Goal: Task Accomplishment & Management: Manage account settings

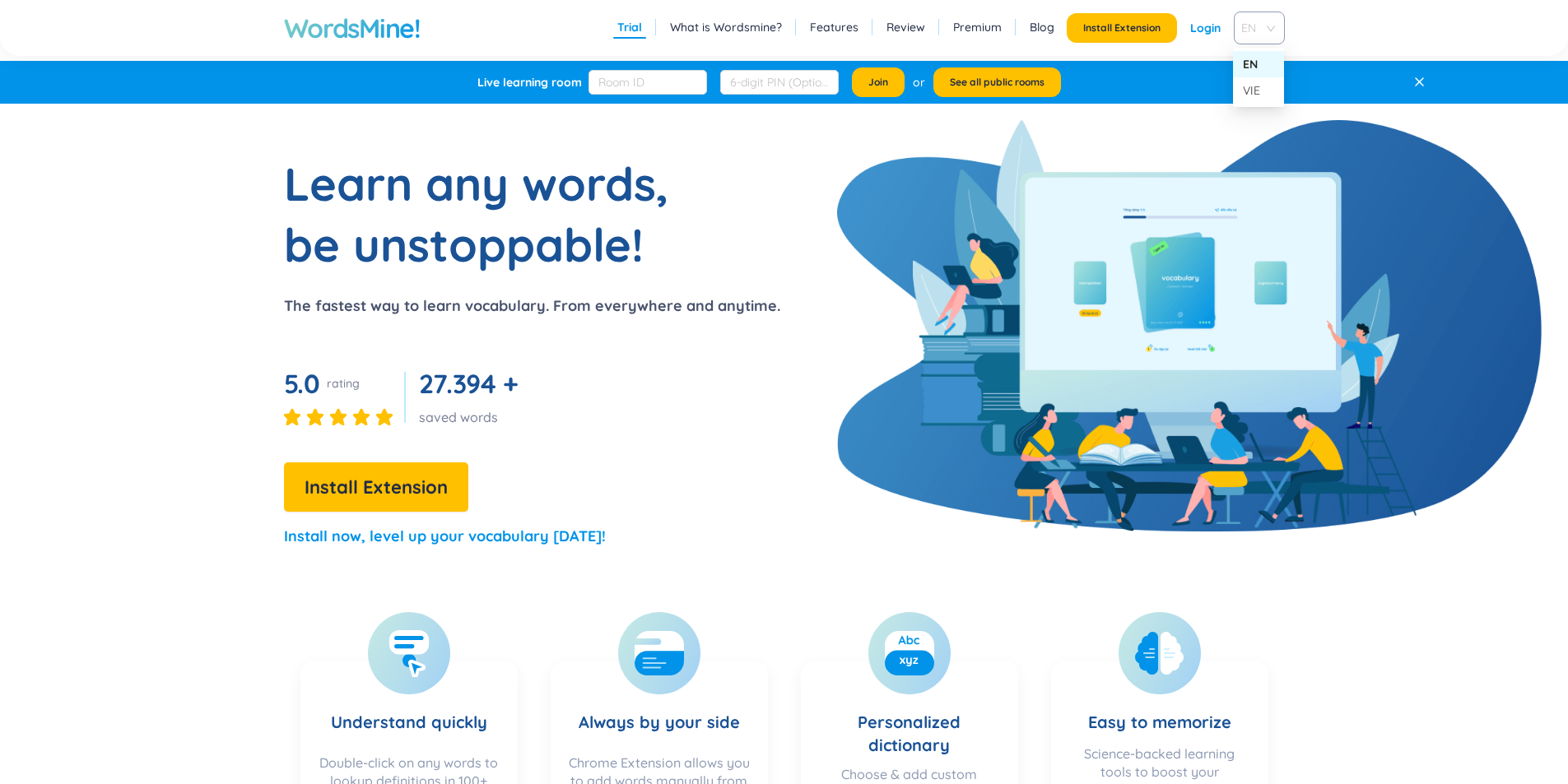
click at [1261, 39] on span "EN" at bounding box center [1256, 27] width 29 height 24
click at [1257, 97] on div "VIE" at bounding box center [1259, 90] width 31 height 18
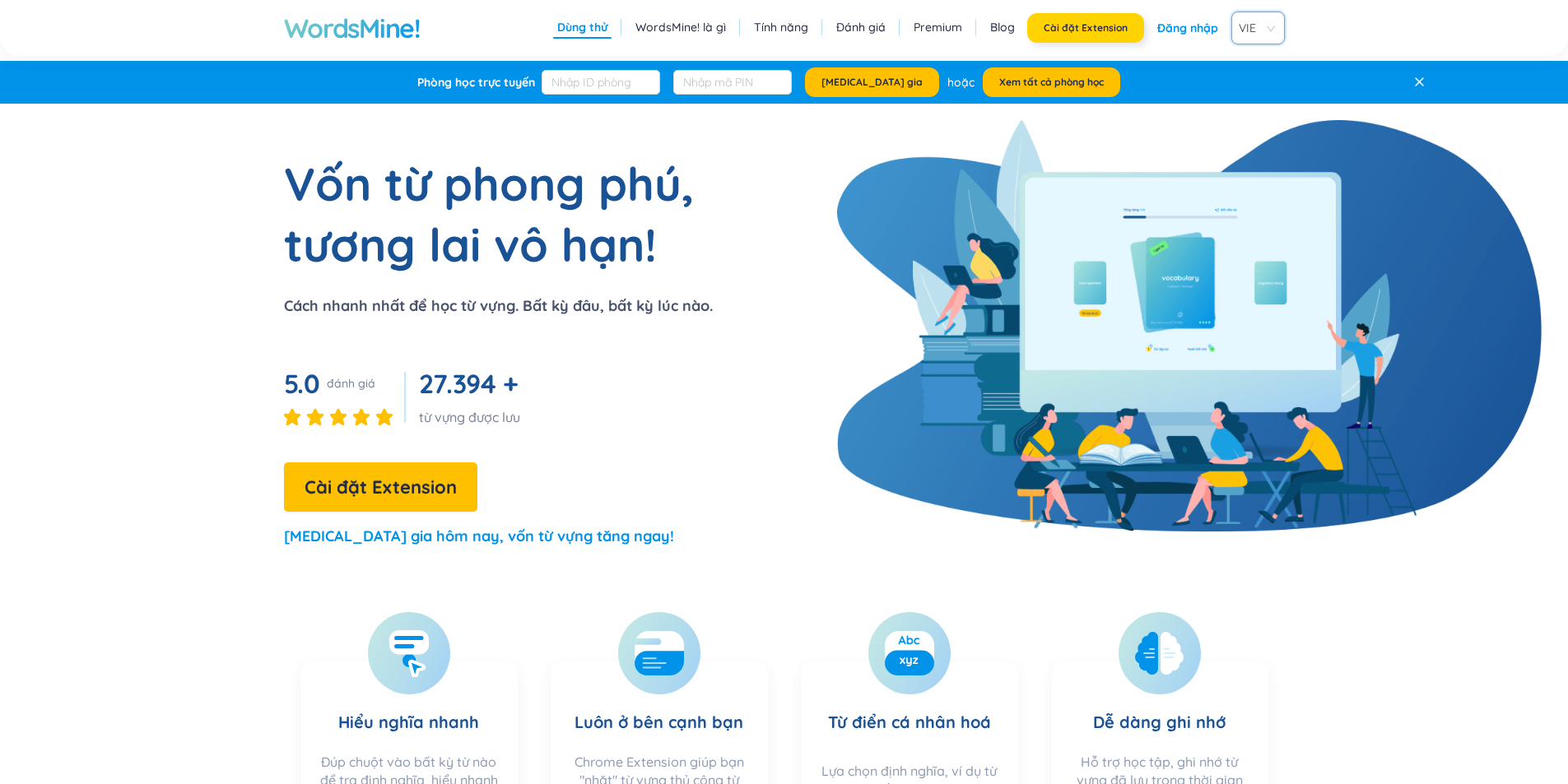
click at [1084, 22] on span "Cài đặt Extension" at bounding box center [1085, 27] width 84 height 13
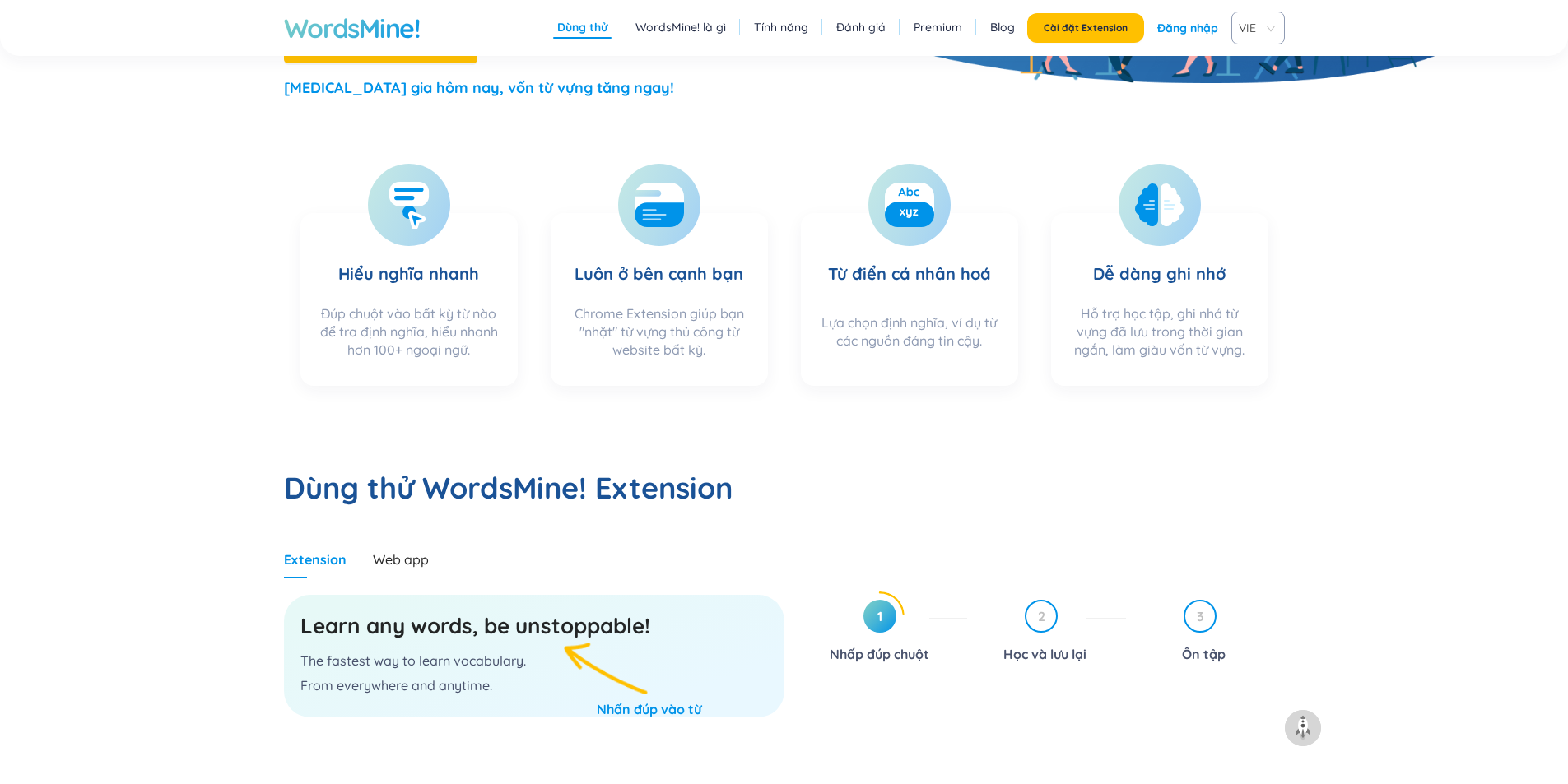
scroll to position [274, 0]
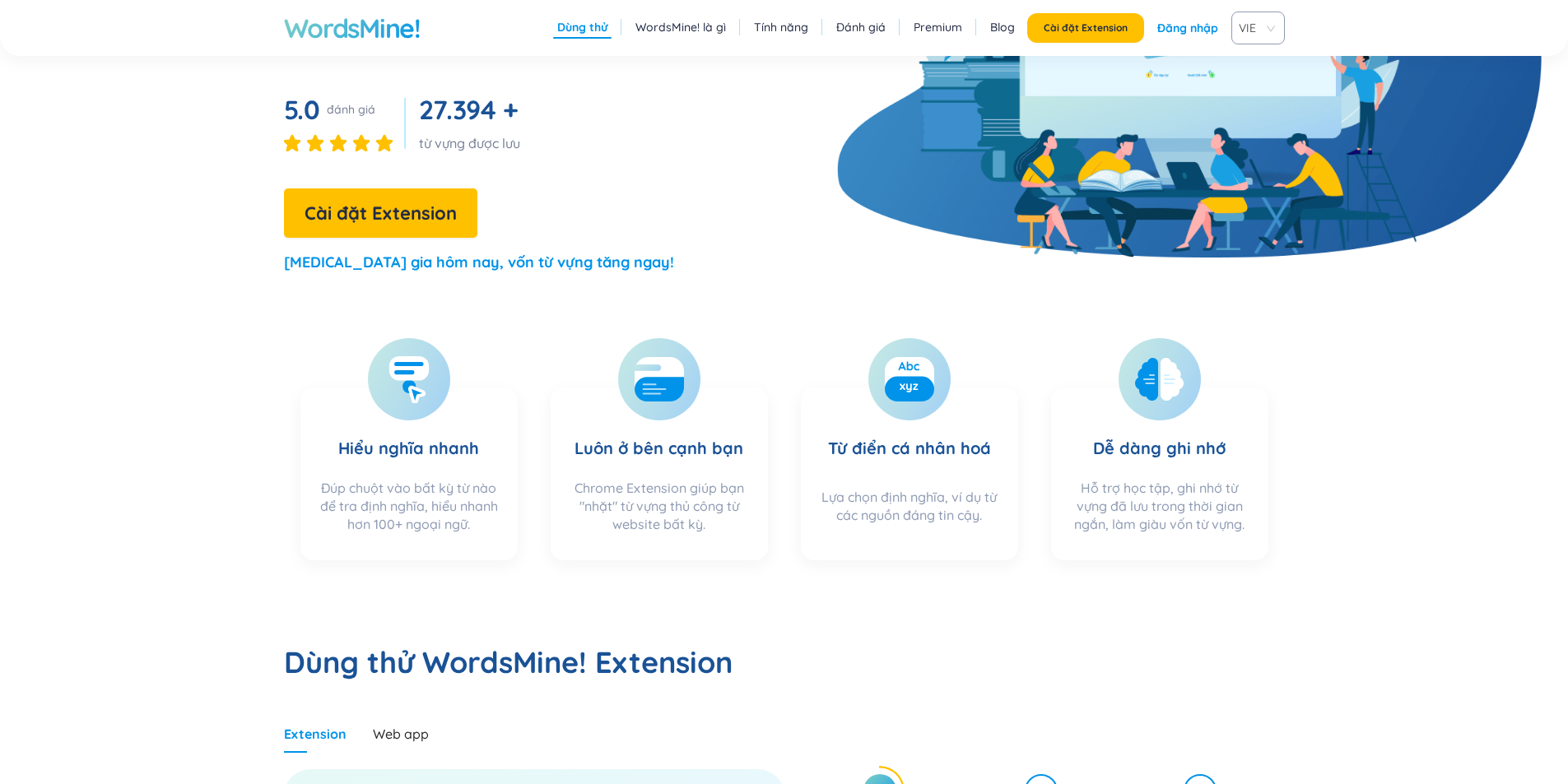
click at [1203, 23] on link "Đăng nhập" at bounding box center [1187, 27] width 61 height 29
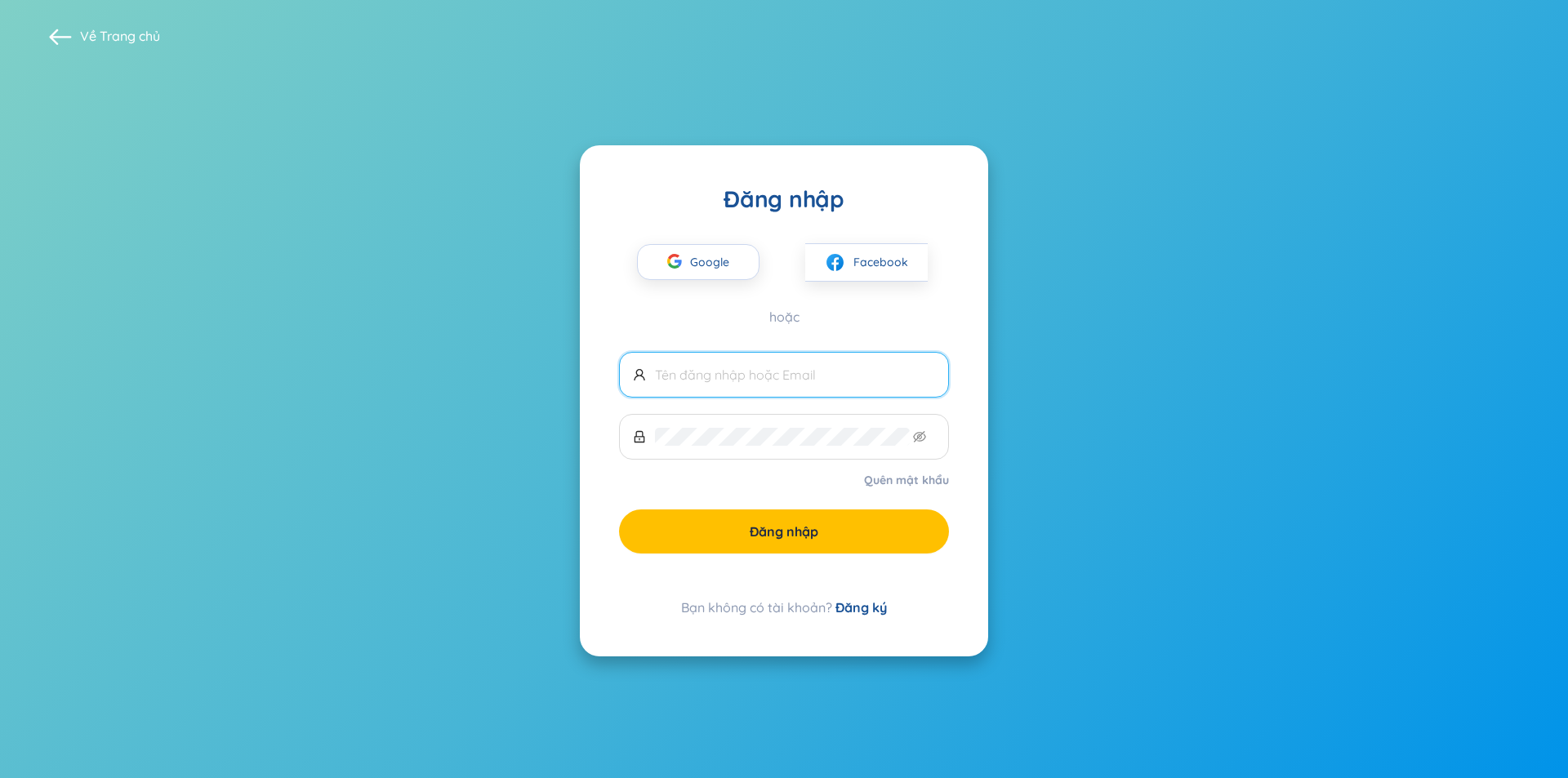
click at [674, 353] on span at bounding box center [784, 374] width 330 height 46
drag, startPoint x: 649, startPoint y: 323, endPoint x: 661, endPoint y: 331, distance: 14.4
click at [649, 323] on div "hoặc" at bounding box center [784, 317] width 330 height 17
click at [890, 478] on link "Quên mật khẩu" at bounding box center [906, 480] width 85 height 17
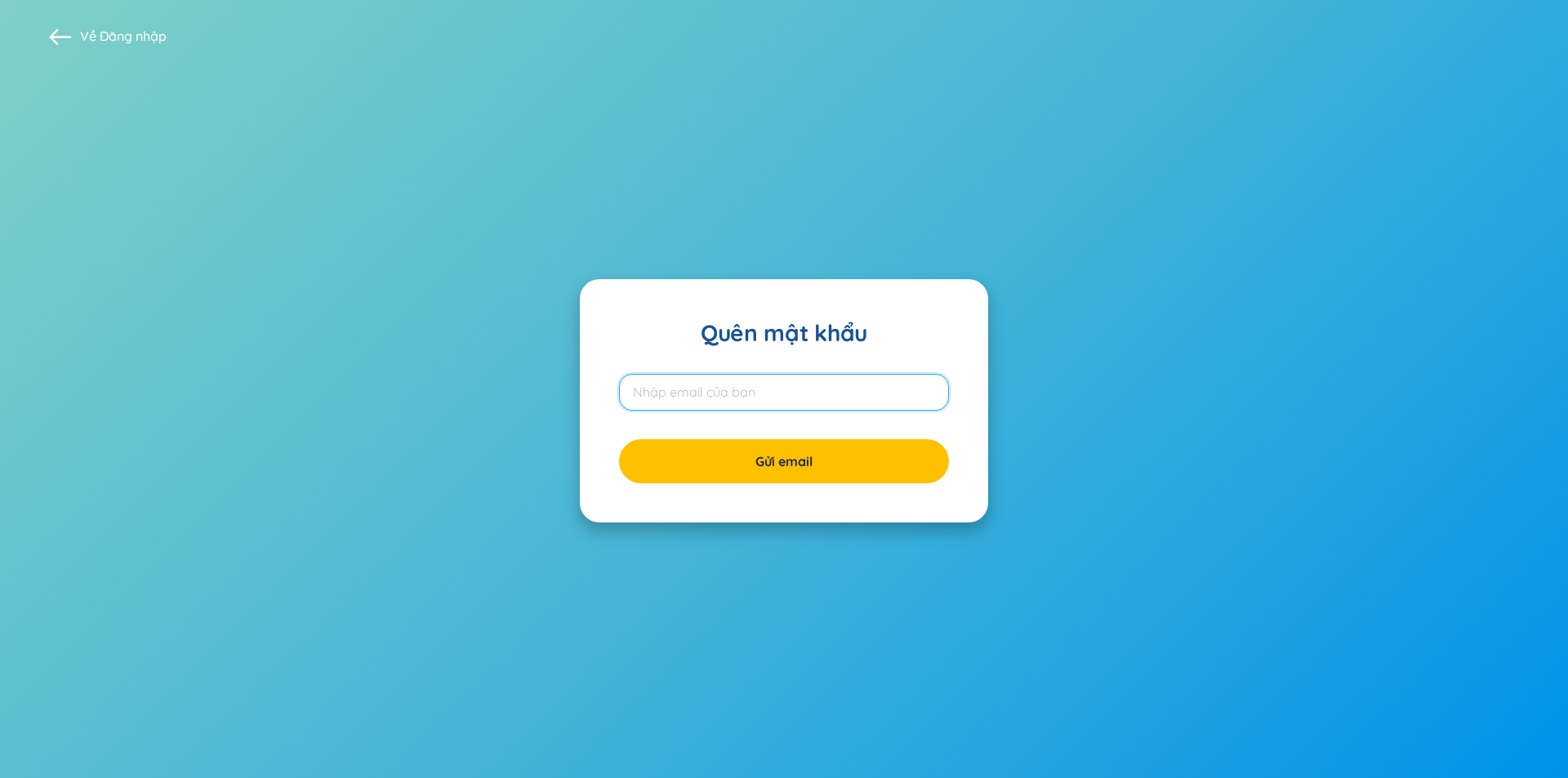
click at [785, 406] on input "email" at bounding box center [784, 392] width 330 height 37
type input "okquang95@gmail.com"
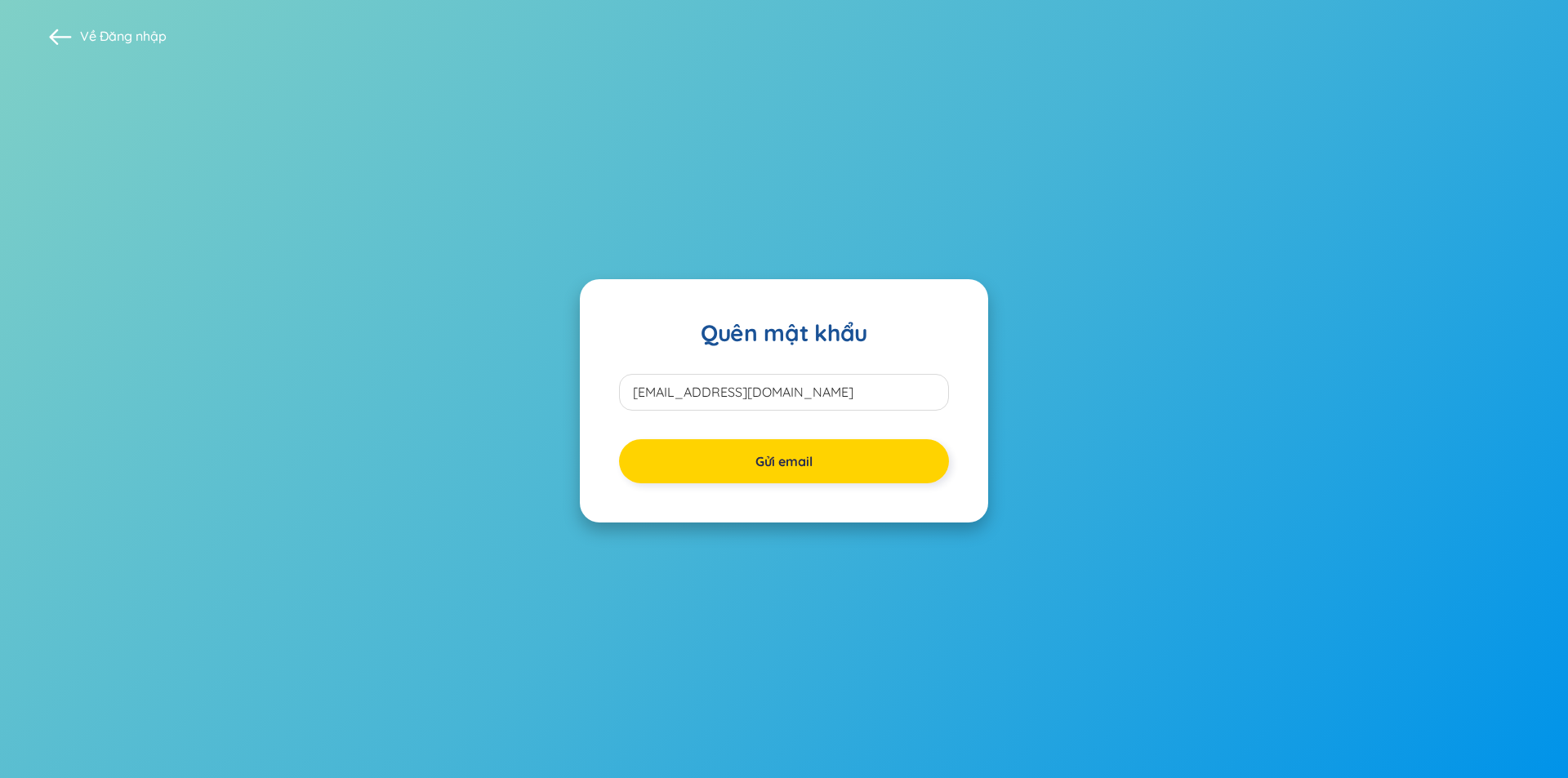
click at [743, 466] on button "Gửi email" at bounding box center [784, 460] width 330 height 44
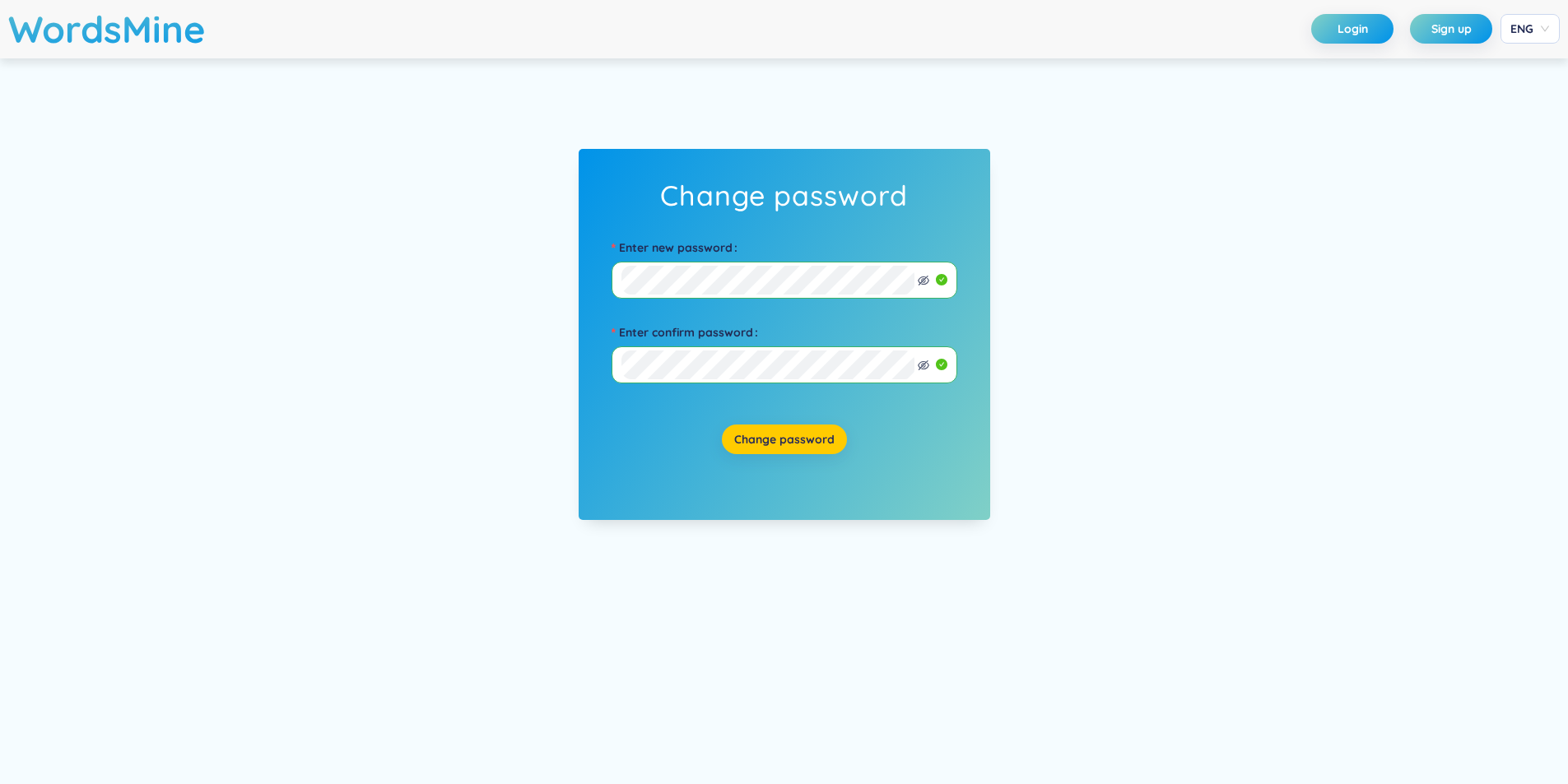
click at [831, 428] on button "Change password" at bounding box center [784, 439] width 125 height 29
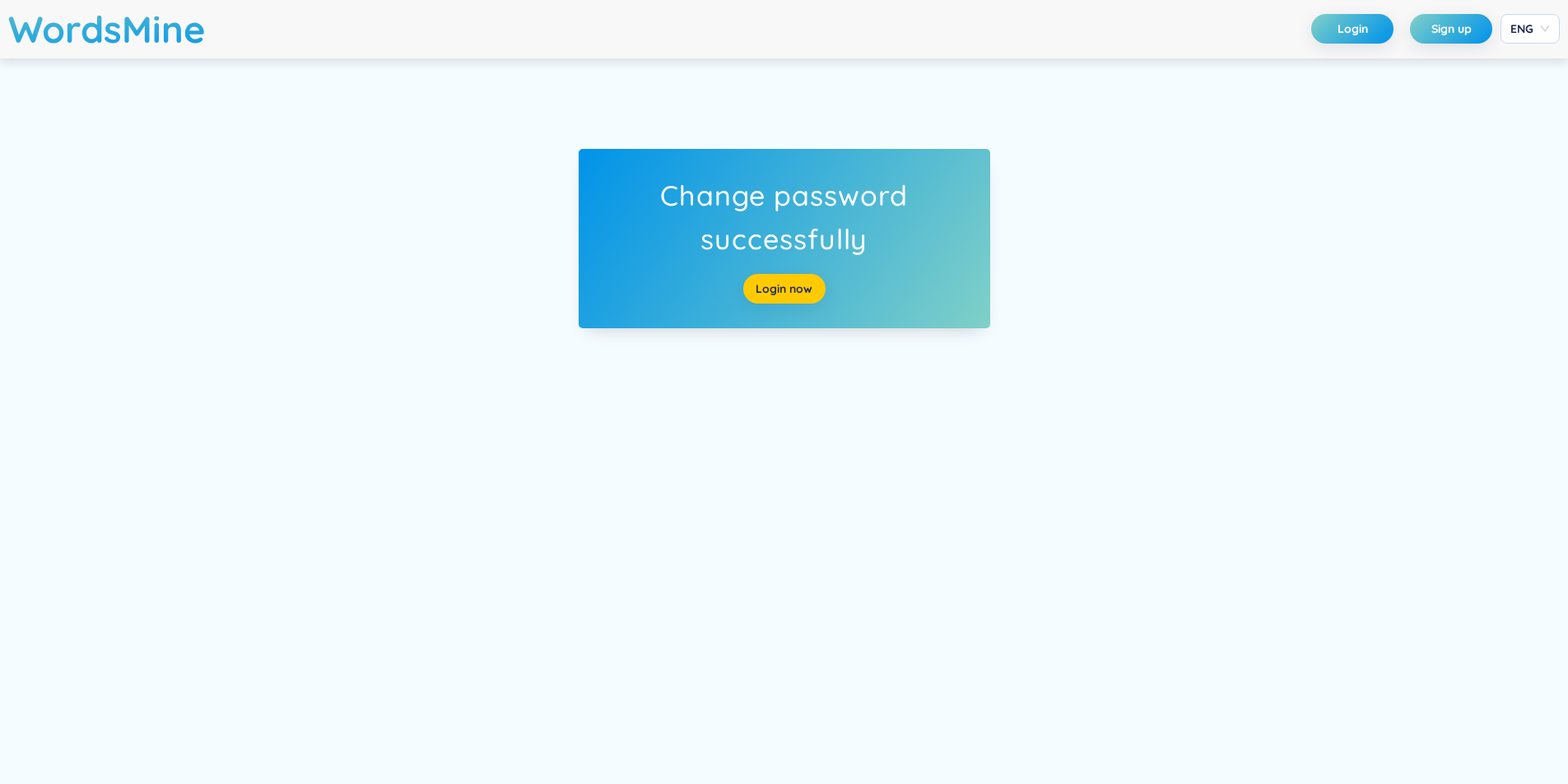
click at [756, 297] on link "Login now" at bounding box center [784, 289] width 57 height 18
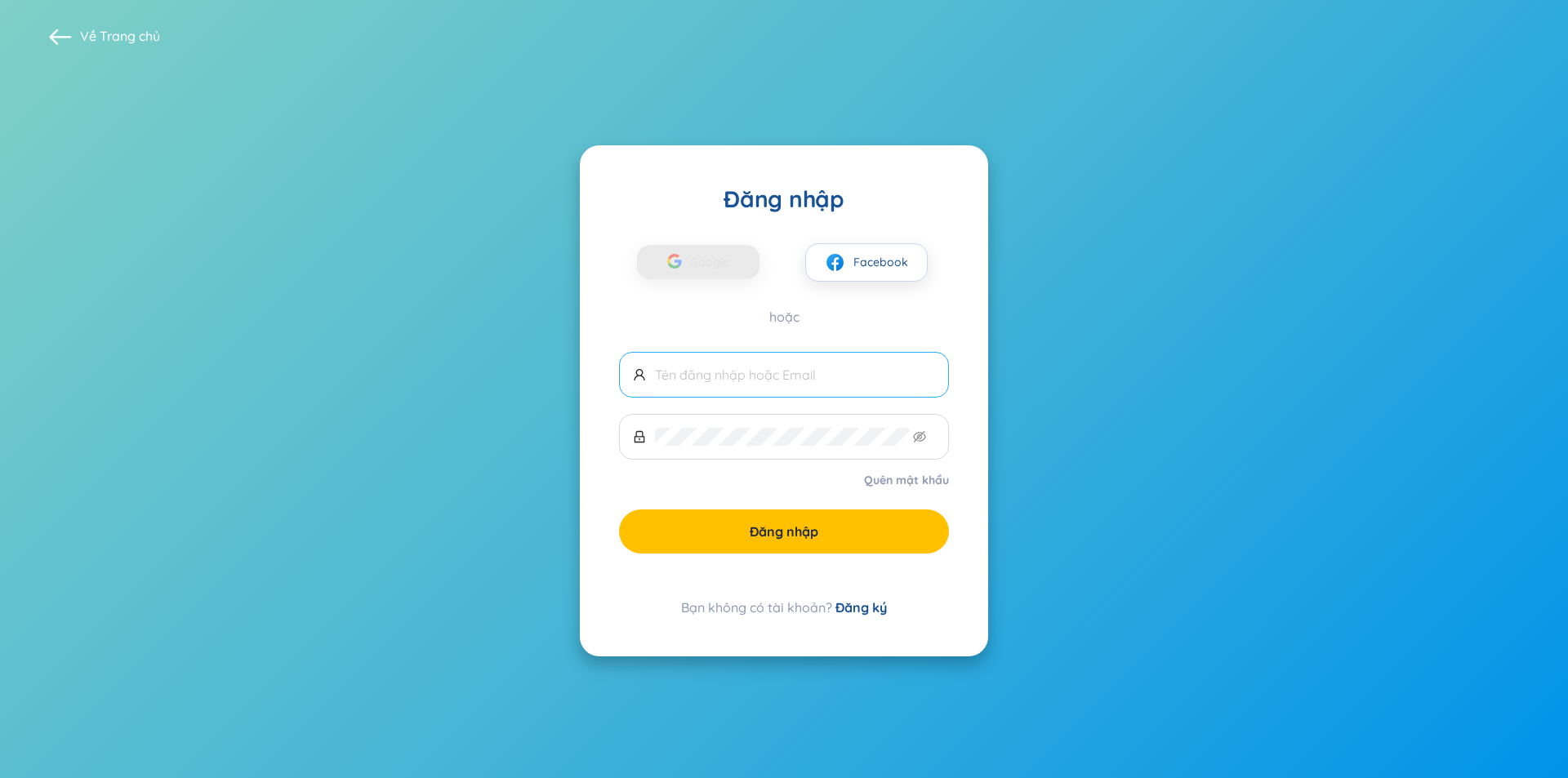
click at [749, 350] on div "Đăng nhập Google Facebook hoặc Quên mật khẩu Đăng nhập Bạn không có tài khoản? …" at bounding box center [784, 401] width 408 height 511
click at [746, 359] on span at bounding box center [784, 374] width 330 height 46
click at [748, 366] on span at bounding box center [784, 374] width 330 height 46
type input "[EMAIL_ADDRESS][DOMAIN_NAME]"
click at [752, 420] on span at bounding box center [784, 436] width 330 height 46
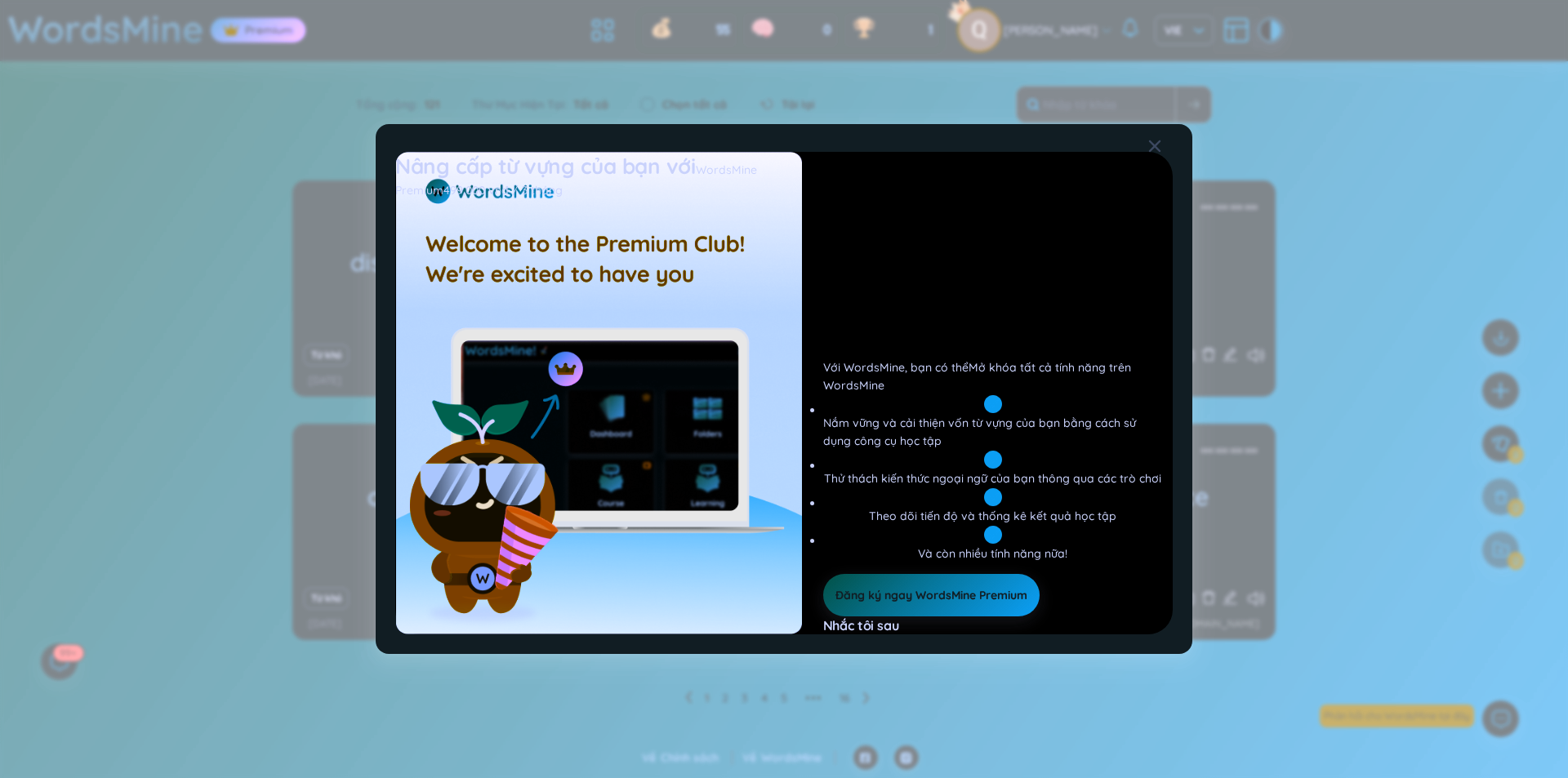
click at [883, 626] on div "Nhắc tôi sau" at bounding box center [994, 626] width 340 height 17
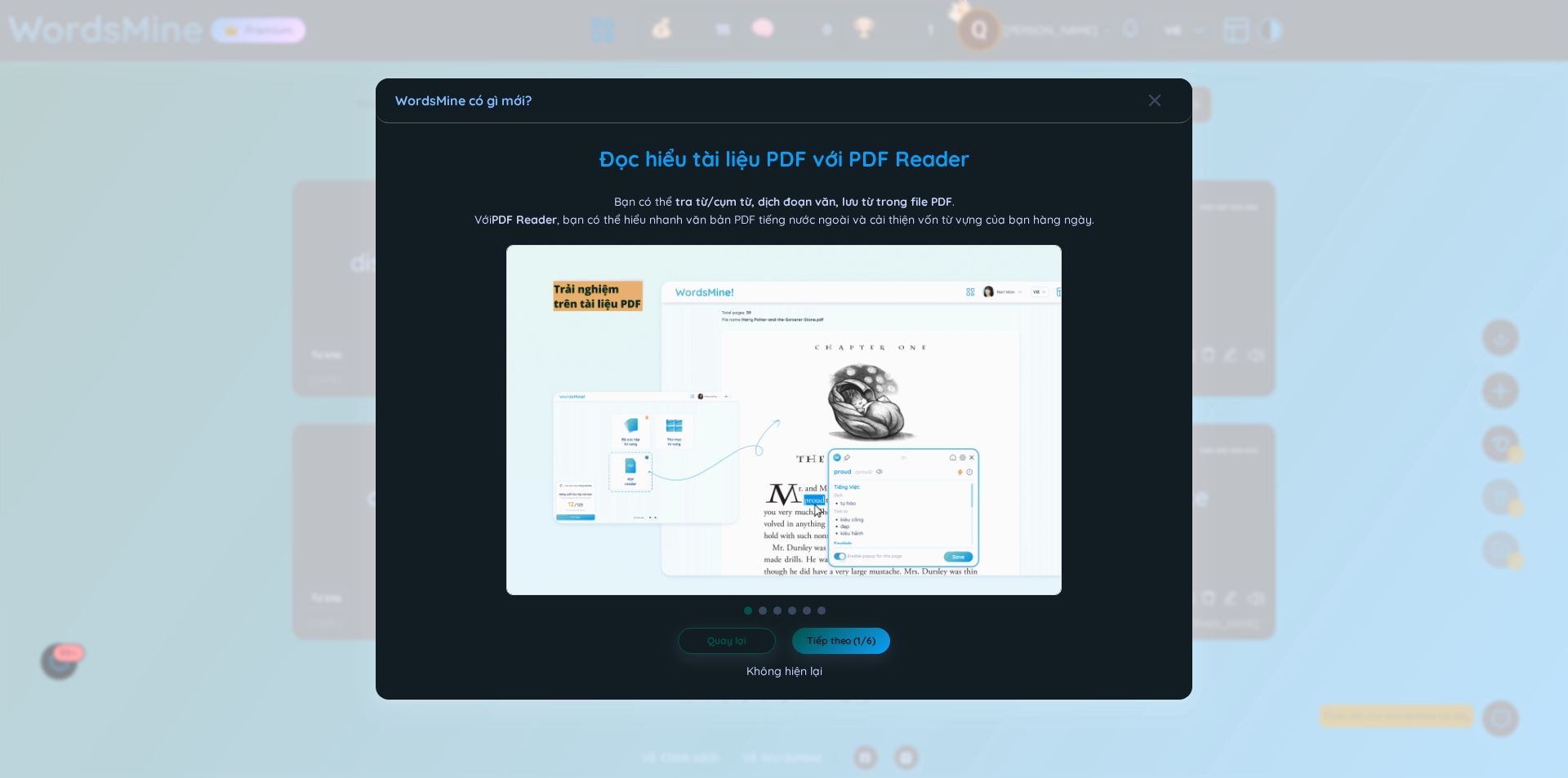
click at [792, 680] on div "Không hiện lại" at bounding box center [784, 671] width 76 height 17
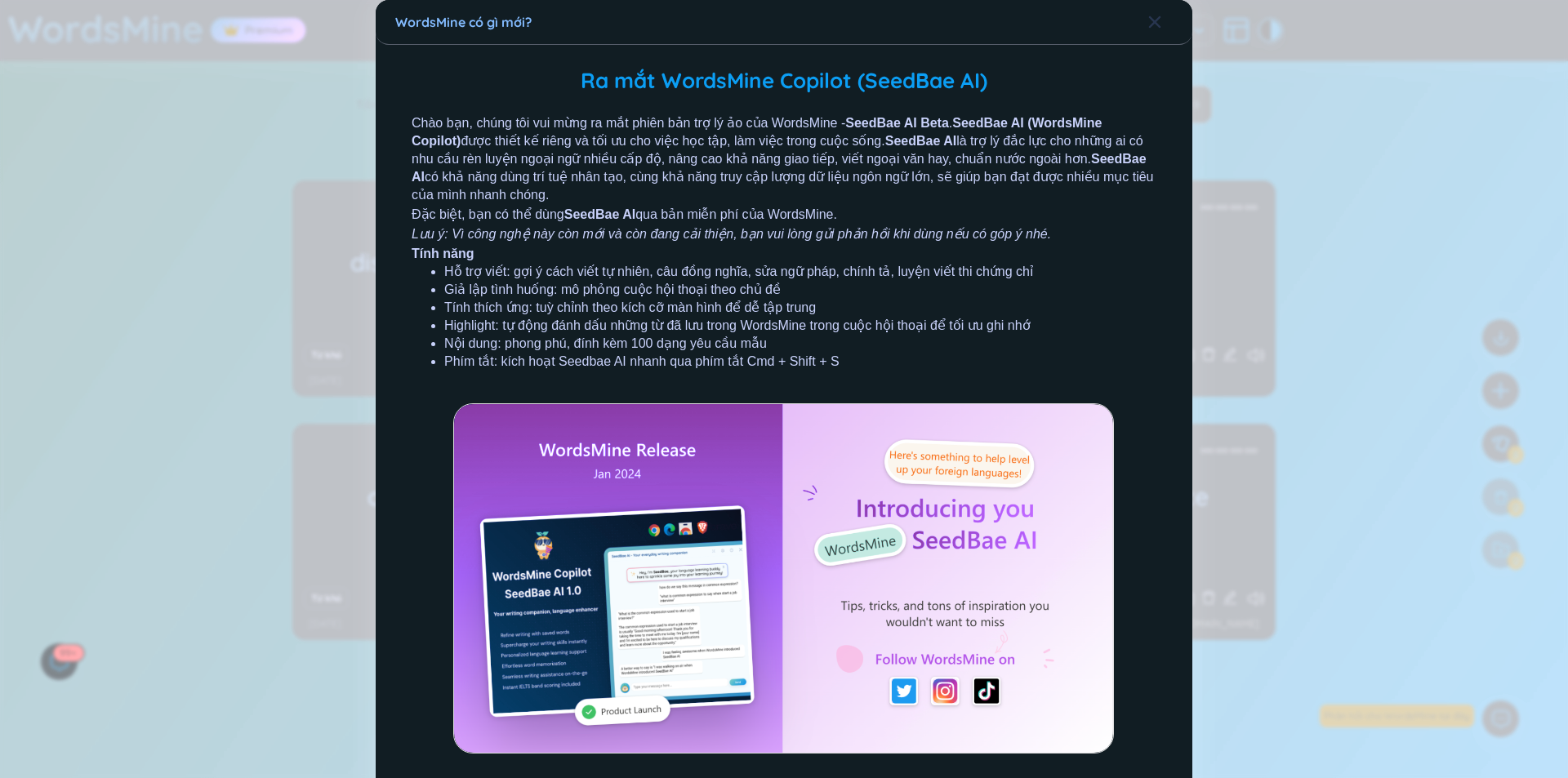
click at [1152, 31] on div "Close" at bounding box center [1154, 21] width 13 height 44
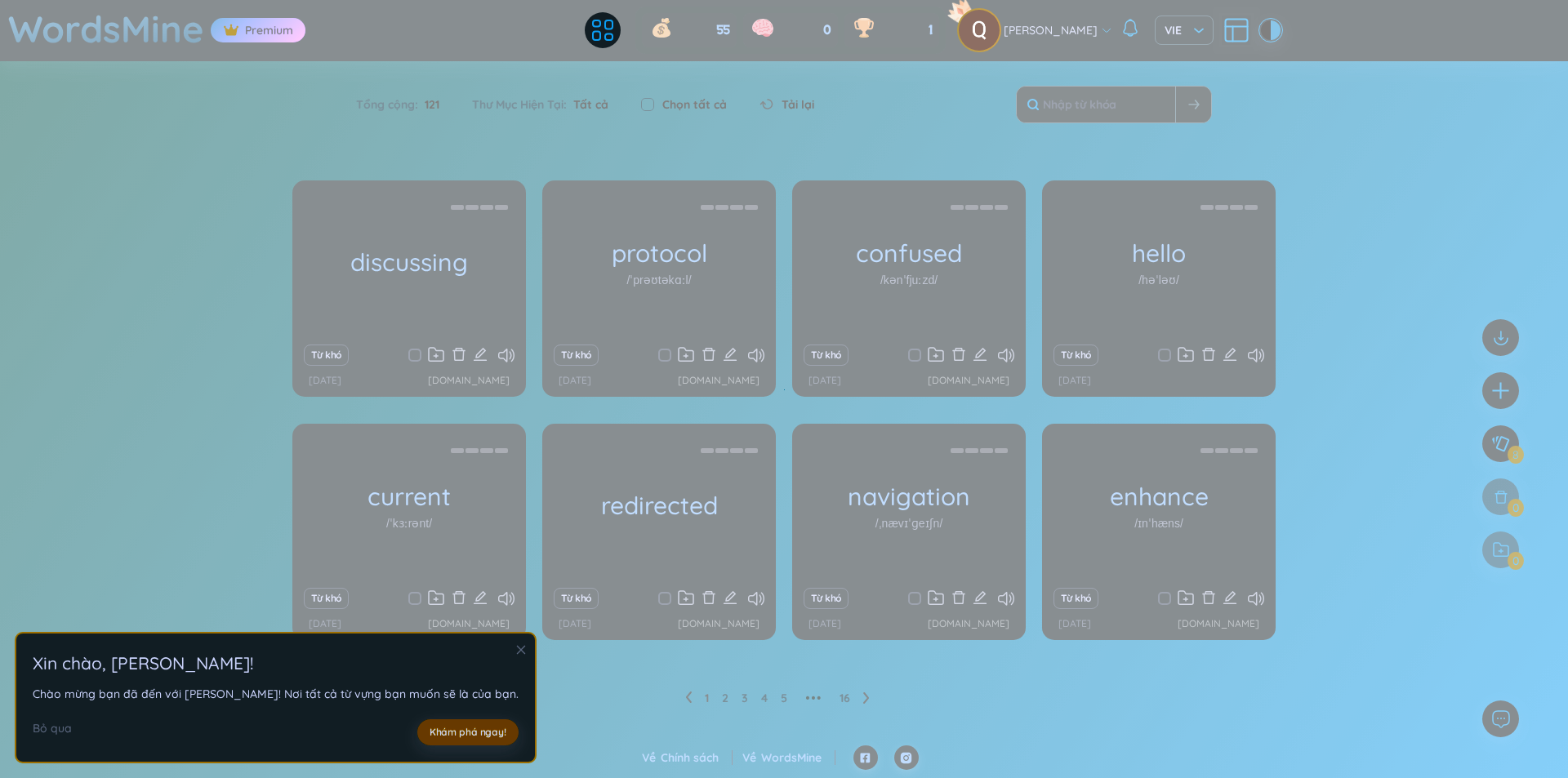
click at [429, 737] on span "Khám phá ngay!" at bounding box center [467, 731] width 77 height 13
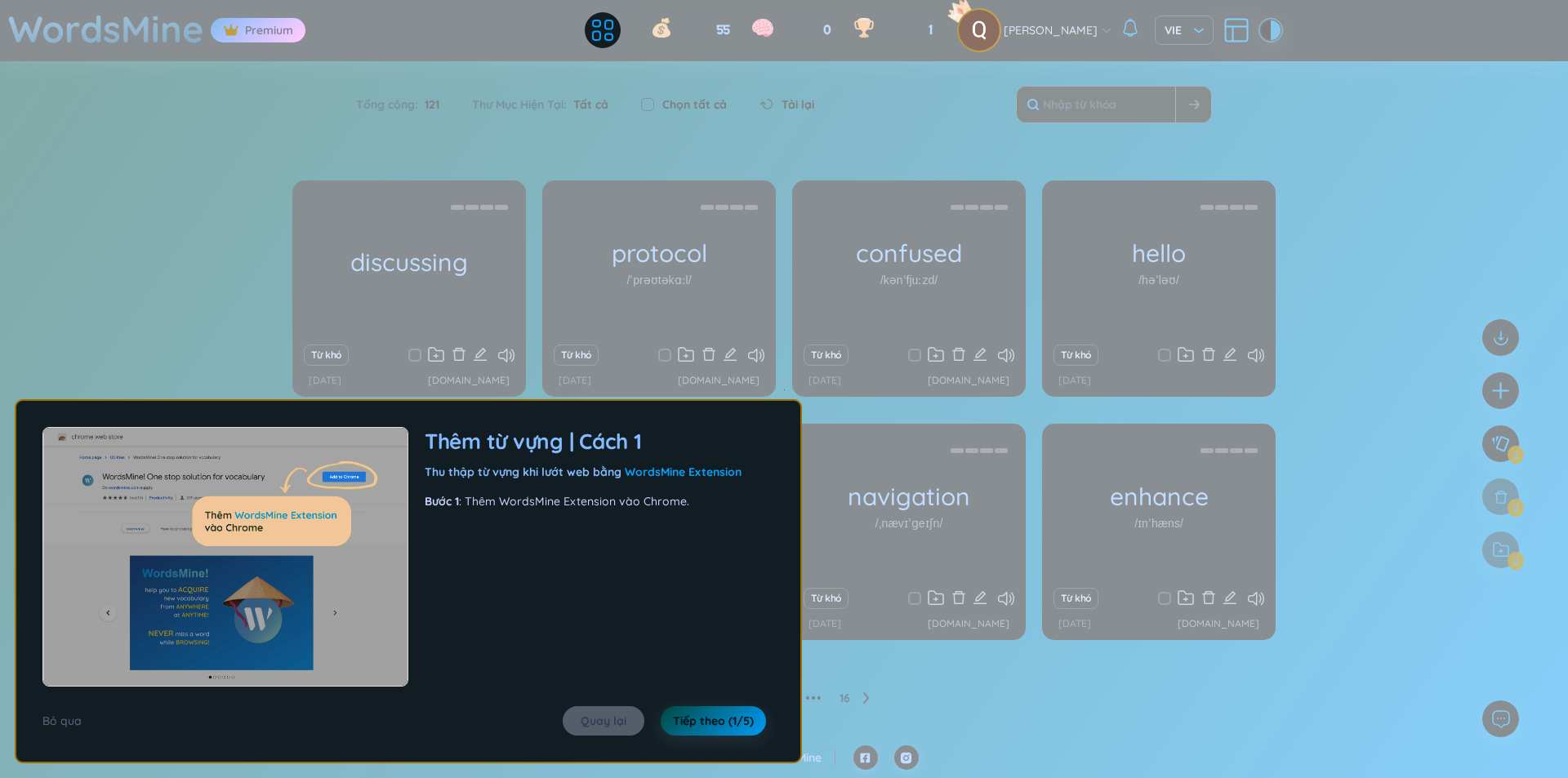
click at [670, 723] on button "Tiếp theo (1/5)" at bounding box center [713, 721] width 105 height 29
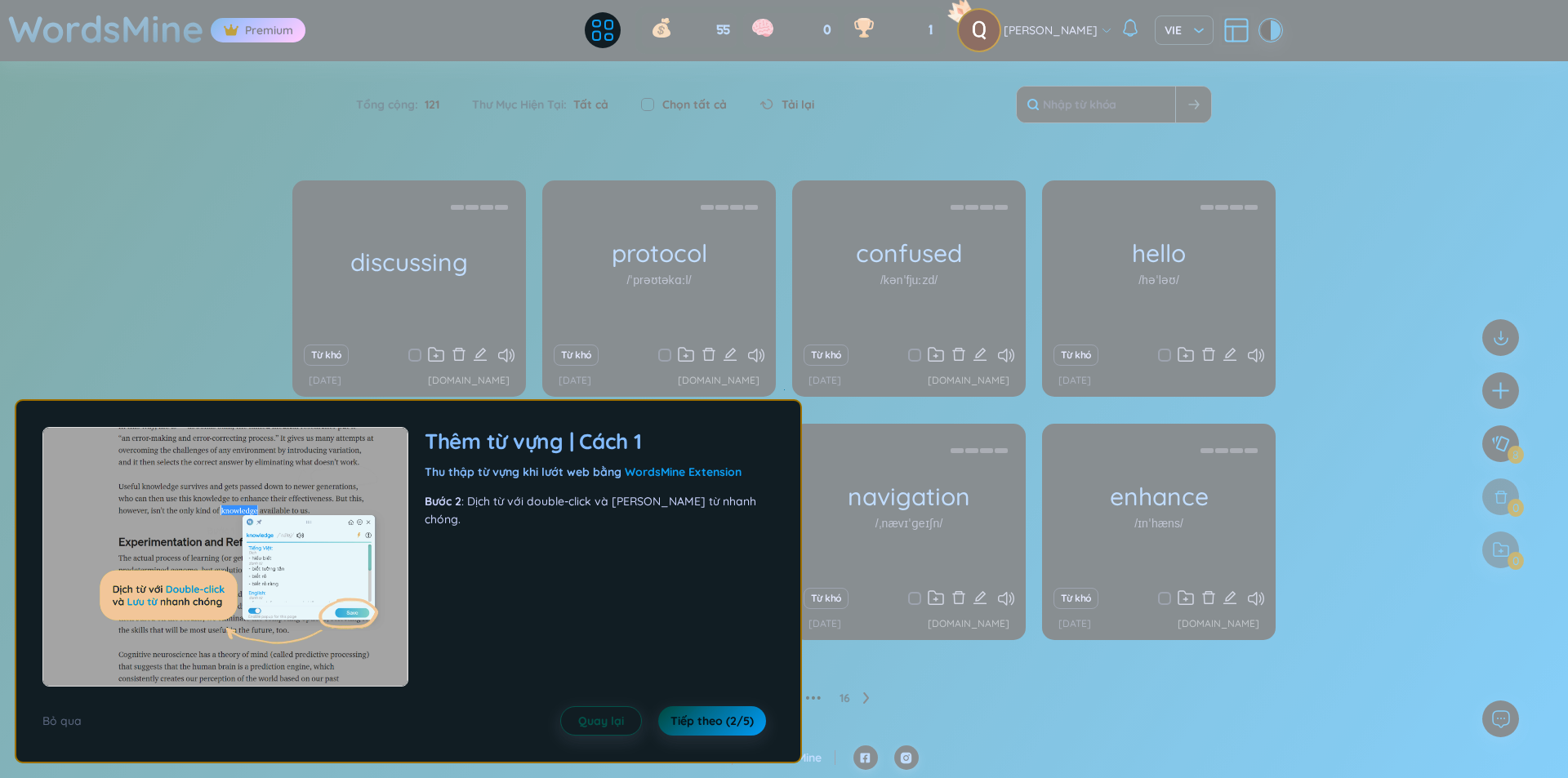
click at [670, 723] on span "Tiếp theo (2/5)" at bounding box center [712, 721] width 84 height 17
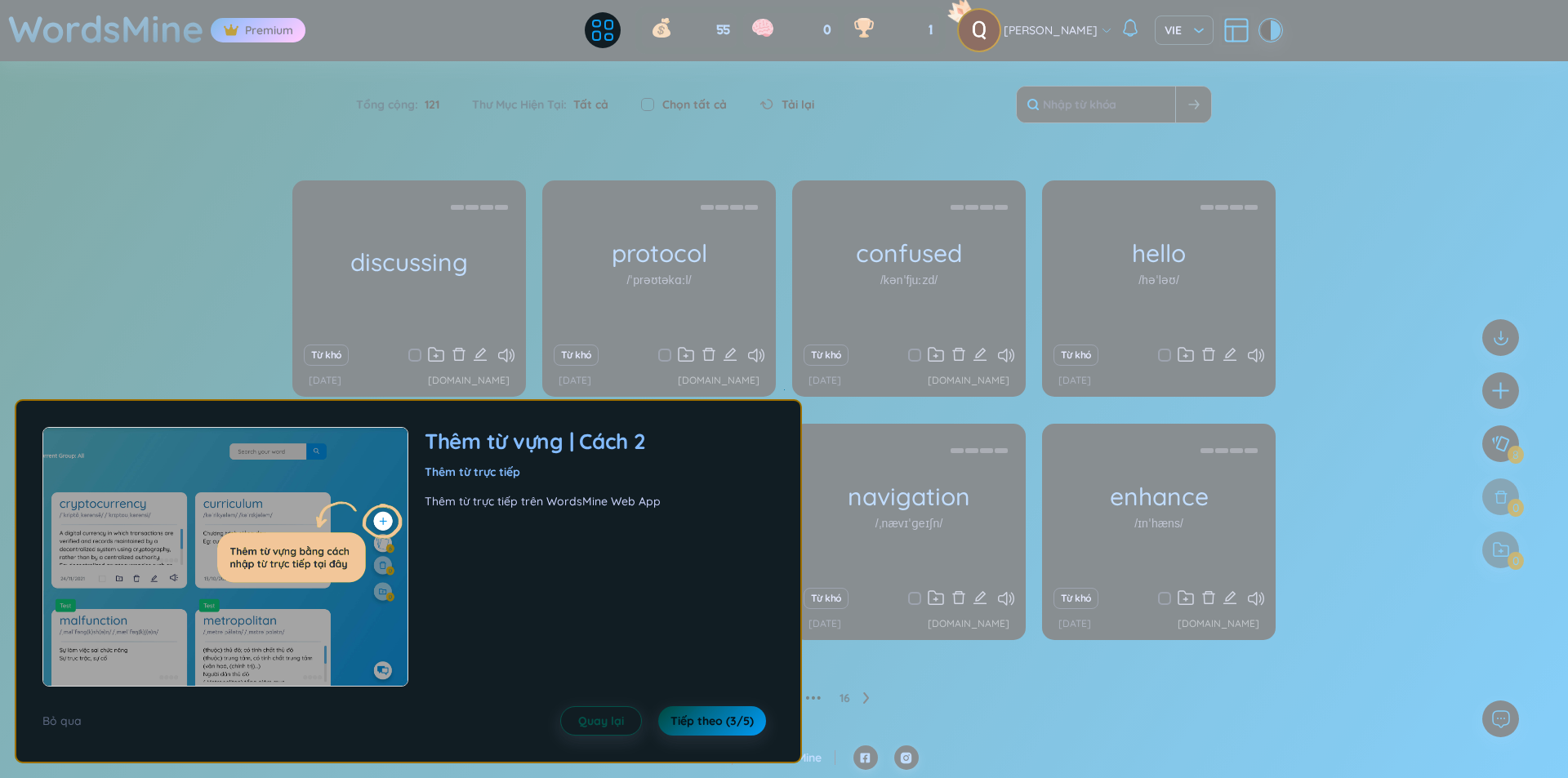
click at [670, 722] on span "Tiếp theo (3/5)" at bounding box center [712, 721] width 84 height 17
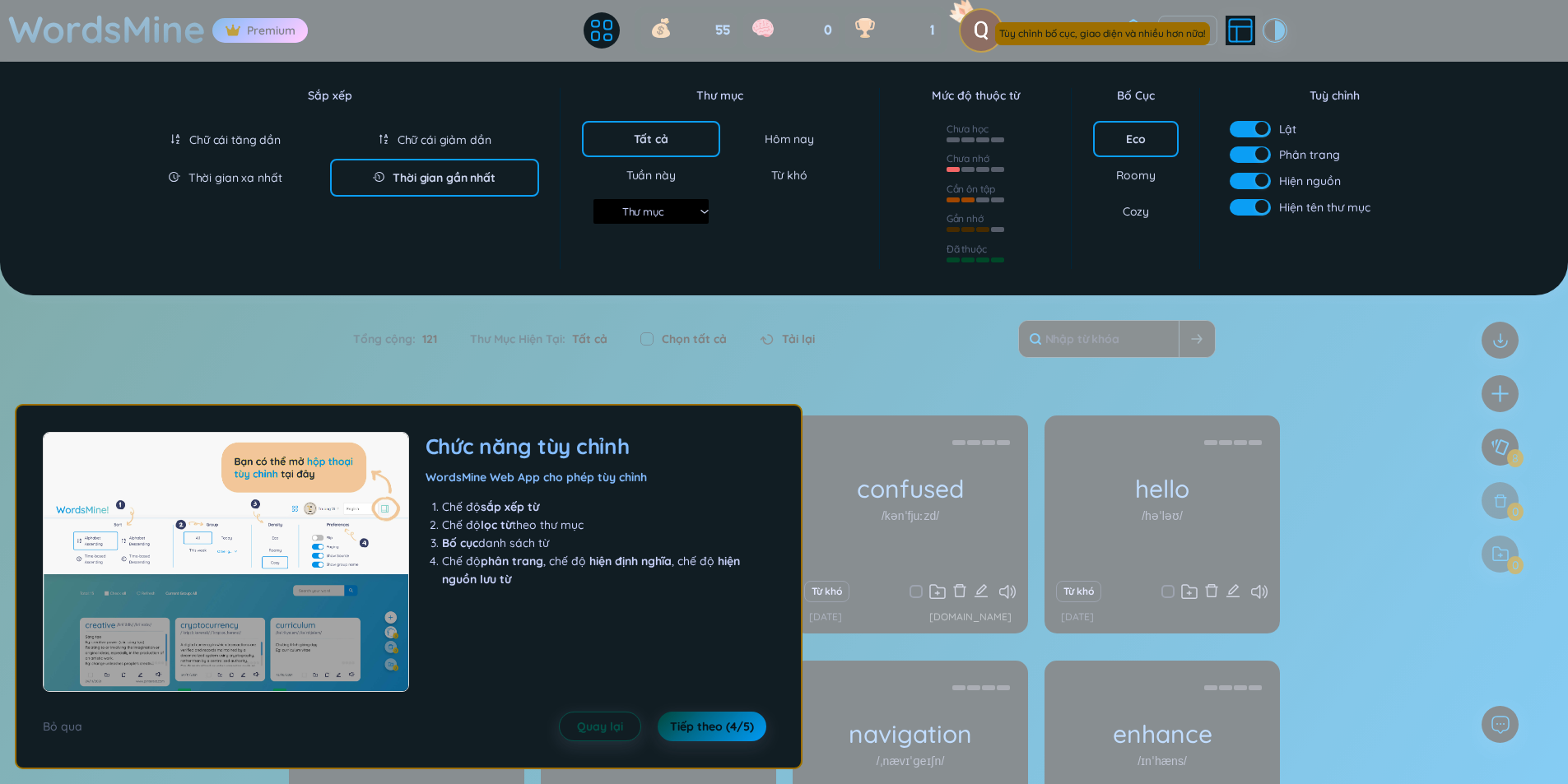
click at [675, 727] on span "Tiếp theo (4/5)" at bounding box center [712, 726] width 84 height 17
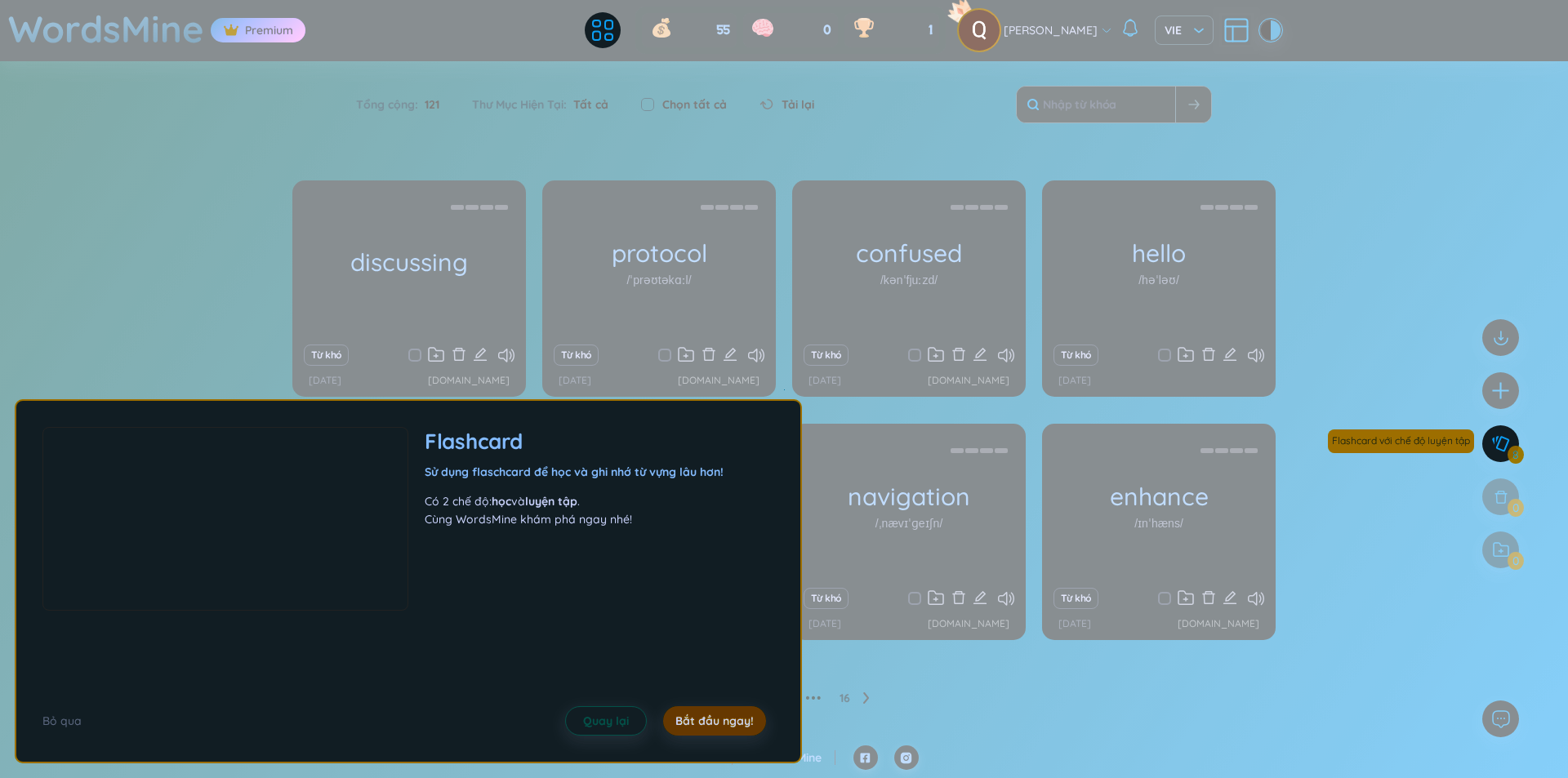
click at [670, 722] on button "Bắt đầu ngay!" at bounding box center [715, 721] width 103 height 29
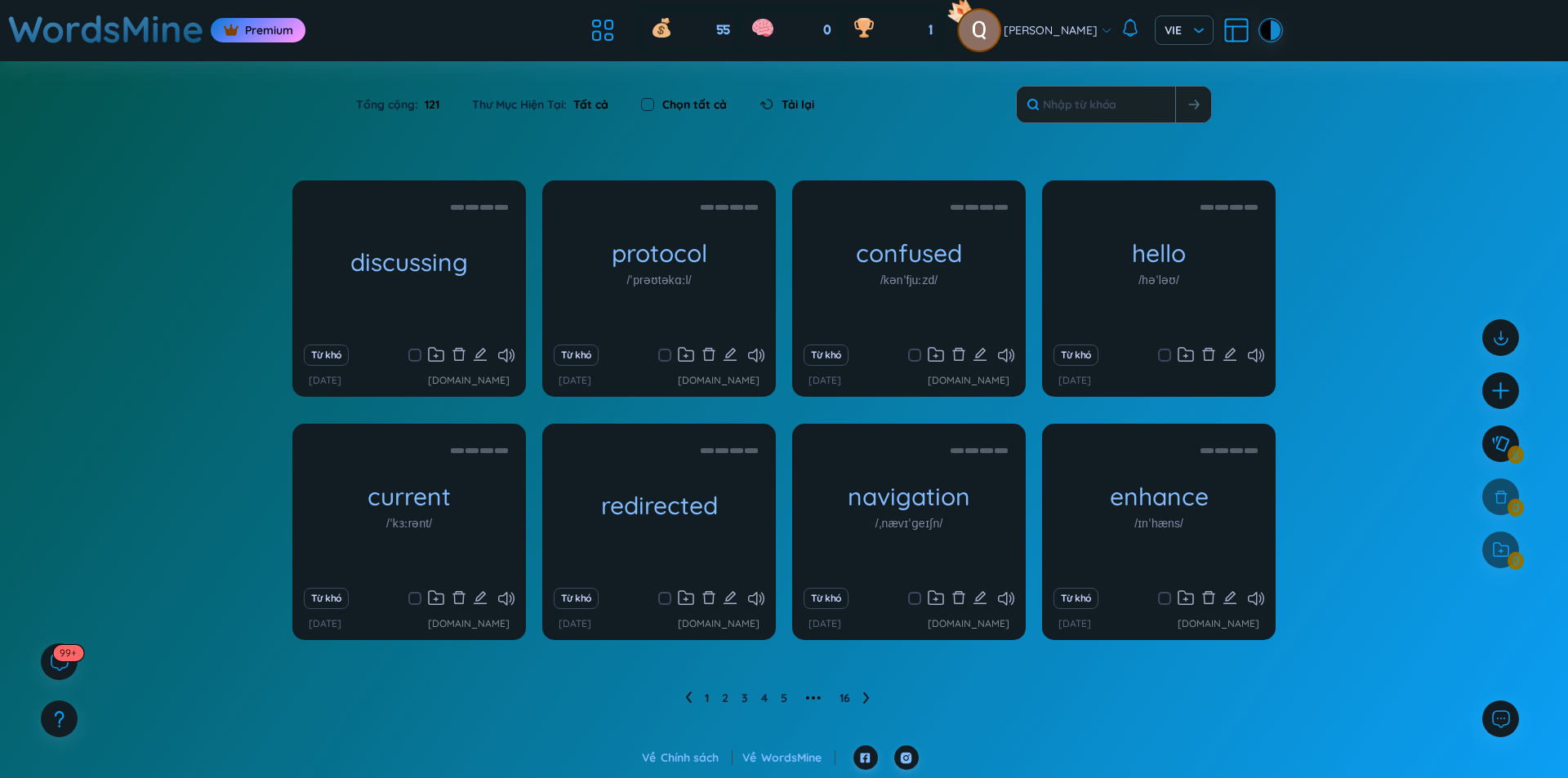
click at [982, 22] on img at bounding box center [979, 30] width 41 height 41
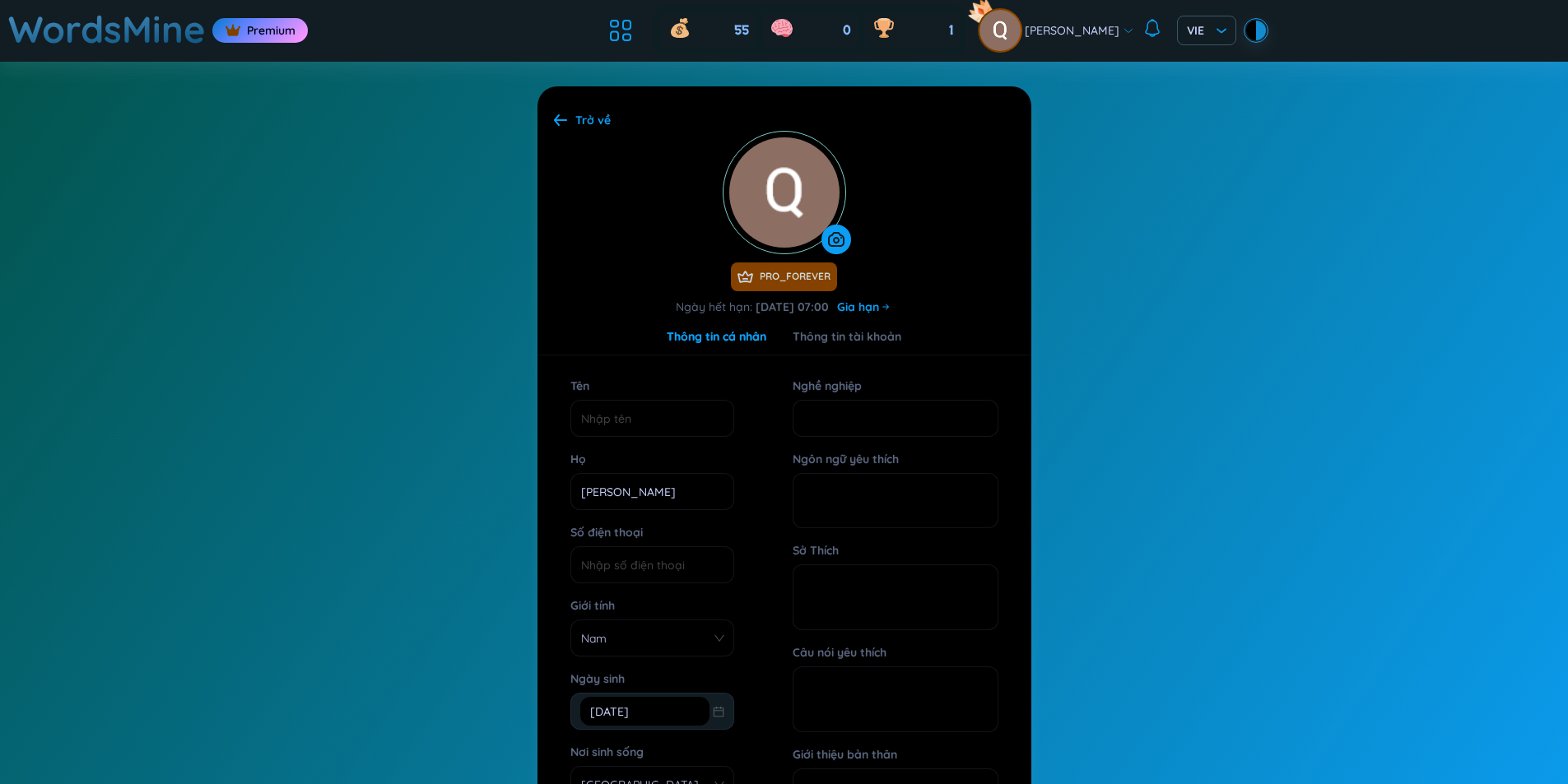
click at [576, 121] on div "Trở về" at bounding box center [593, 120] width 35 height 18
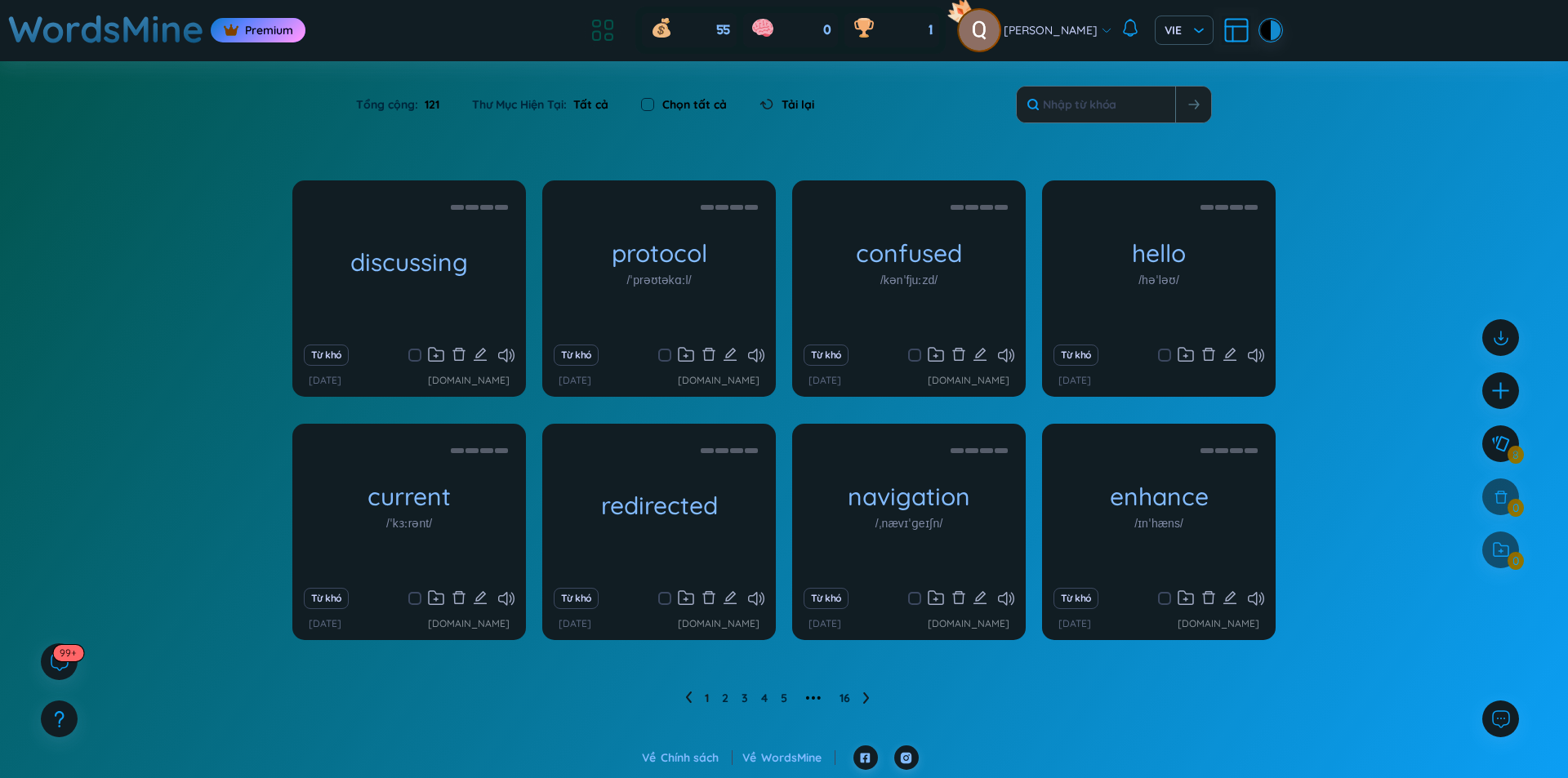
click at [597, 33] on icon at bounding box center [602, 30] width 29 height 29
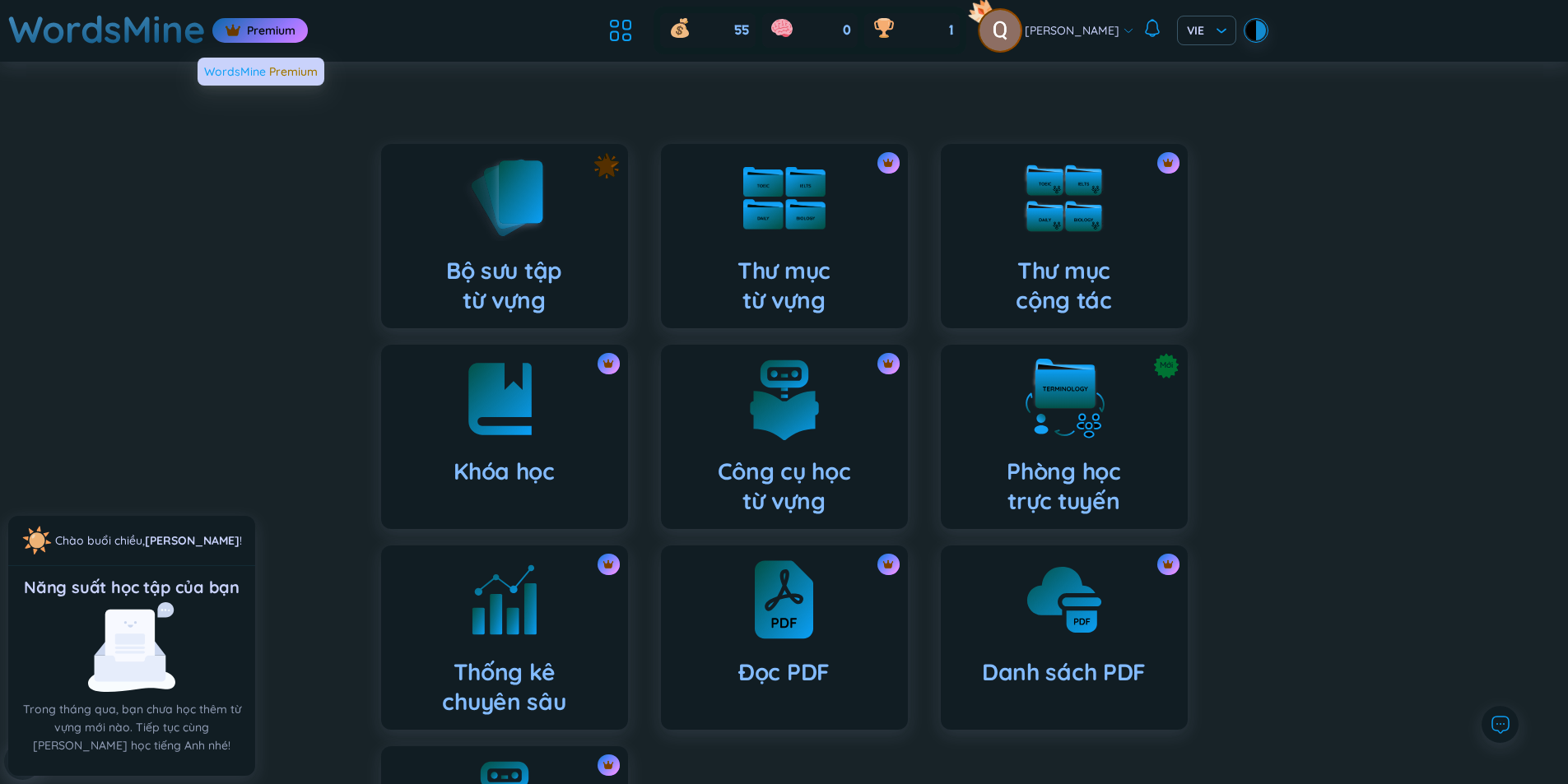
click at [244, 34] on div "Premium" at bounding box center [260, 29] width 96 height 24
click at [117, 44] on h1 "WordsMine" at bounding box center [107, 29] width 198 height 59
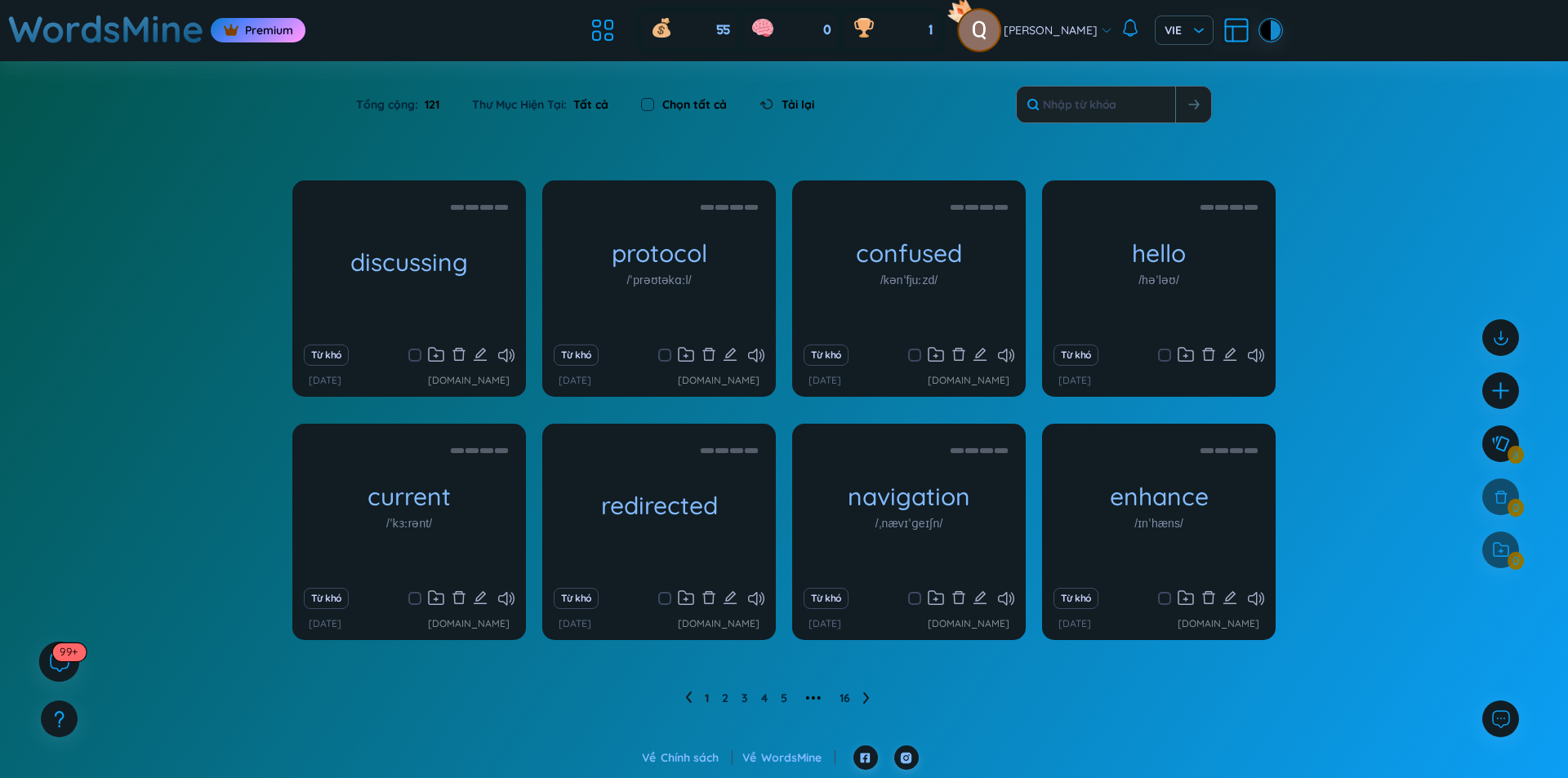
click at [64, 660] on sup "99+" at bounding box center [69, 652] width 33 height 17
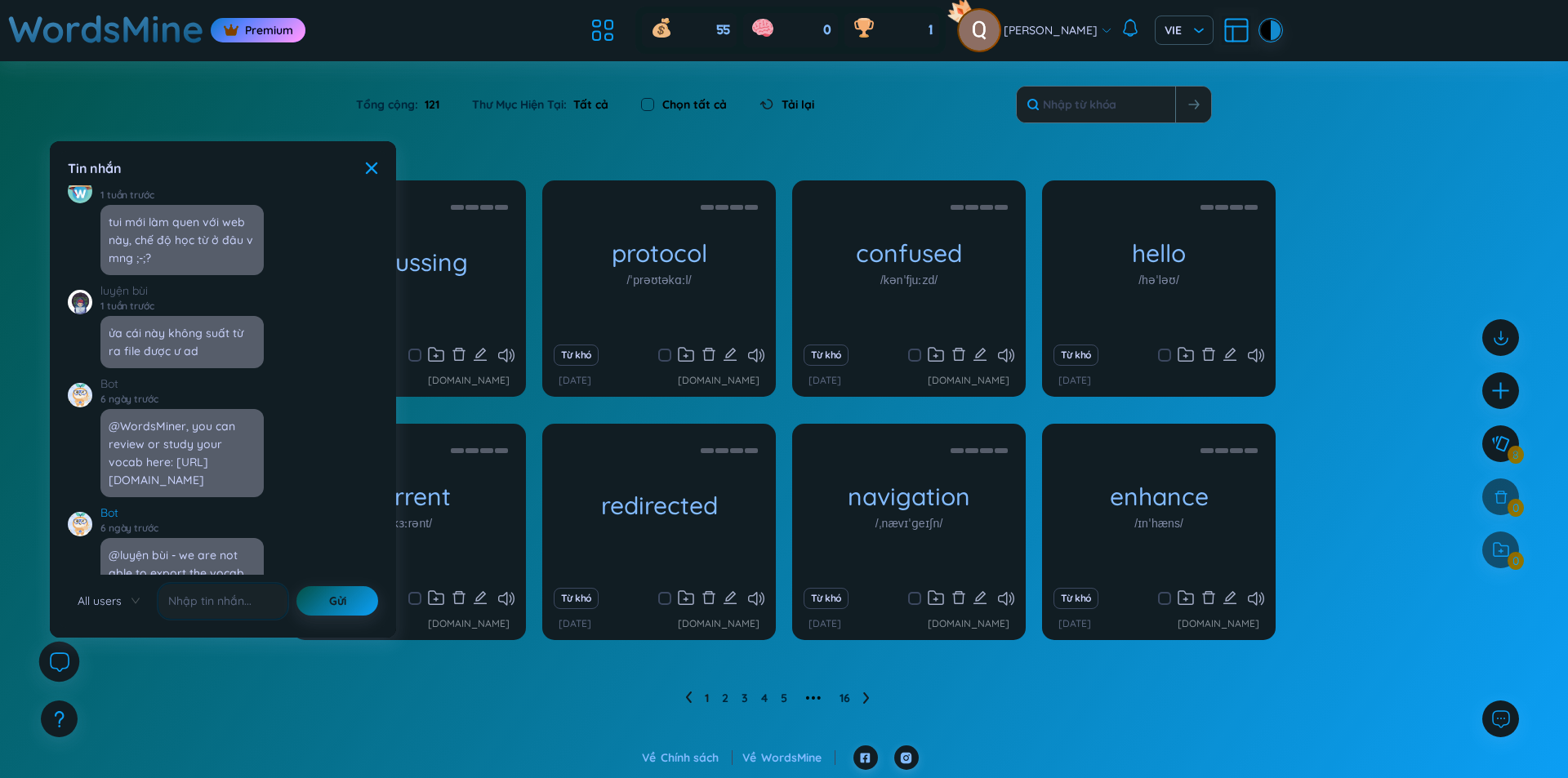
scroll to position [17880, 0]
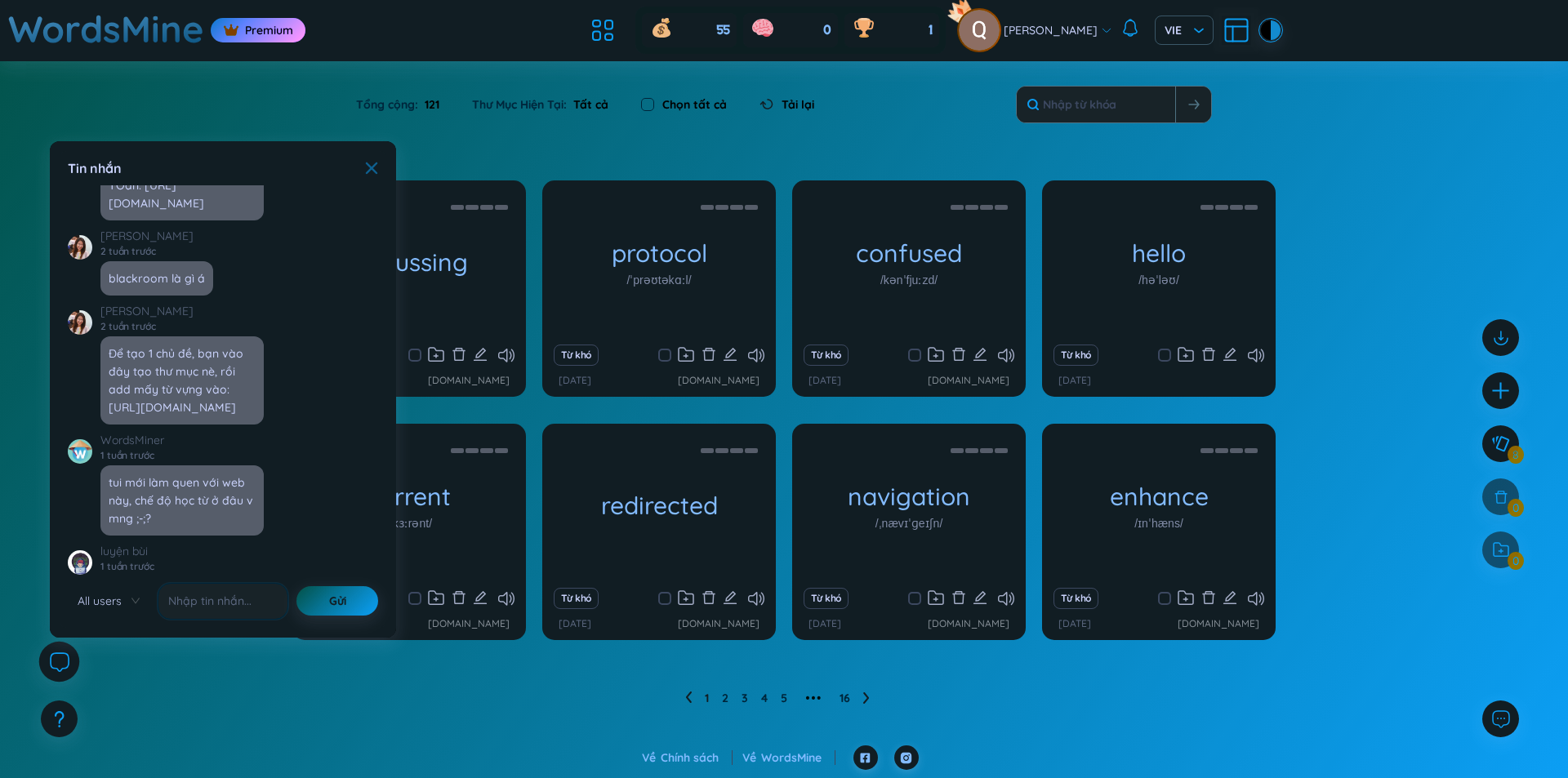
click at [371, 169] on icon at bounding box center [372, 168] width 12 height 12
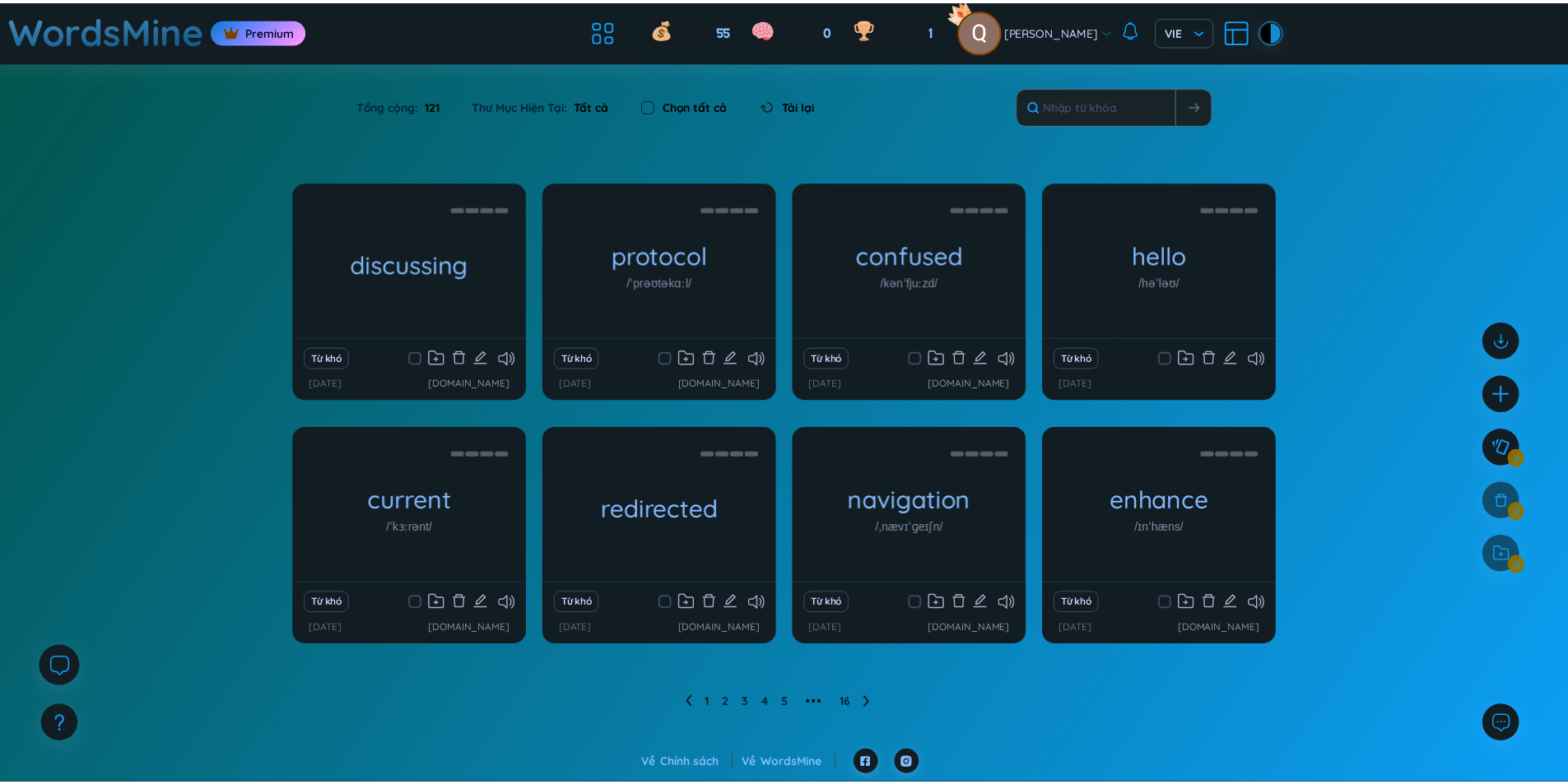
scroll to position [18841, 0]
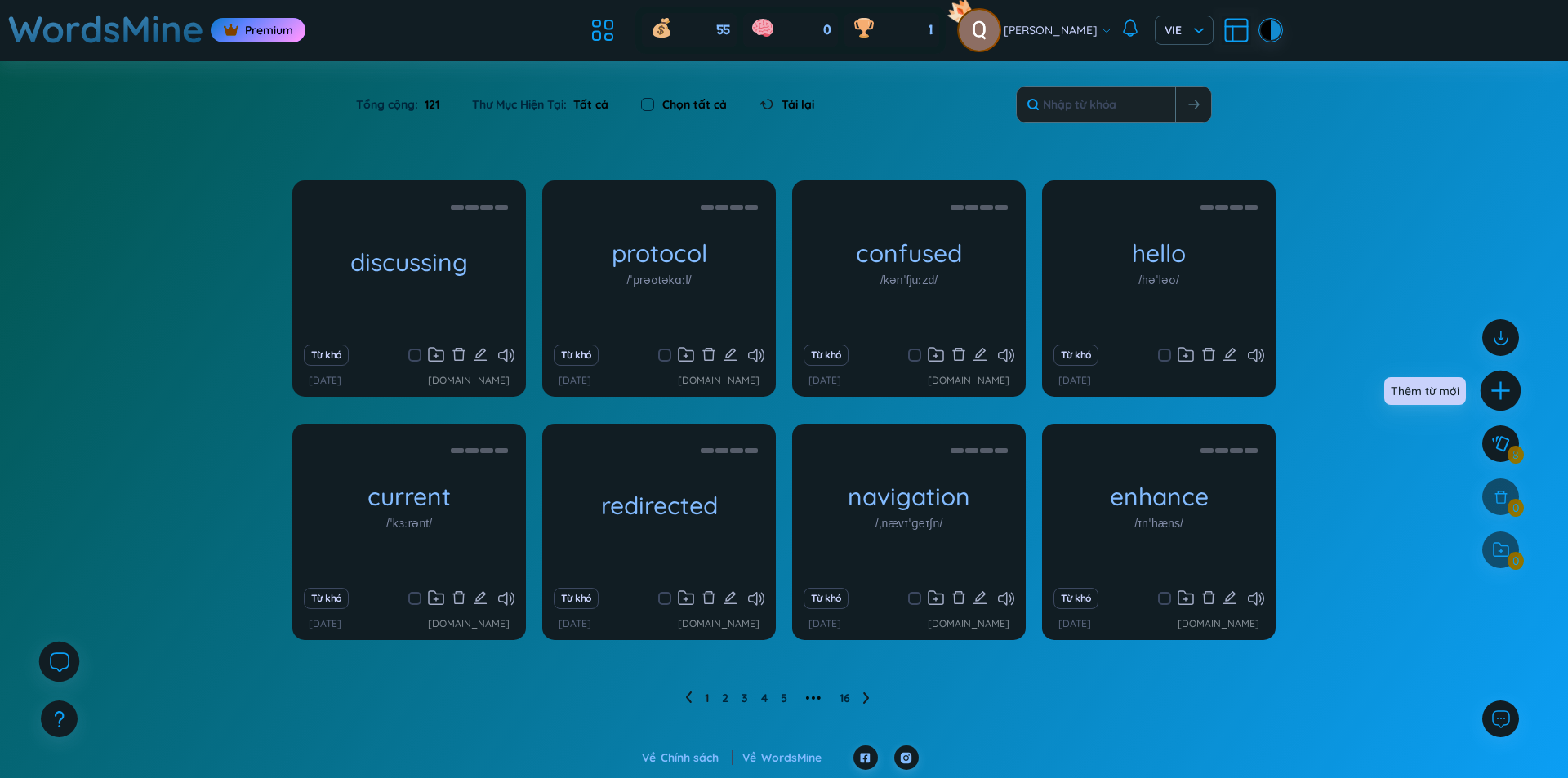
click at [1509, 386] on icon "plus" at bounding box center [1502, 391] width 23 height 23
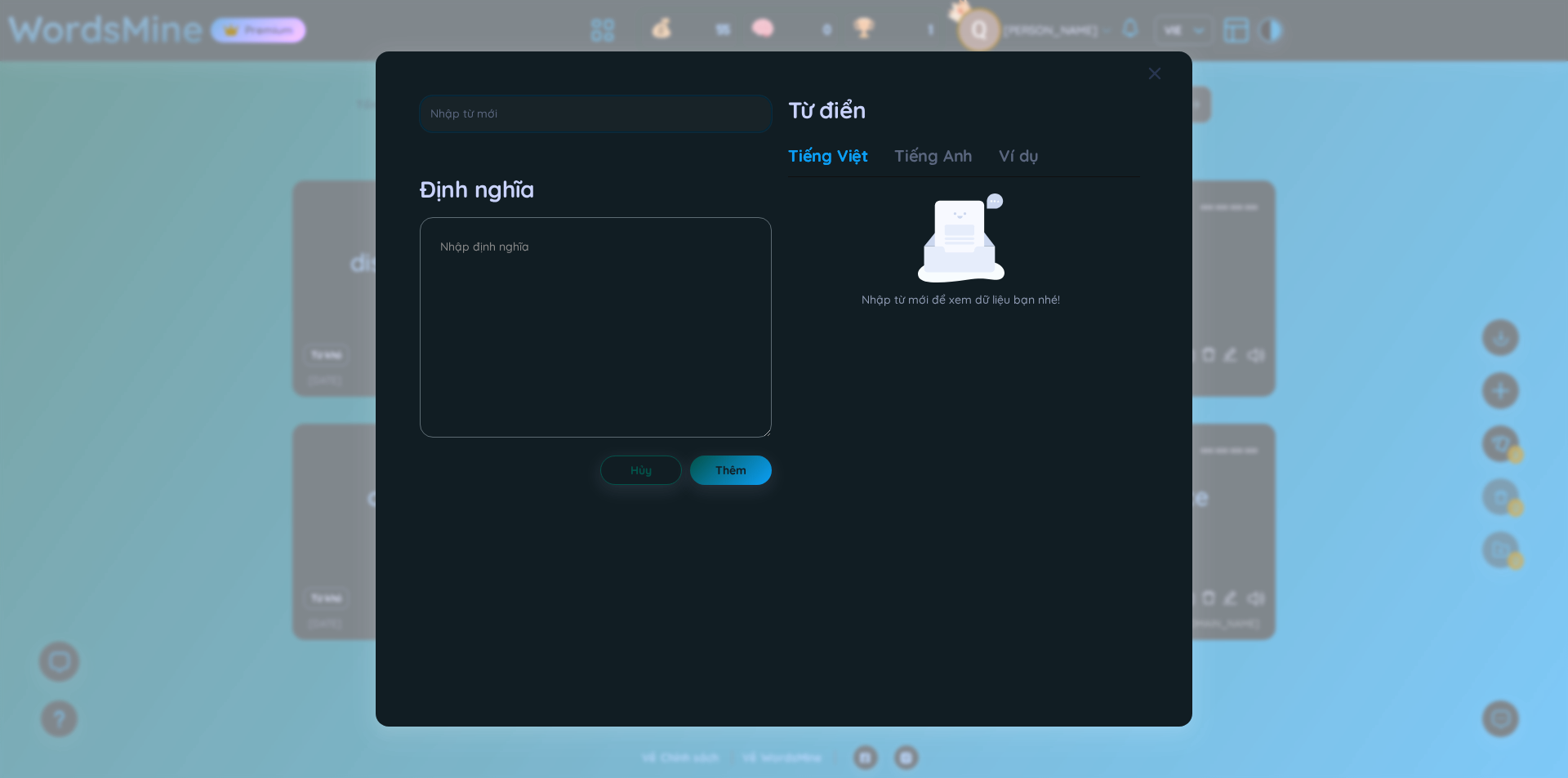
click at [1172, 80] on span "Close" at bounding box center [1170, 73] width 44 height 44
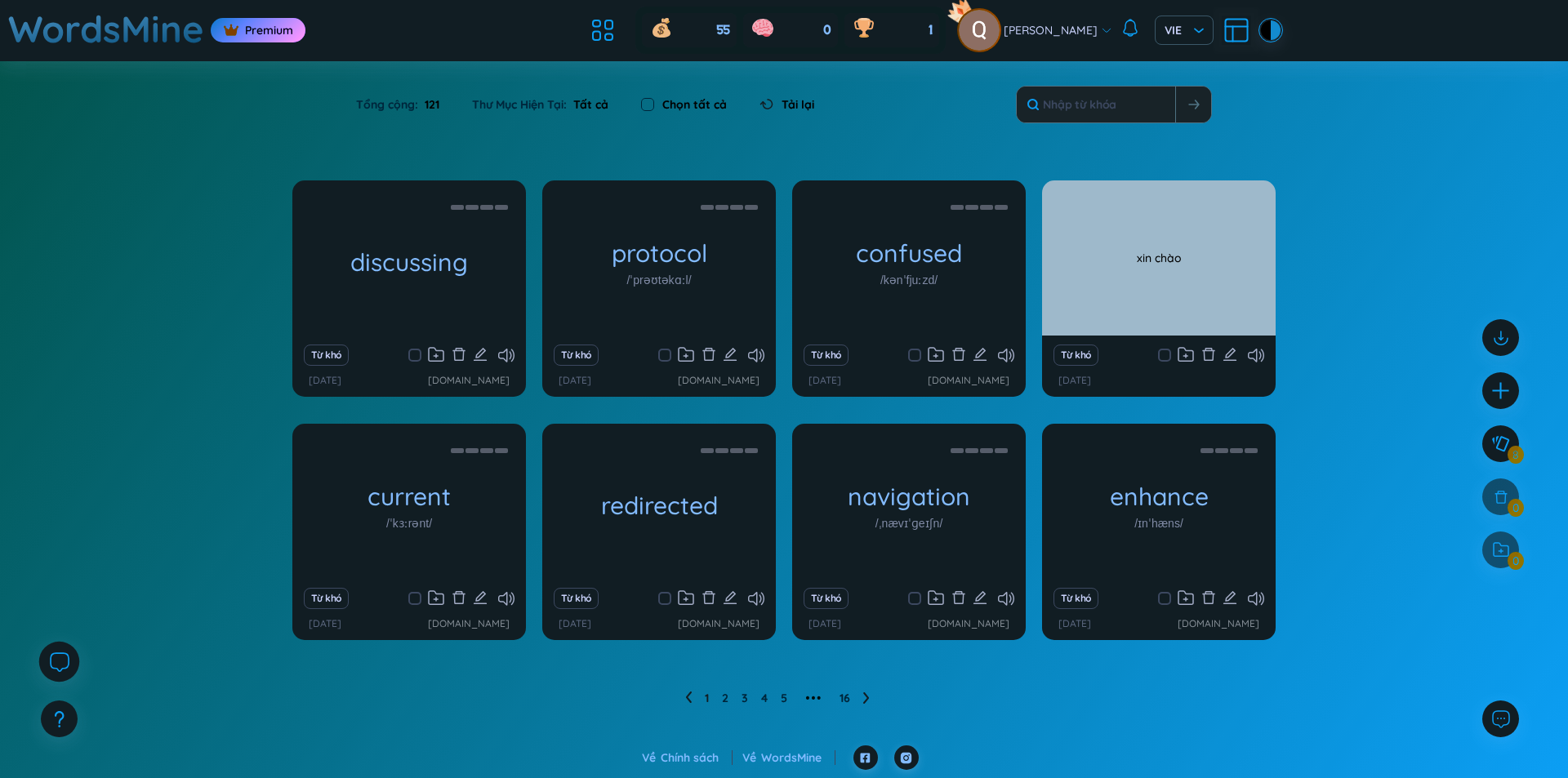
click at [1162, 286] on div "xin chào" at bounding box center [1159, 257] width 218 height 147
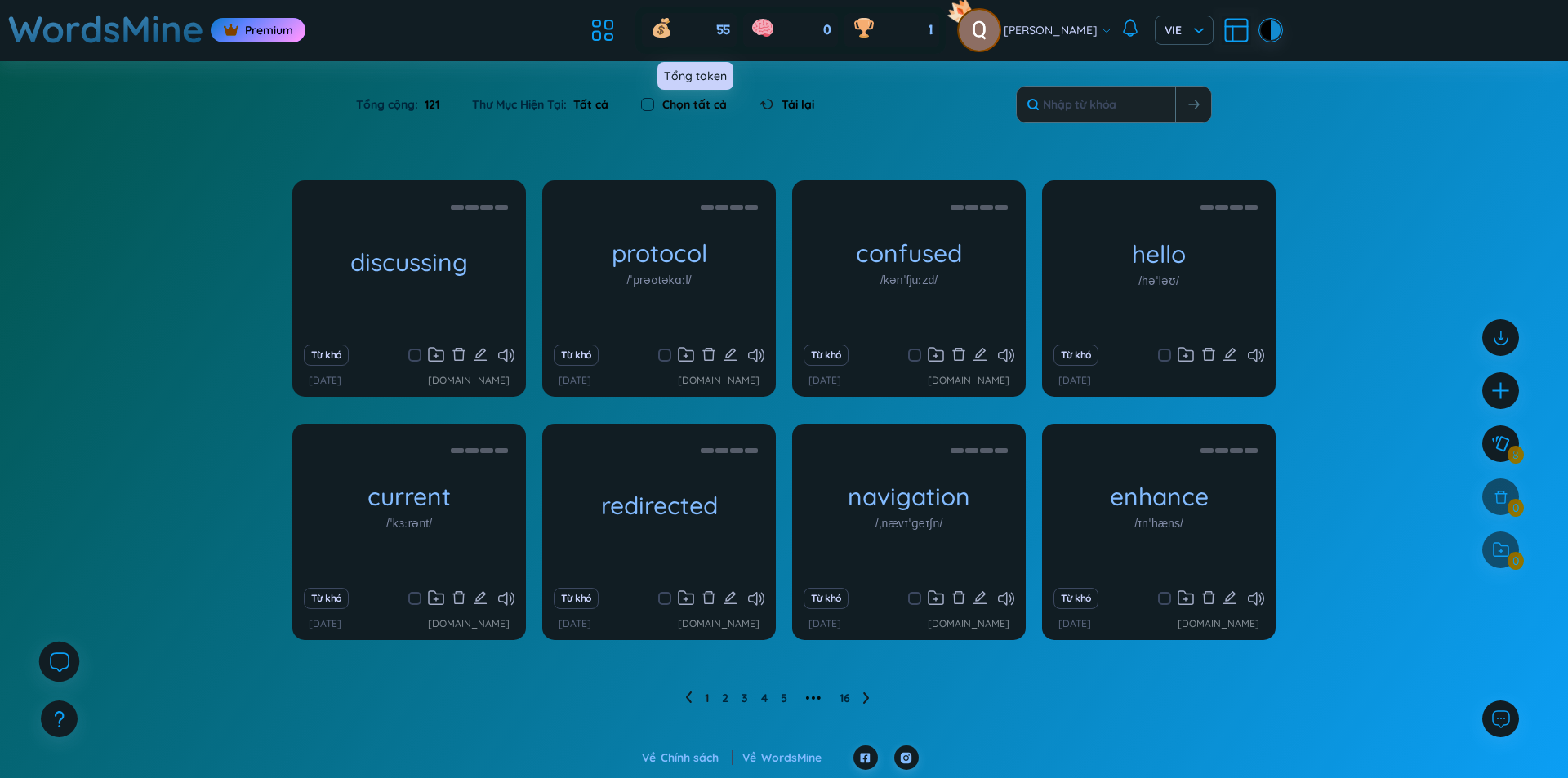
click at [668, 29] on icon at bounding box center [662, 30] width 17 height 15
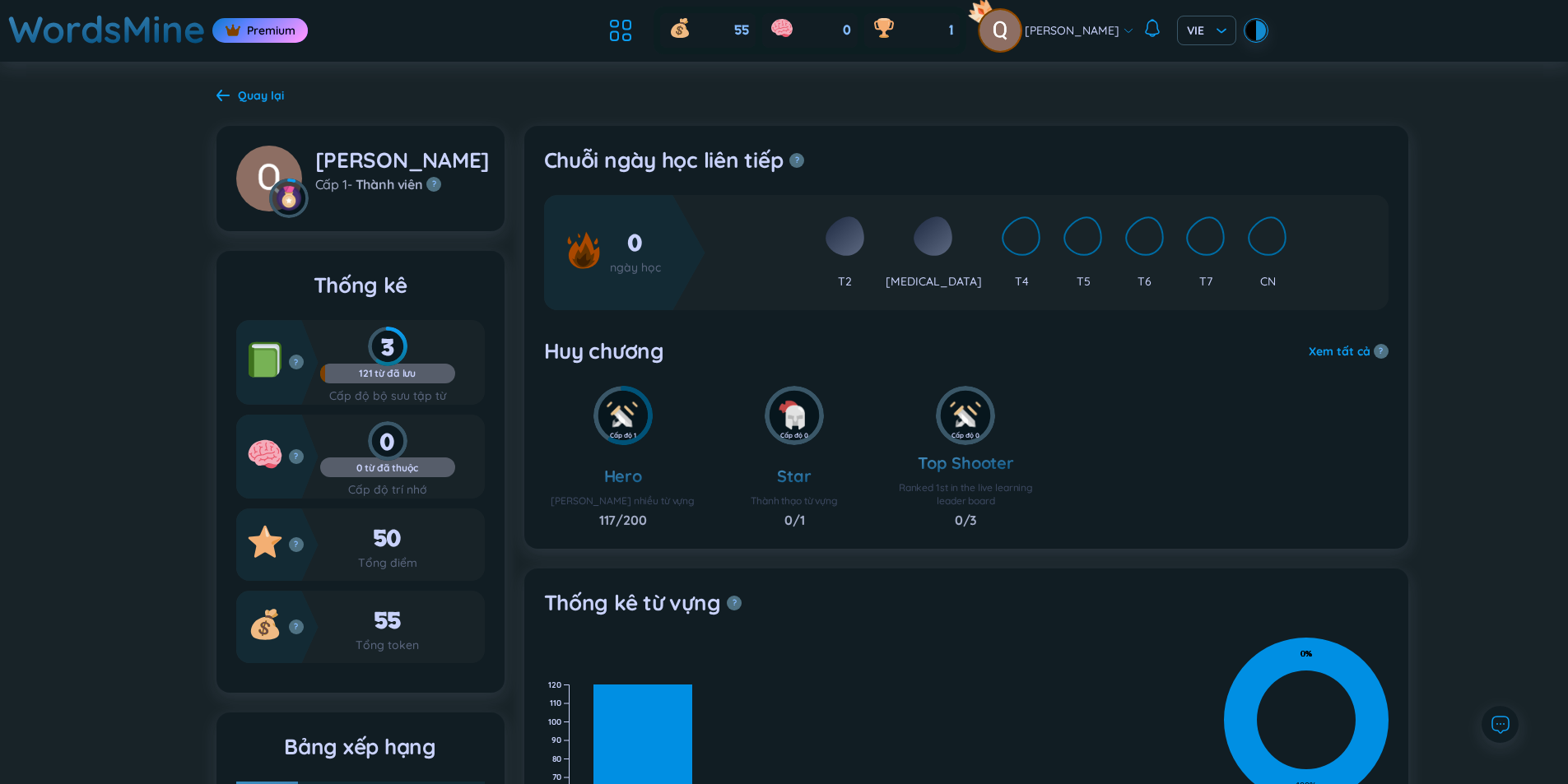
click at [174, 30] on h1 "WordsMine" at bounding box center [107, 29] width 198 height 59
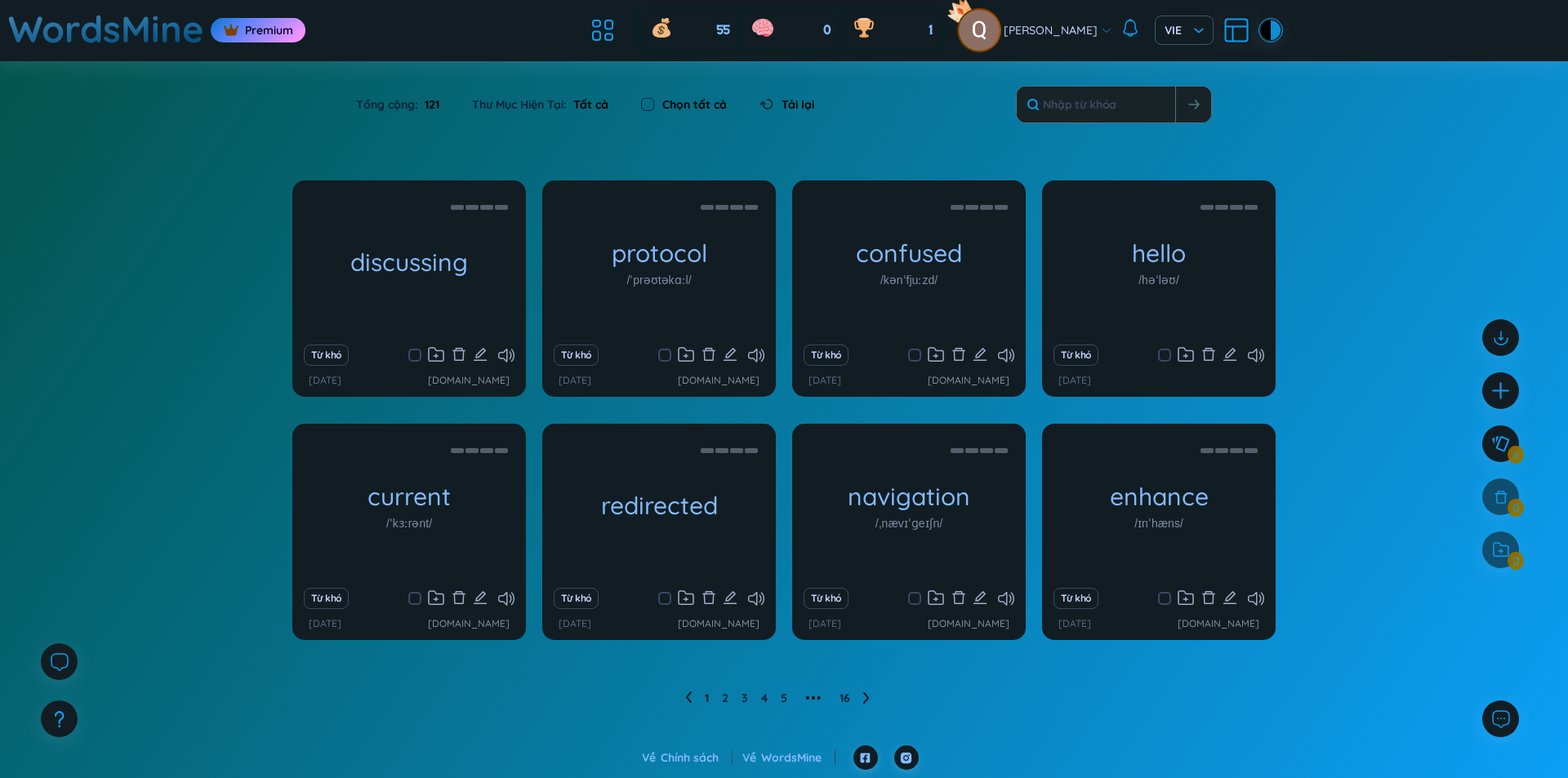
click at [173, 30] on h1 "WordsMine" at bounding box center [106, 29] width 196 height 58
click at [111, 39] on h1 "WordsMine" at bounding box center [106, 29] width 196 height 58
click at [262, 36] on div "Premium" at bounding box center [258, 29] width 95 height 24
click at [776, 31] on icon at bounding box center [763, 27] width 26 height 26
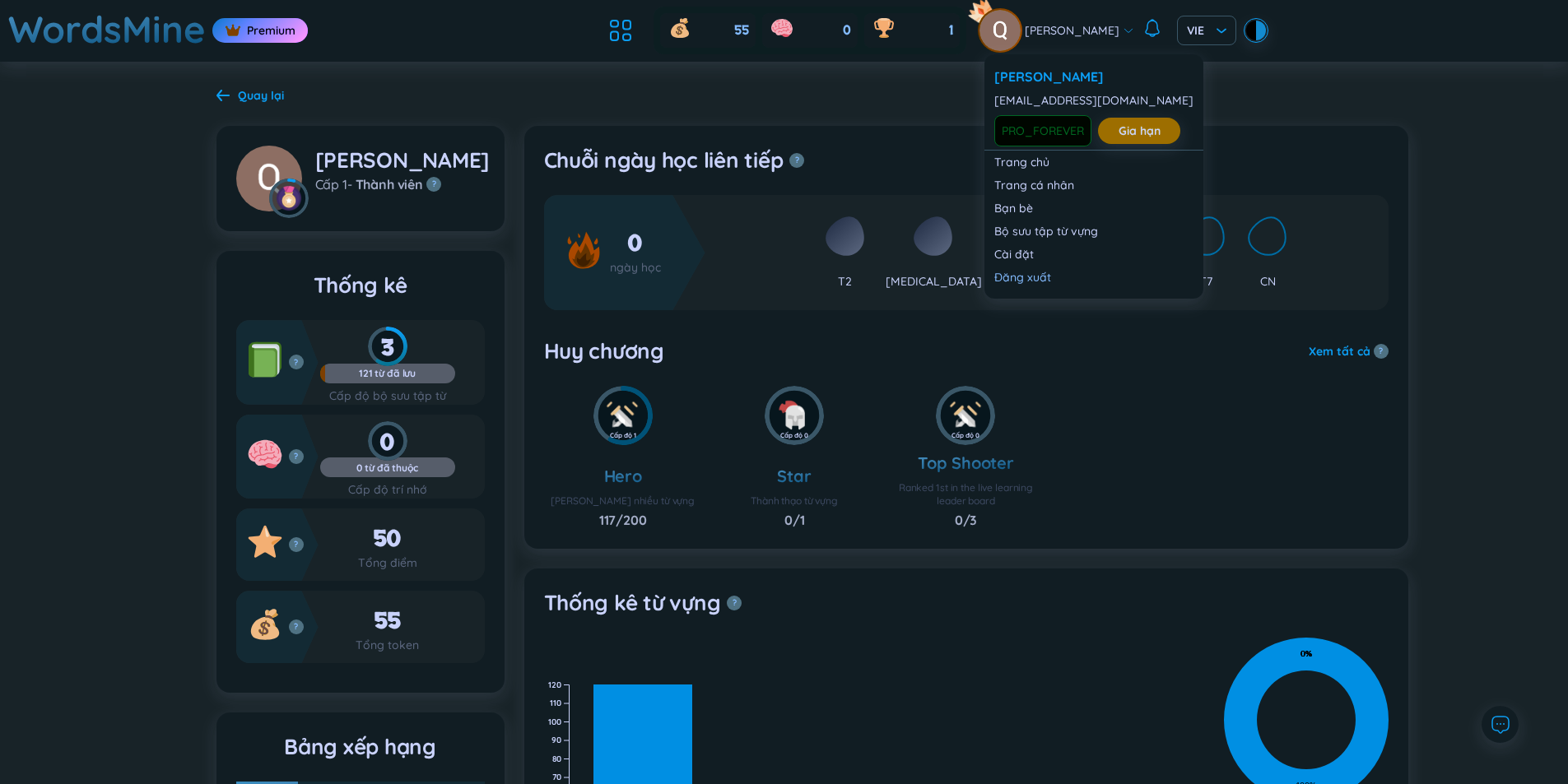
click at [1030, 142] on span "PRO_FOREVER" at bounding box center [1042, 131] width 97 height 31
click at [1046, 167] on link "Trang chủ" at bounding box center [1093, 161] width 199 height 17
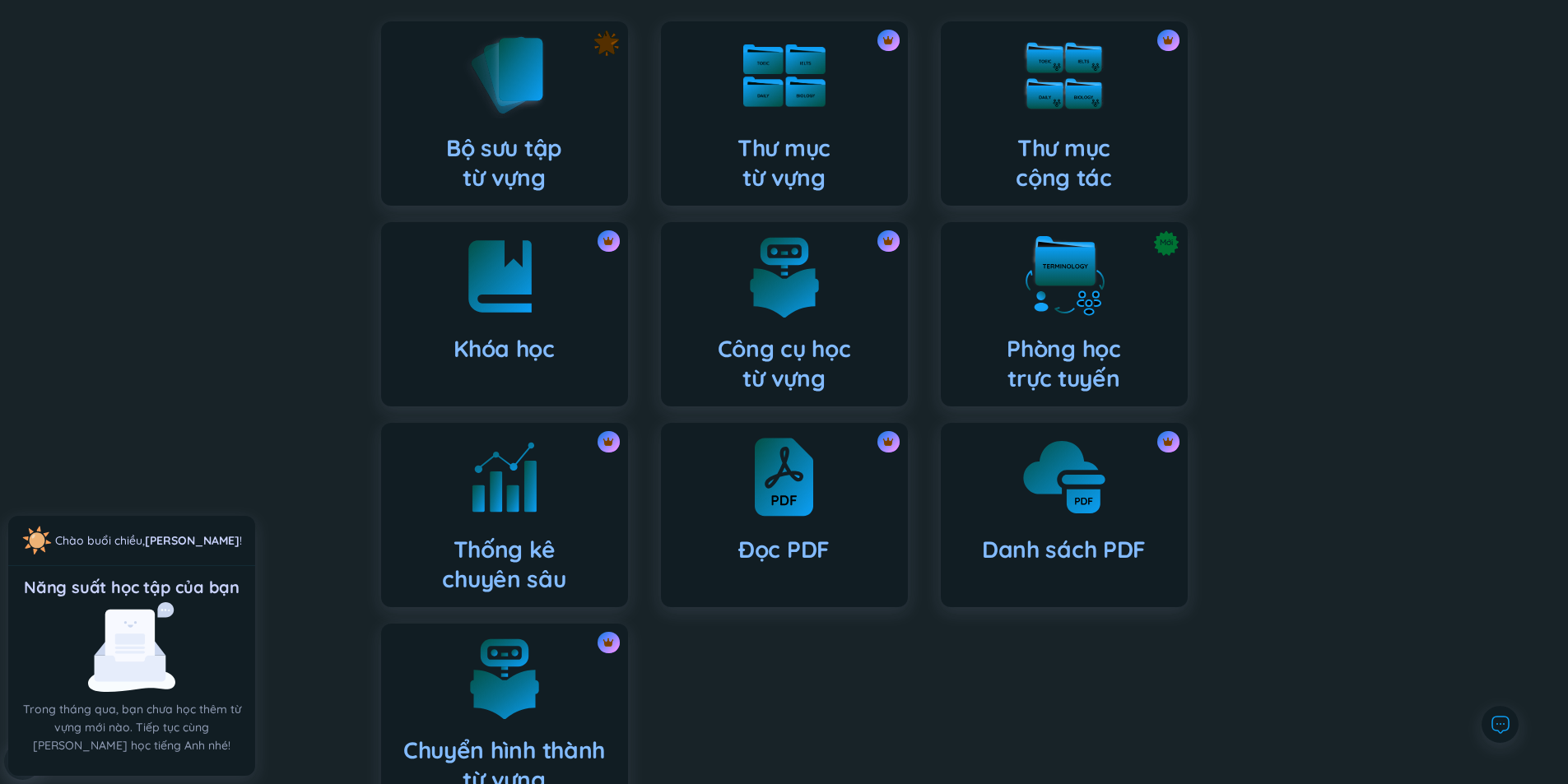
scroll to position [237, 0]
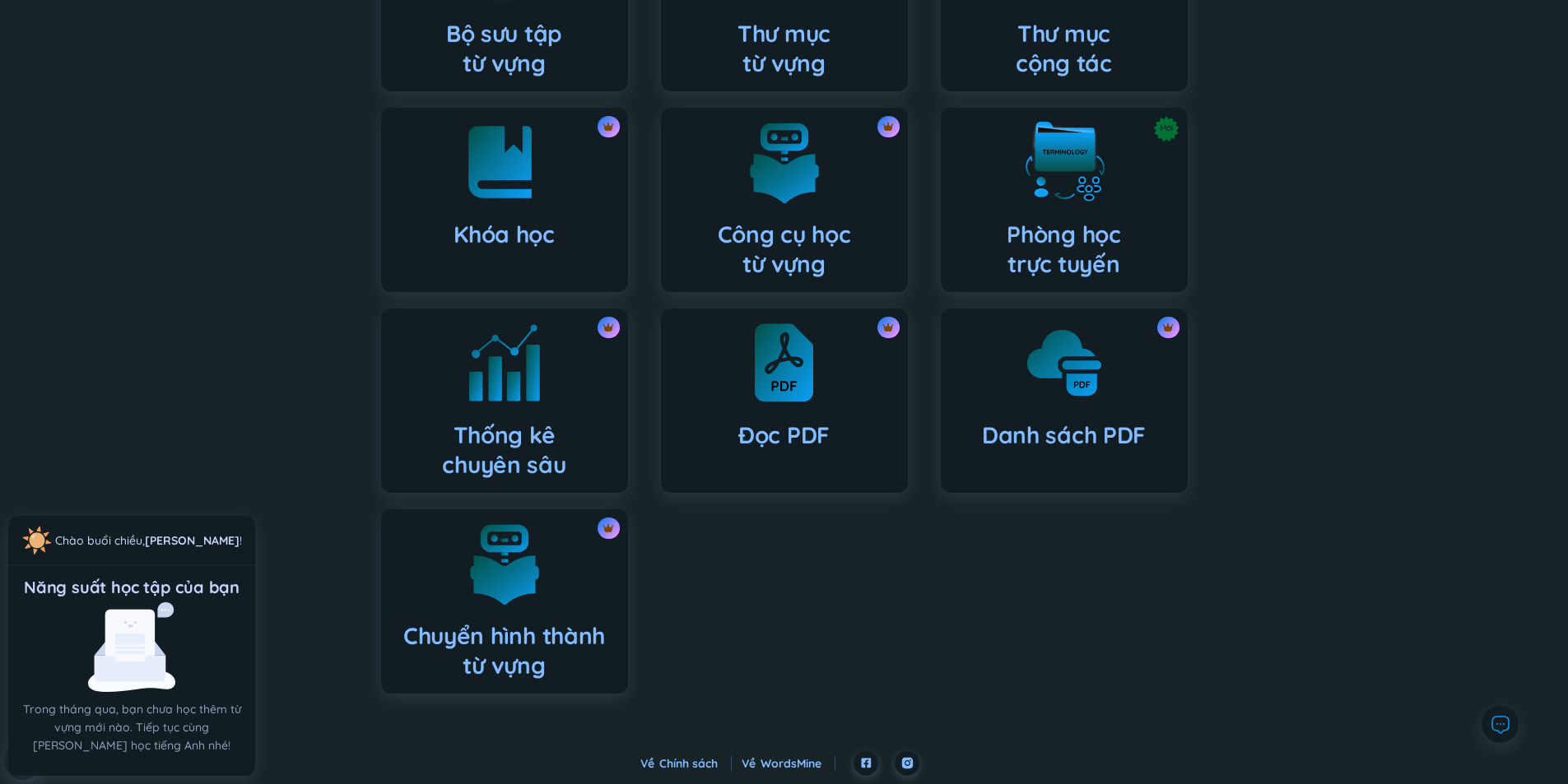
click at [552, 406] on div "Thống kê chuyên sâu" at bounding box center [504, 400] width 247 height 184
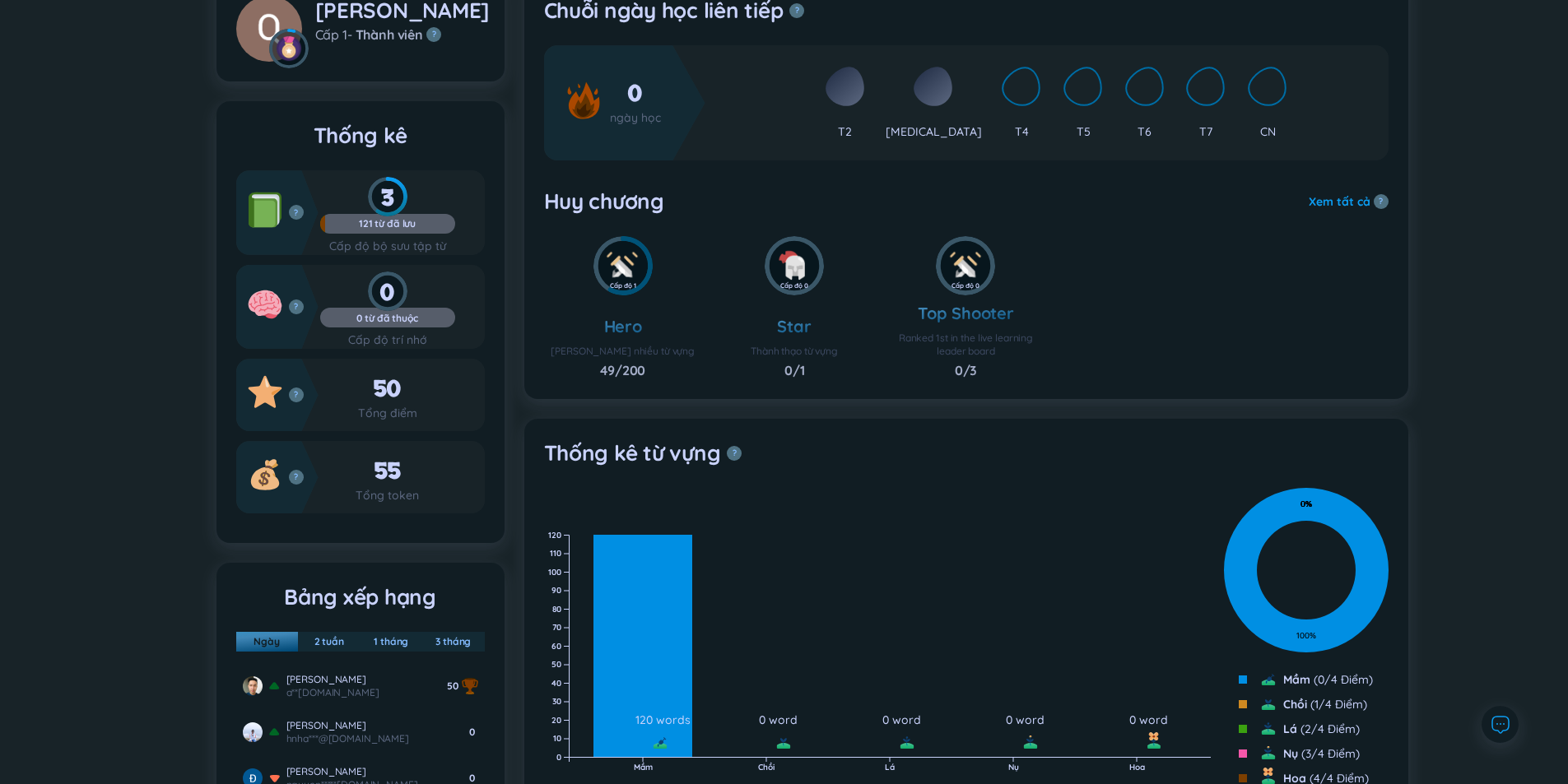
scroll to position [411, 0]
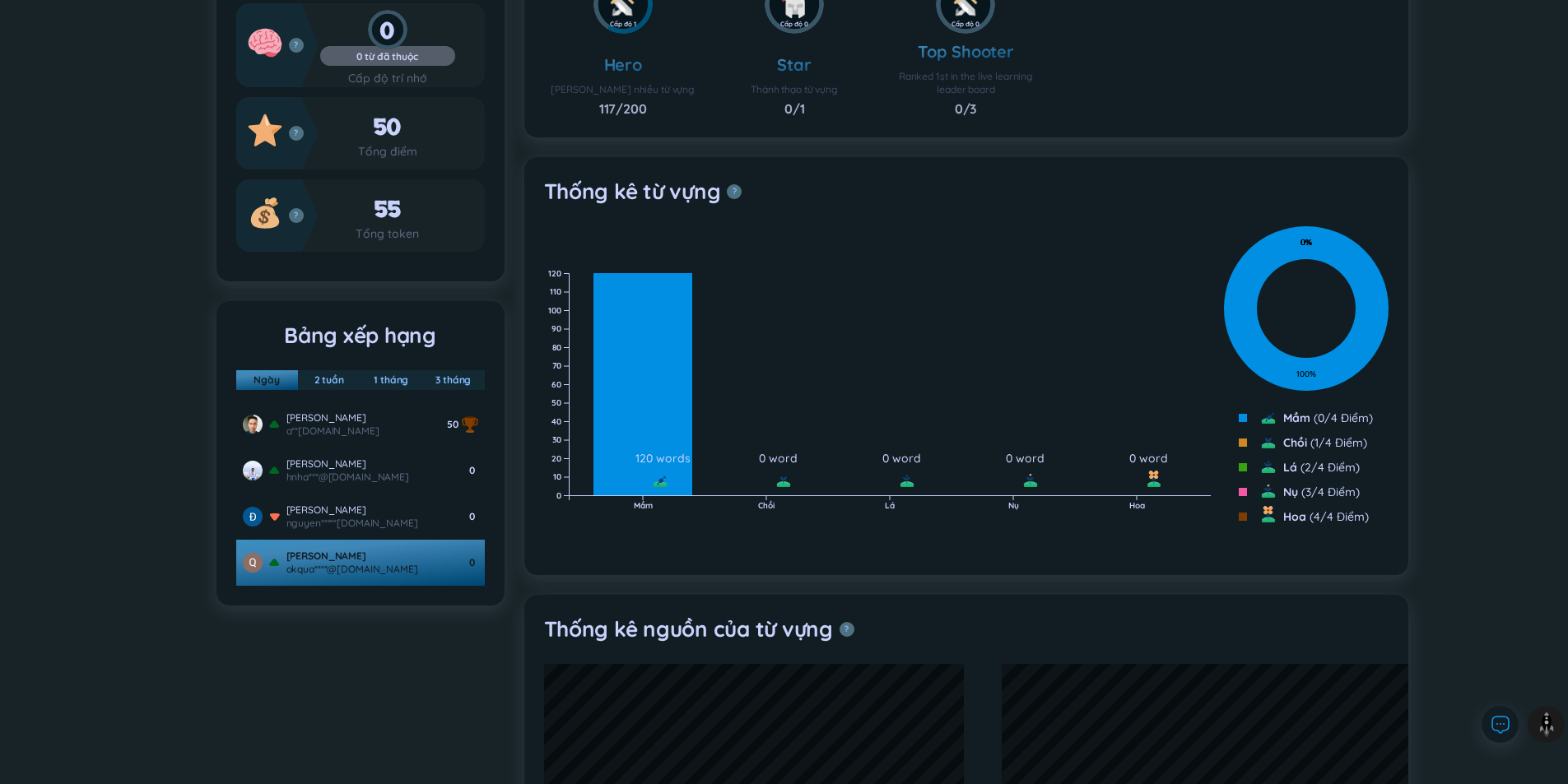
scroll to position [237, 0]
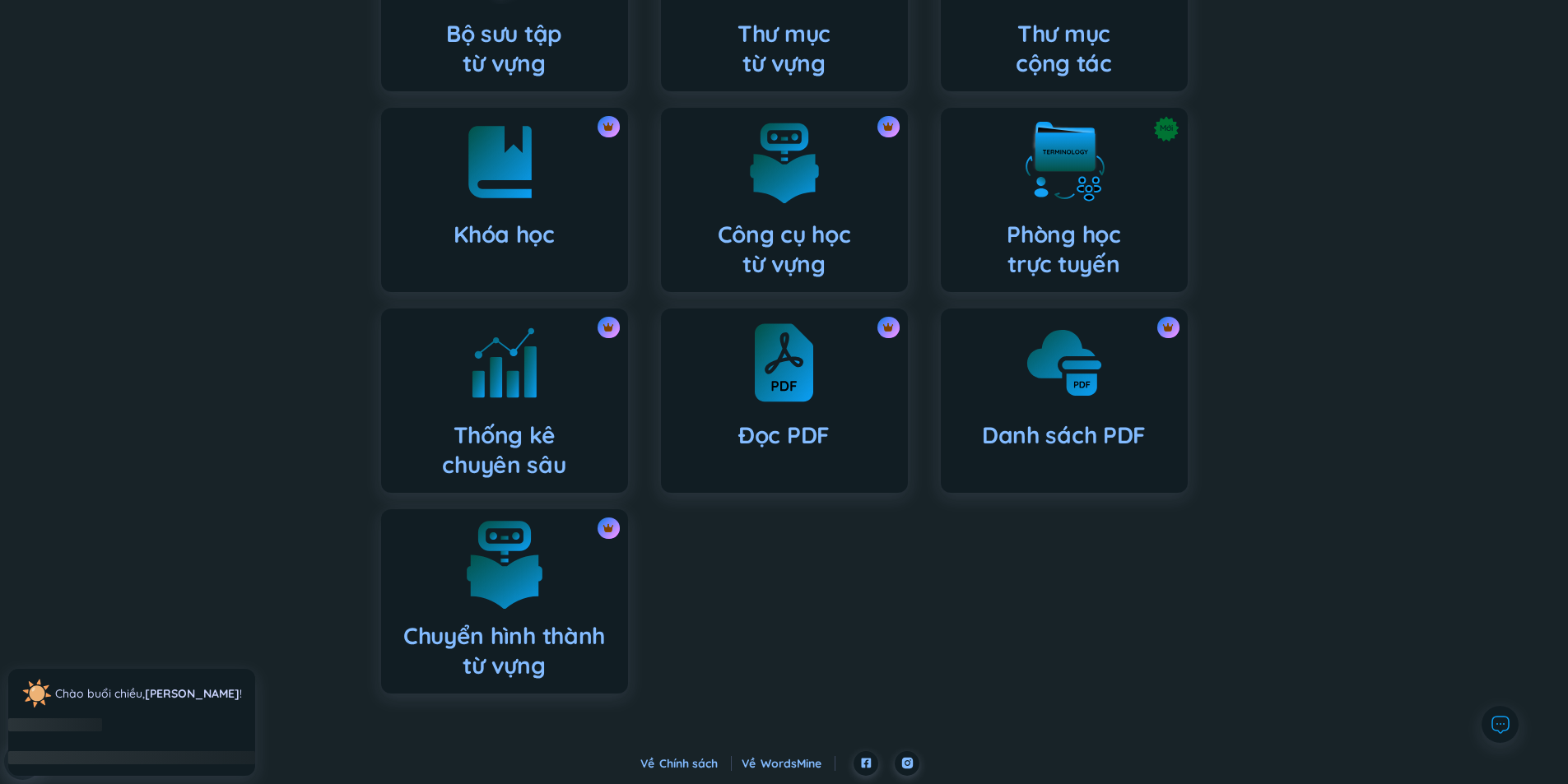
click at [526, 581] on img at bounding box center [504, 564] width 90 height 90
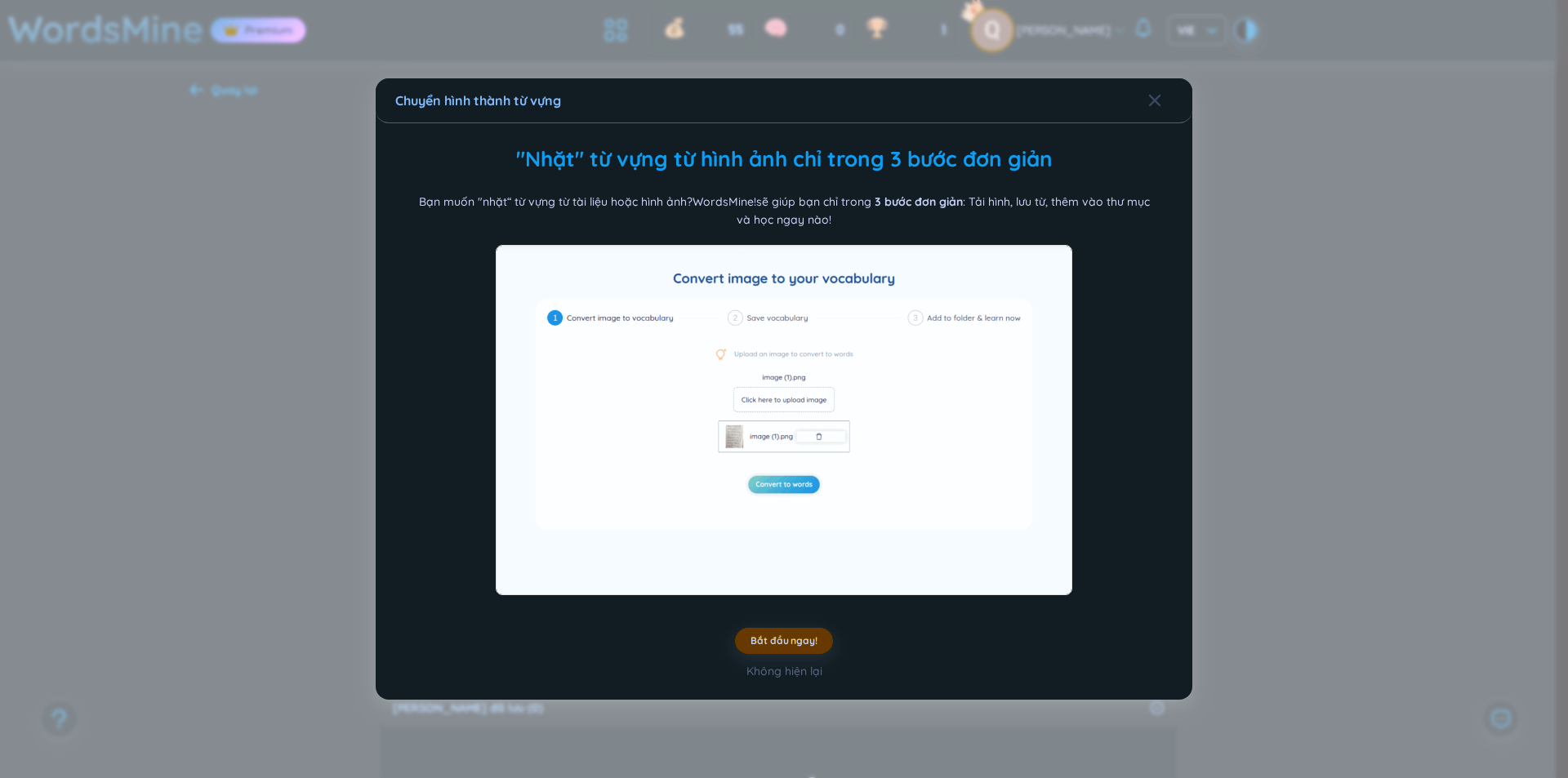
click at [788, 638] on span "Bắt đầu ngay!" at bounding box center [784, 640] width 66 height 13
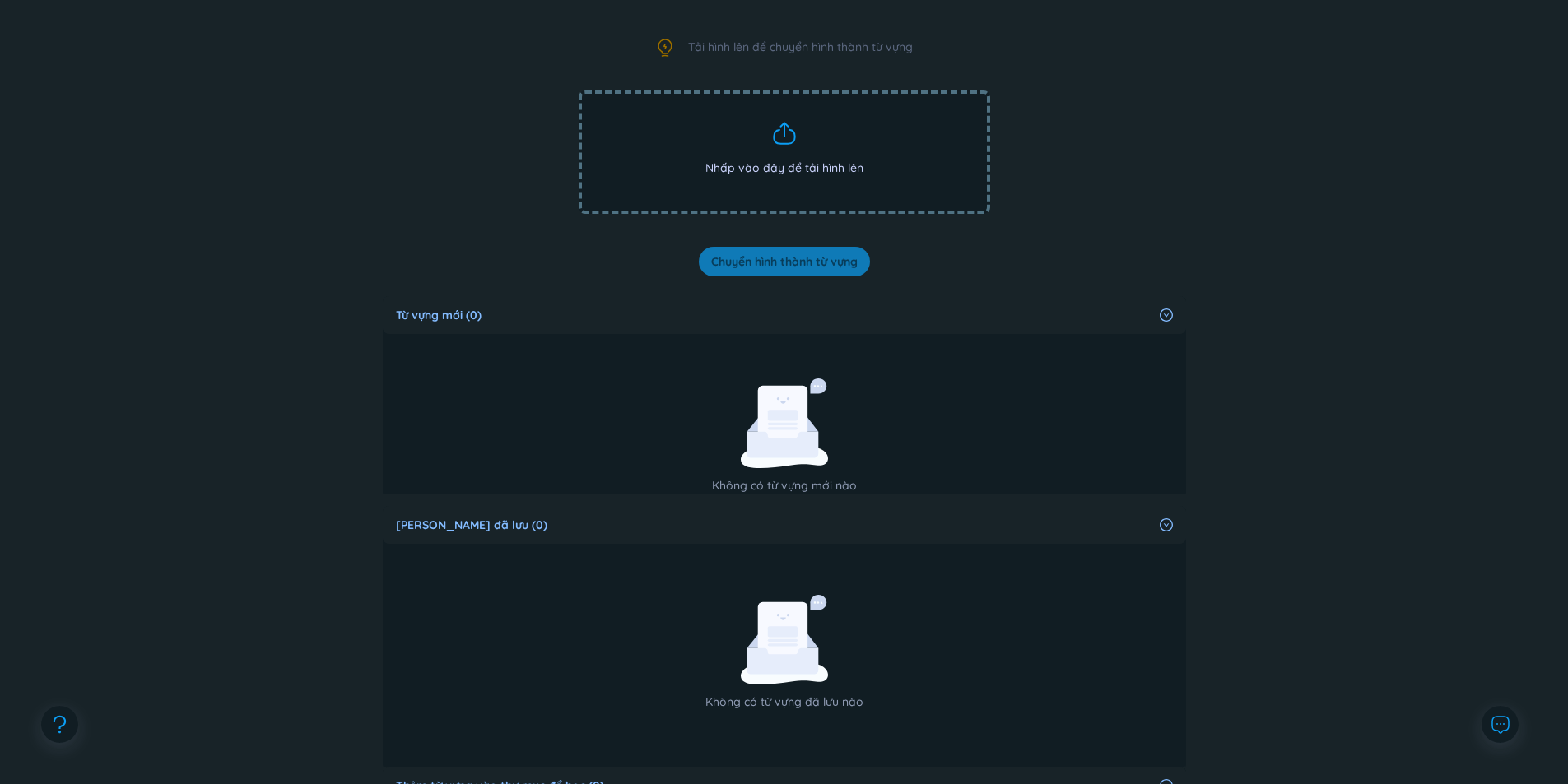
scroll to position [274, 0]
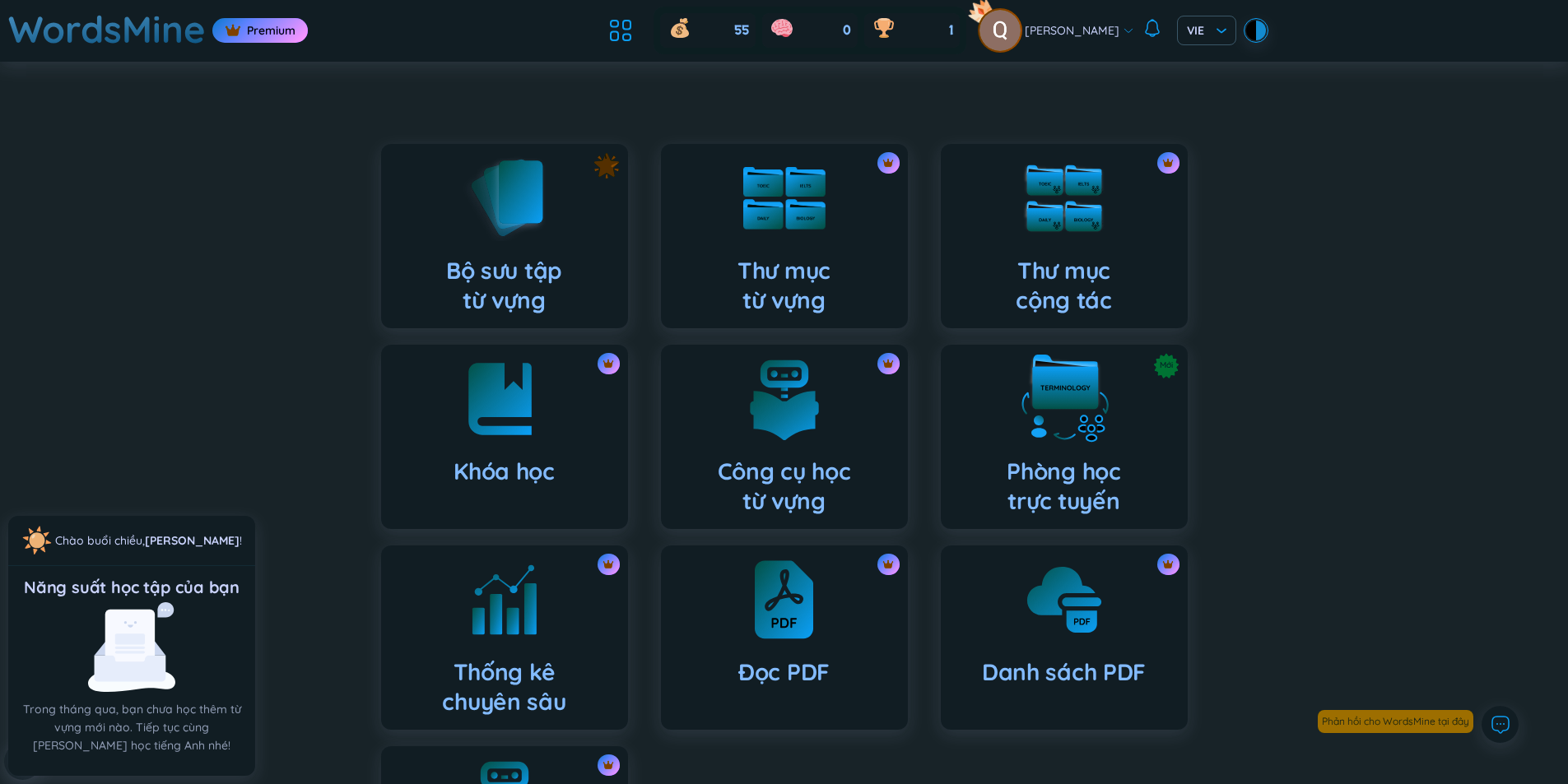
click at [1103, 476] on h4 "Phòng học trực tuyến" at bounding box center [1063, 486] width 114 height 60
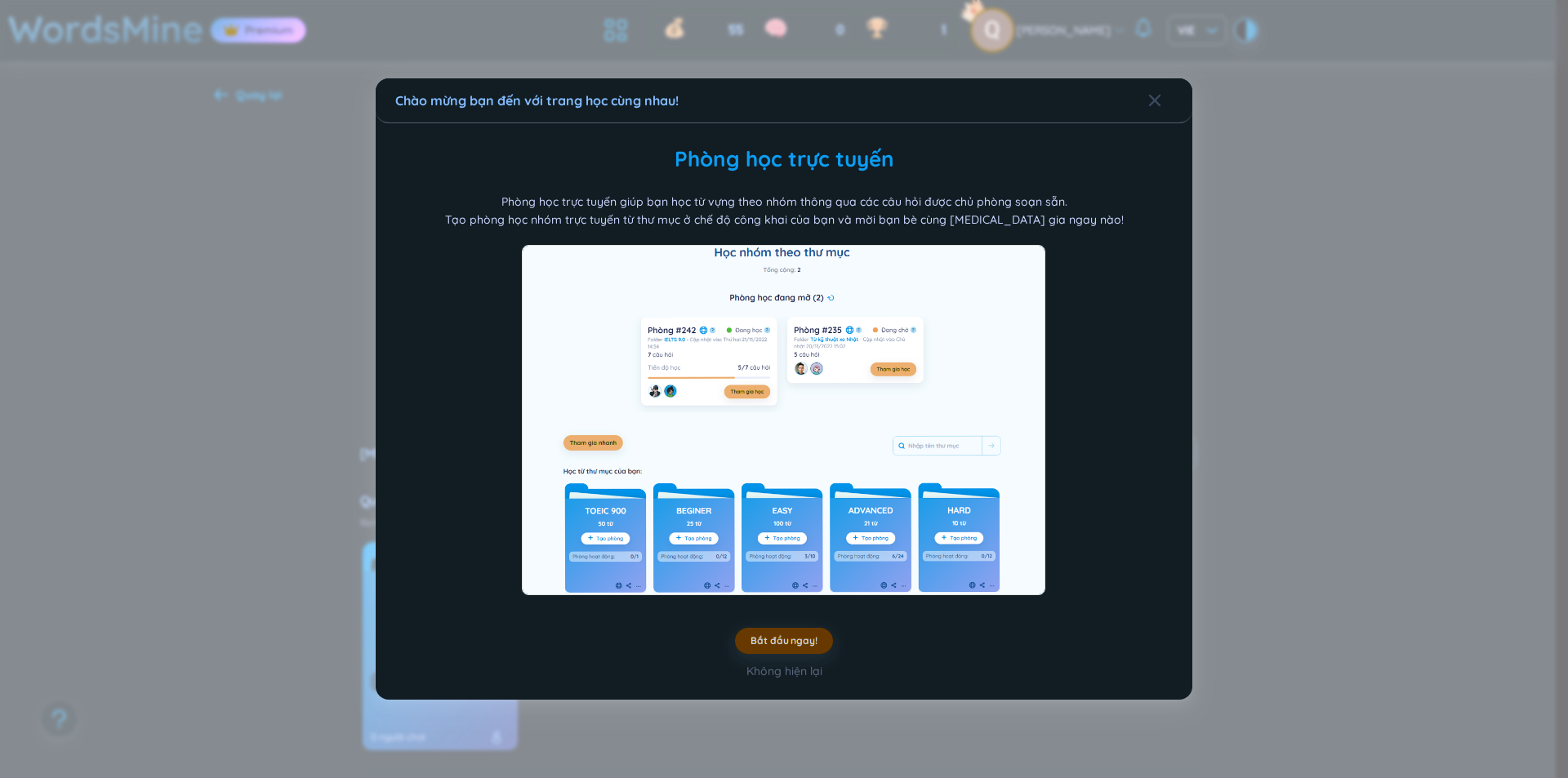
click at [765, 633] on button "Bắt đầu ngay!" at bounding box center [784, 641] width 98 height 26
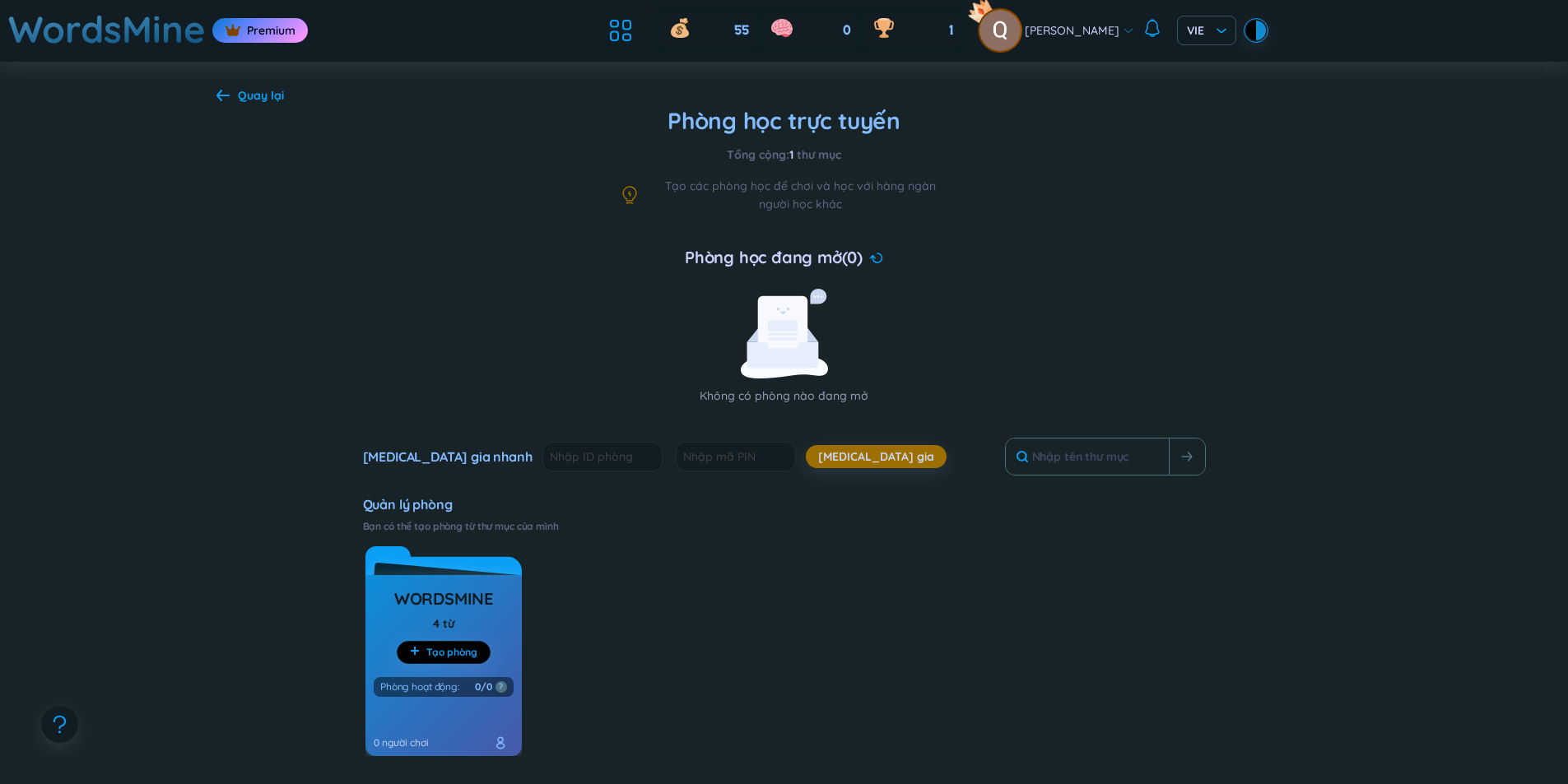
click at [878, 258] on icon at bounding box center [876, 257] width 14 height 11
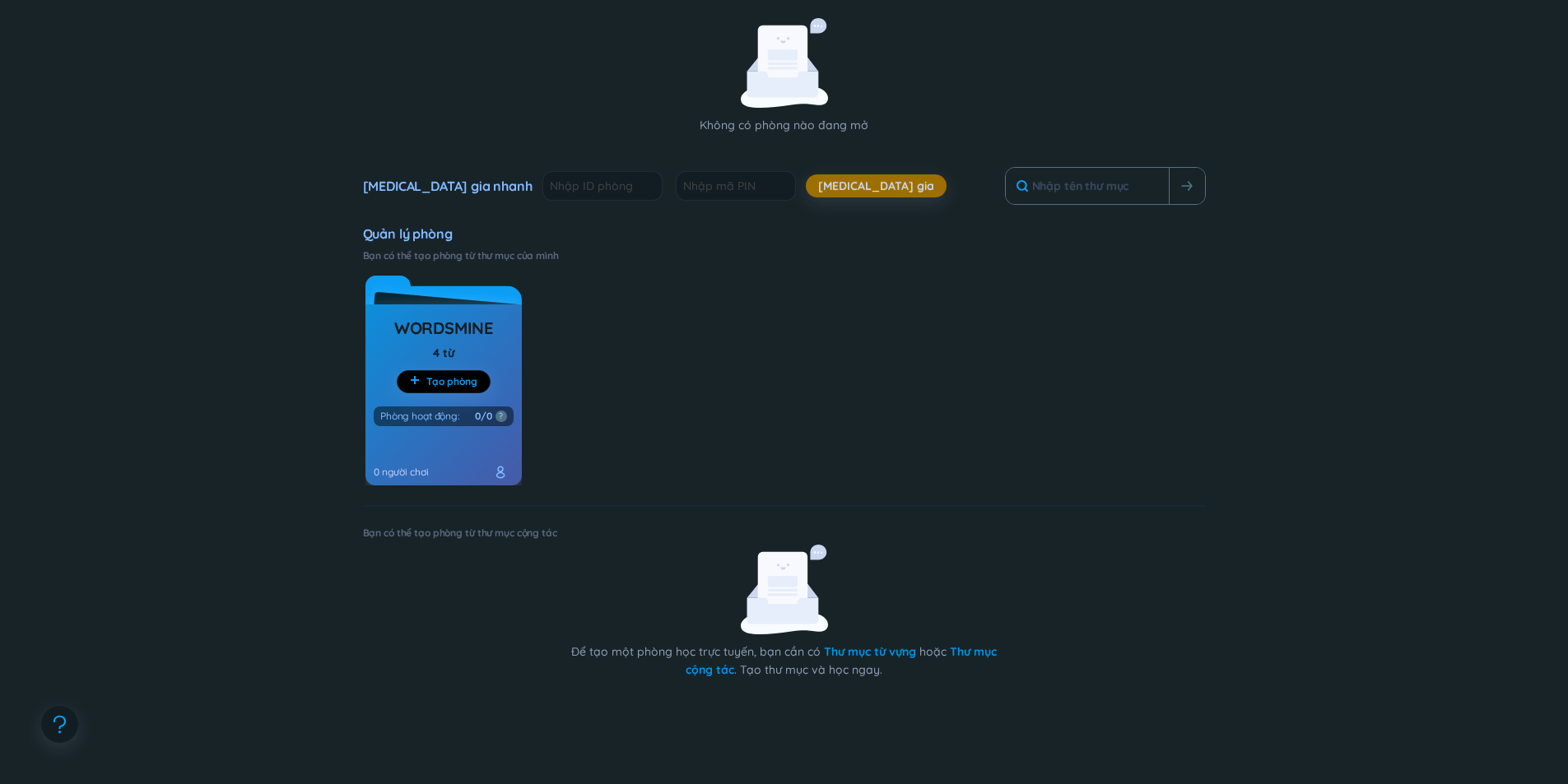
scroll to position [274, 0]
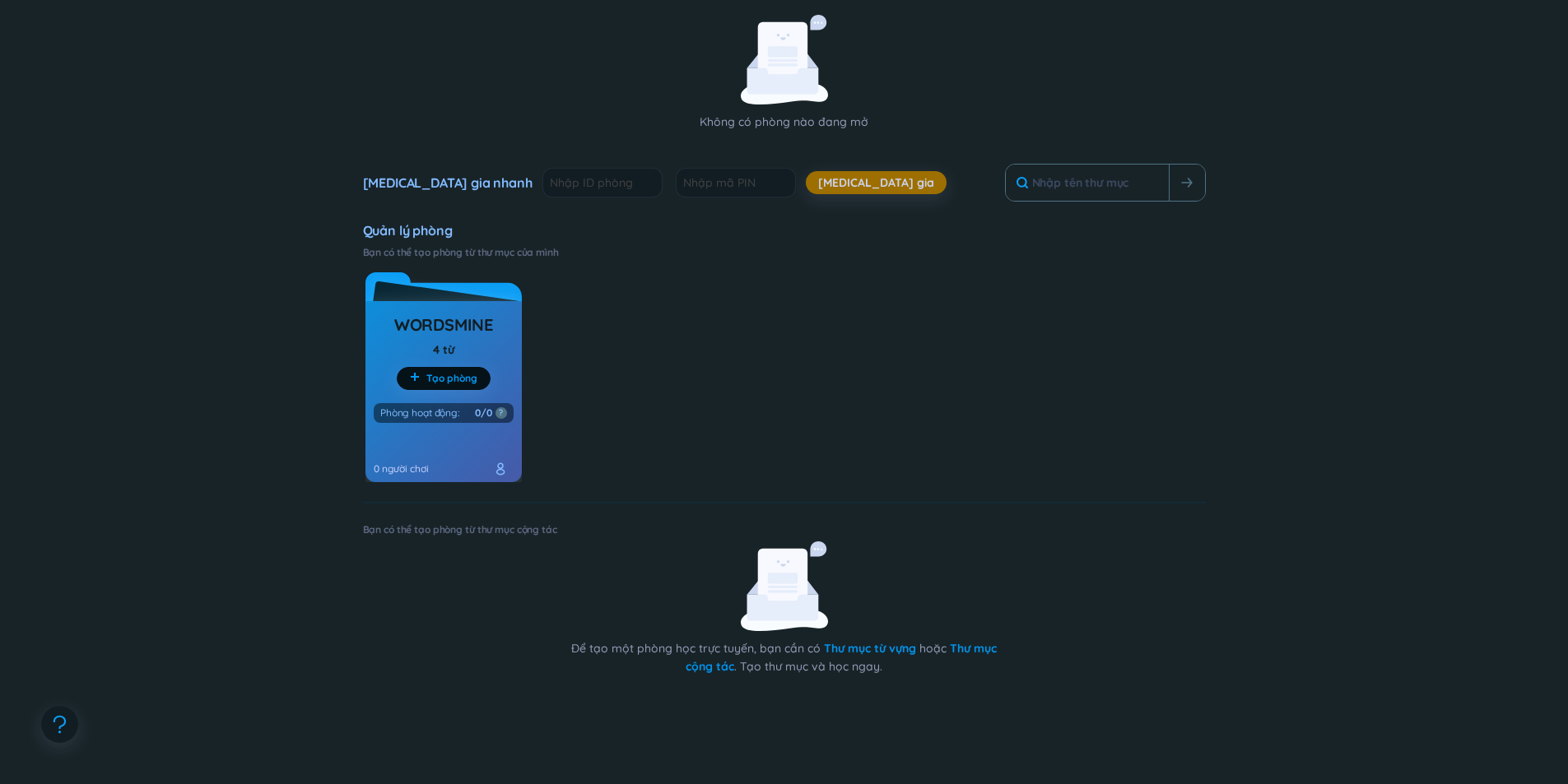
click at [459, 385] on span "Tạo phòng" at bounding box center [452, 378] width 51 height 13
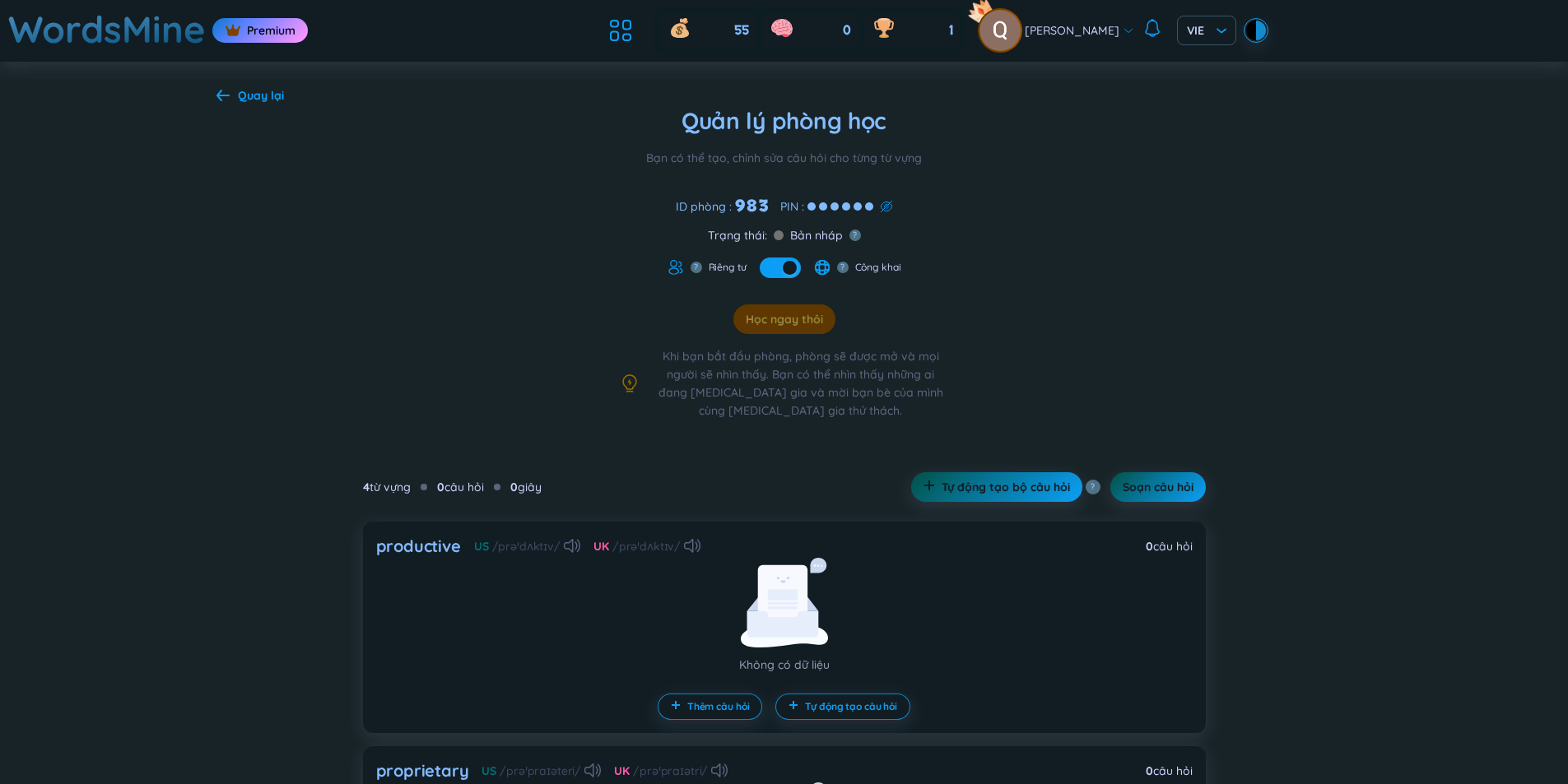
click at [883, 201] on icon at bounding box center [886, 206] width 13 height 13
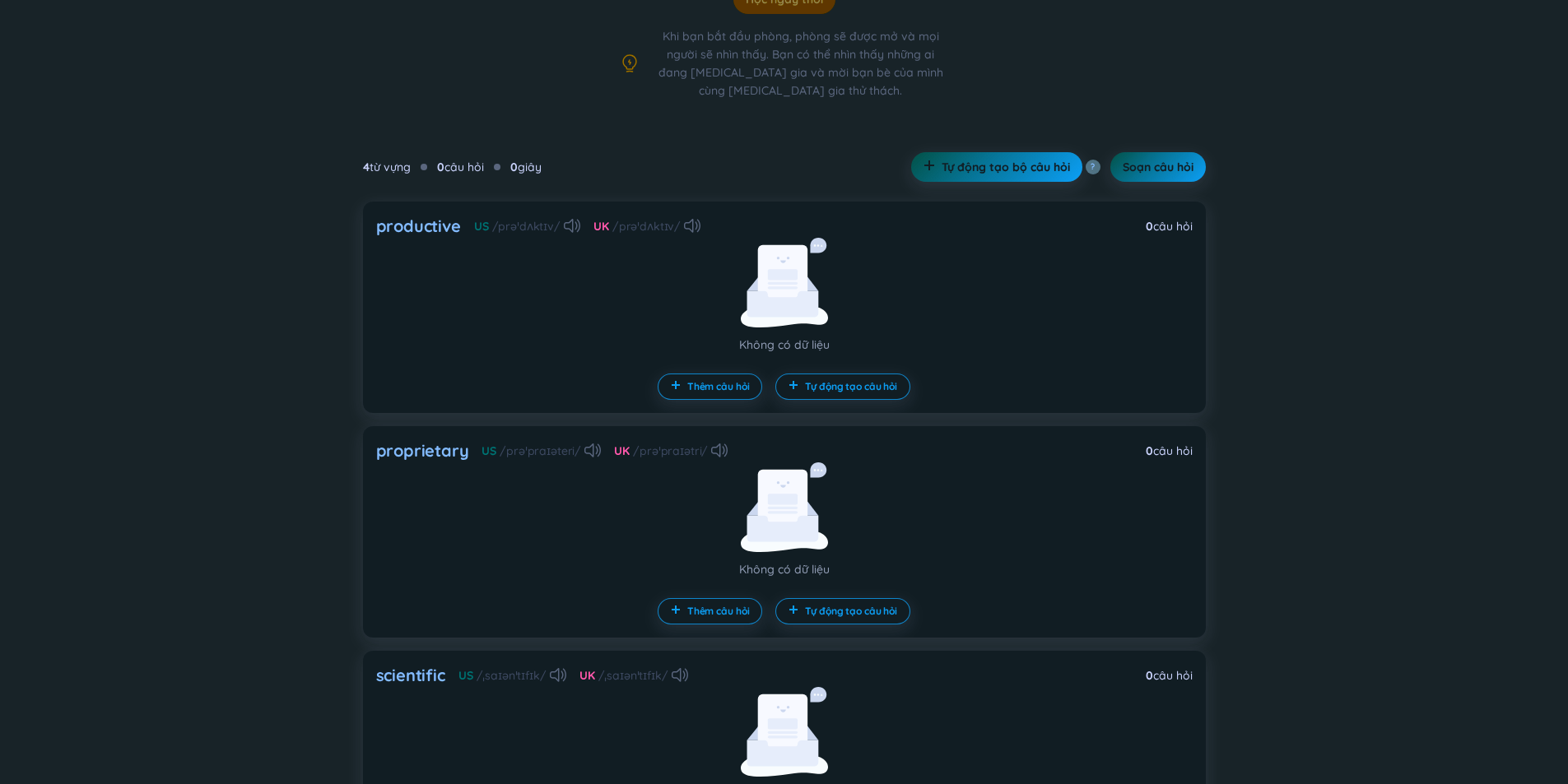
scroll to position [7, 0]
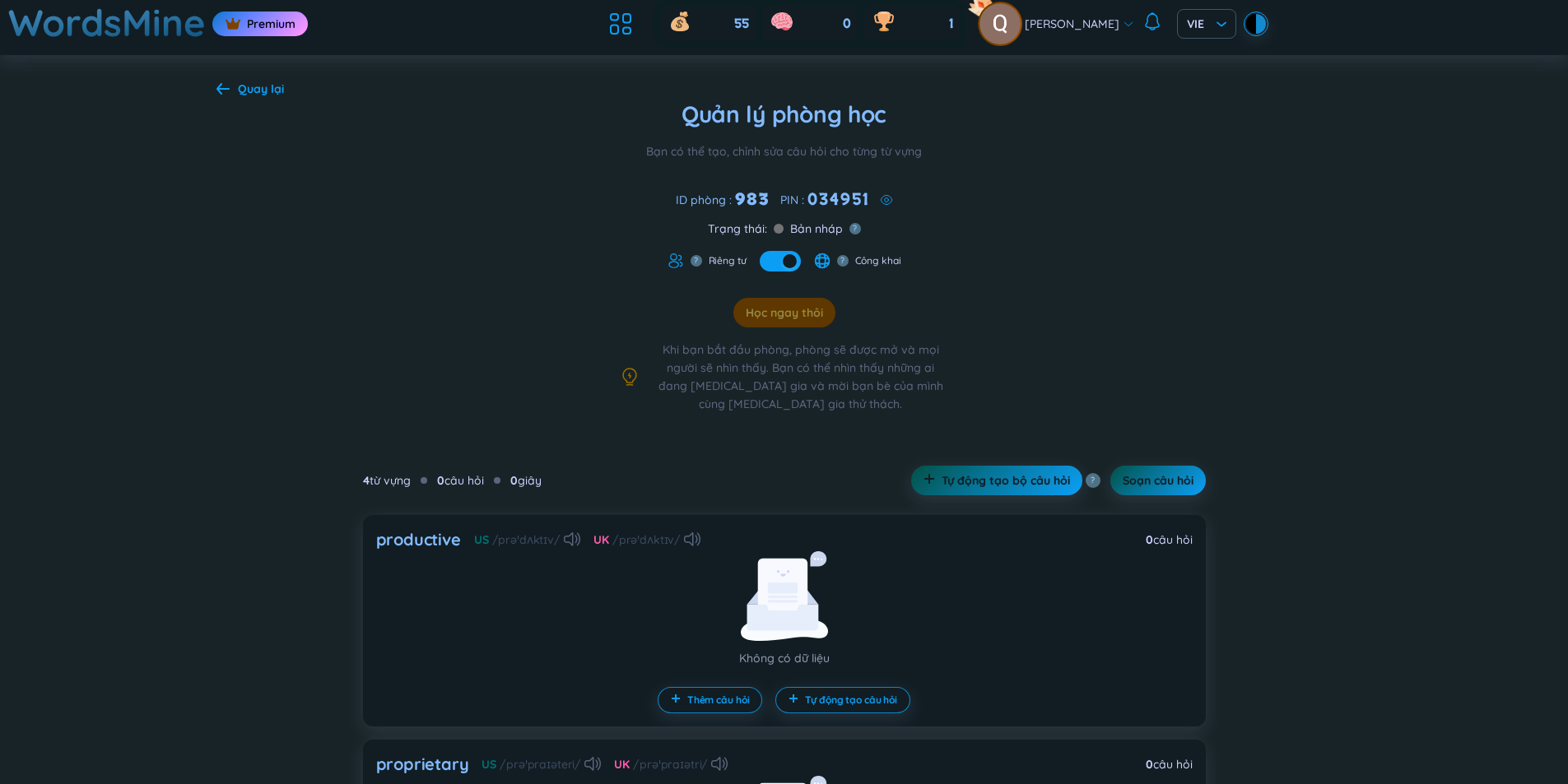
click at [266, 80] on div "Quay lại" at bounding box center [260, 89] width 46 height 18
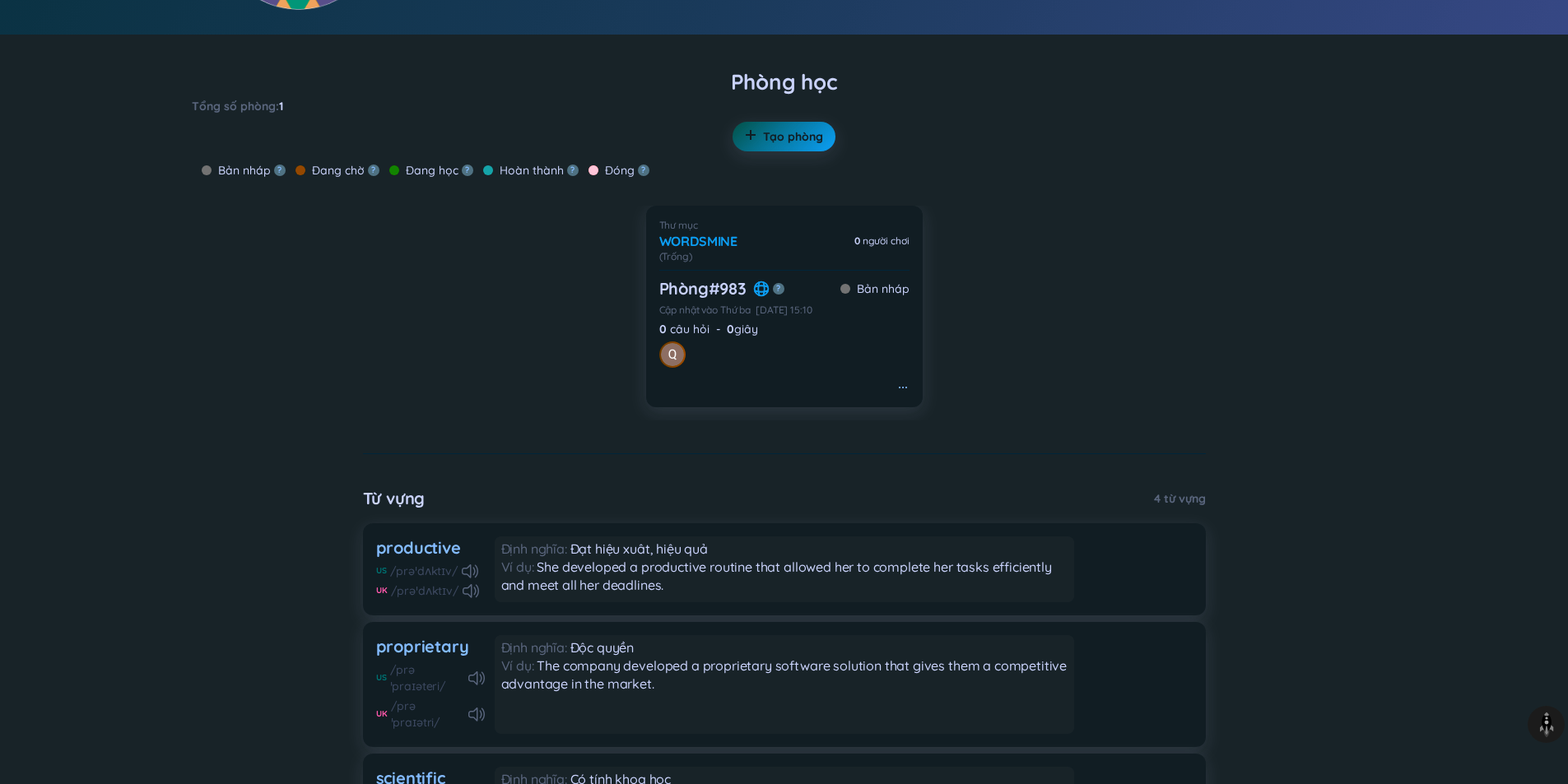
scroll to position [72, 0]
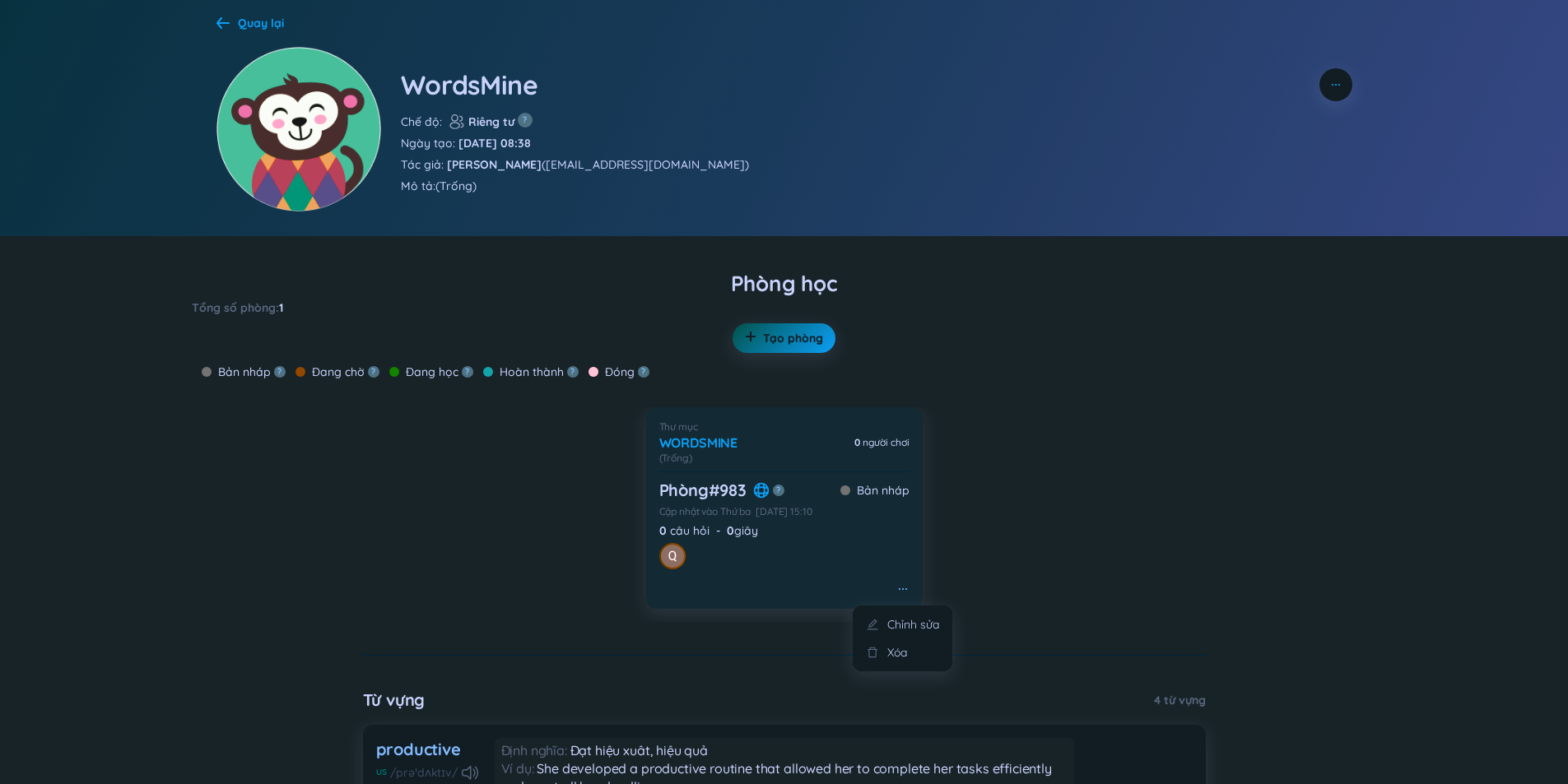
click at [908, 592] on icon at bounding box center [902, 588] width 13 height 13
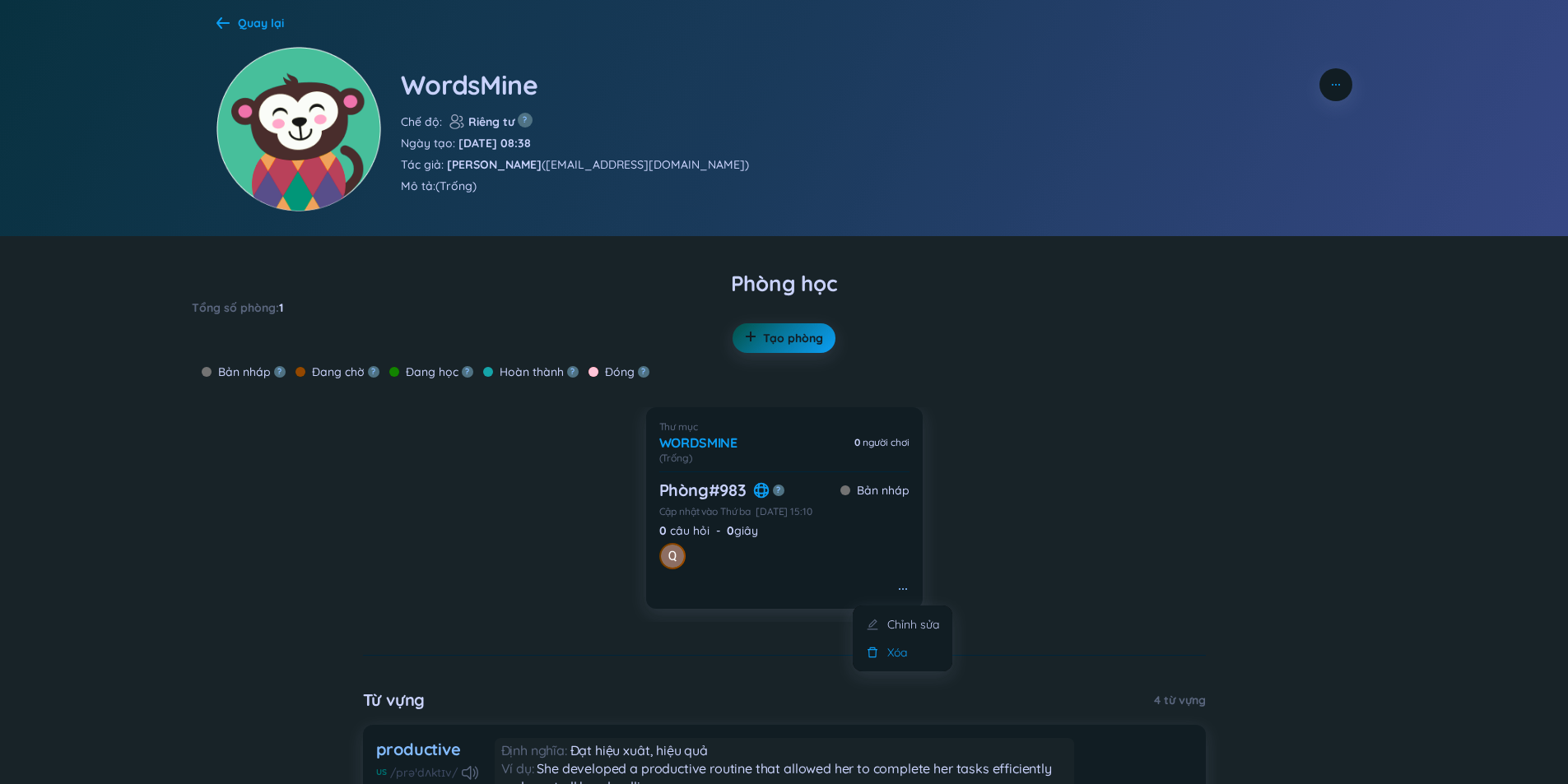
click at [898, 649] on div "Xóa" at bounding box center [897, 652] width 20 height 18
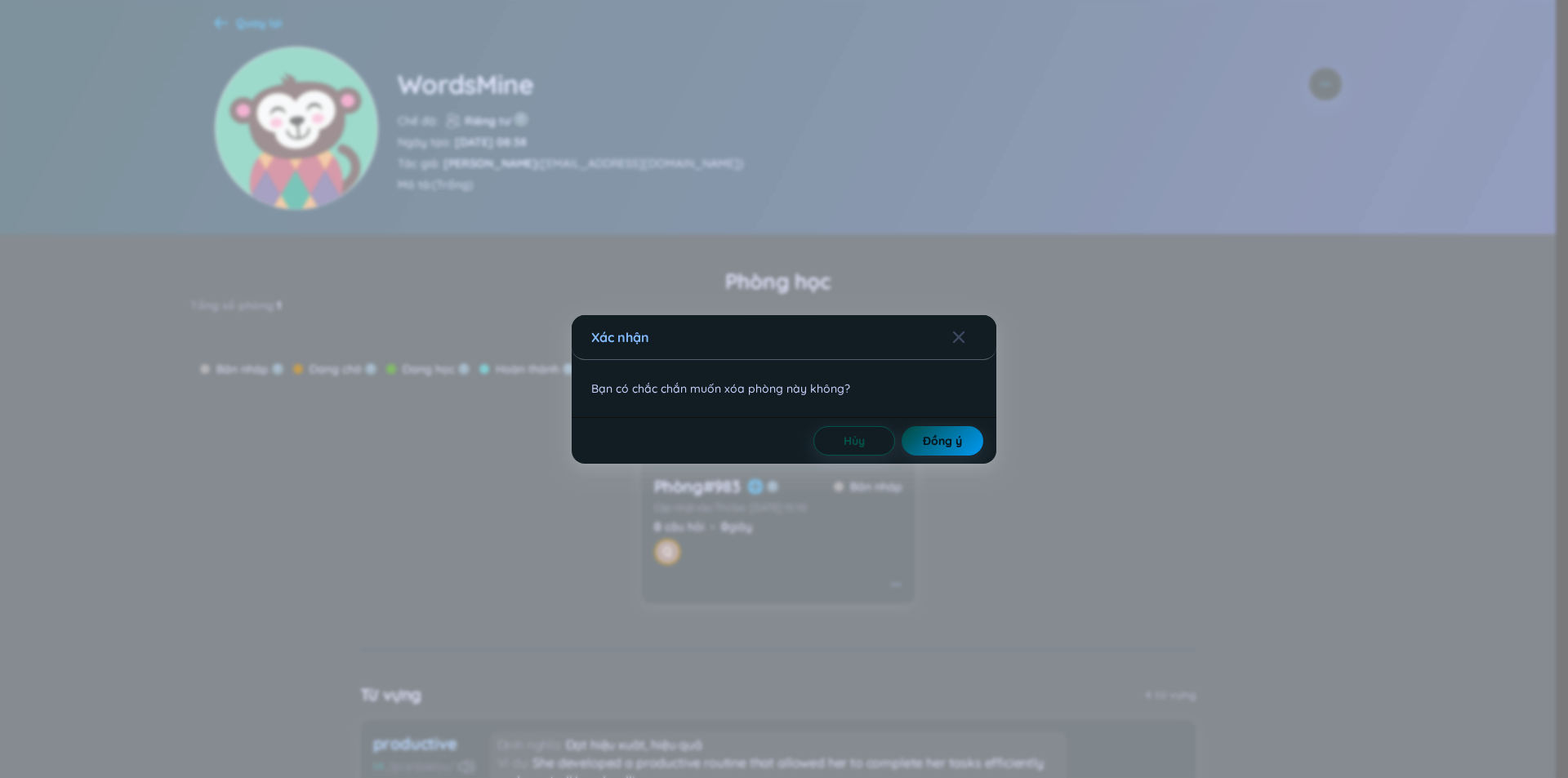
click at [941, 443] on span "Đồng ý" at bounding box center [942, 441] width 39 height 17
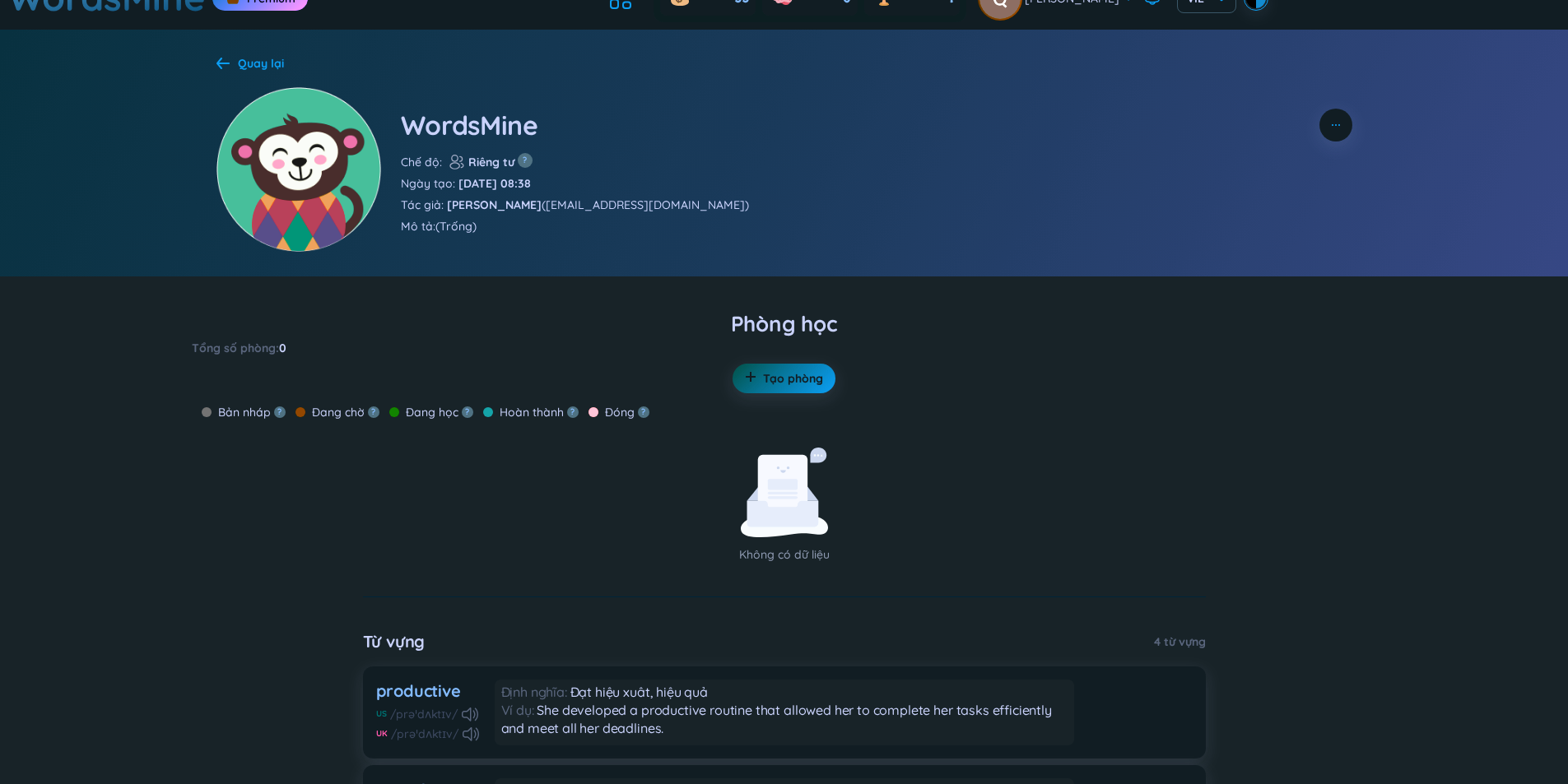
scroll to position [0, 0]
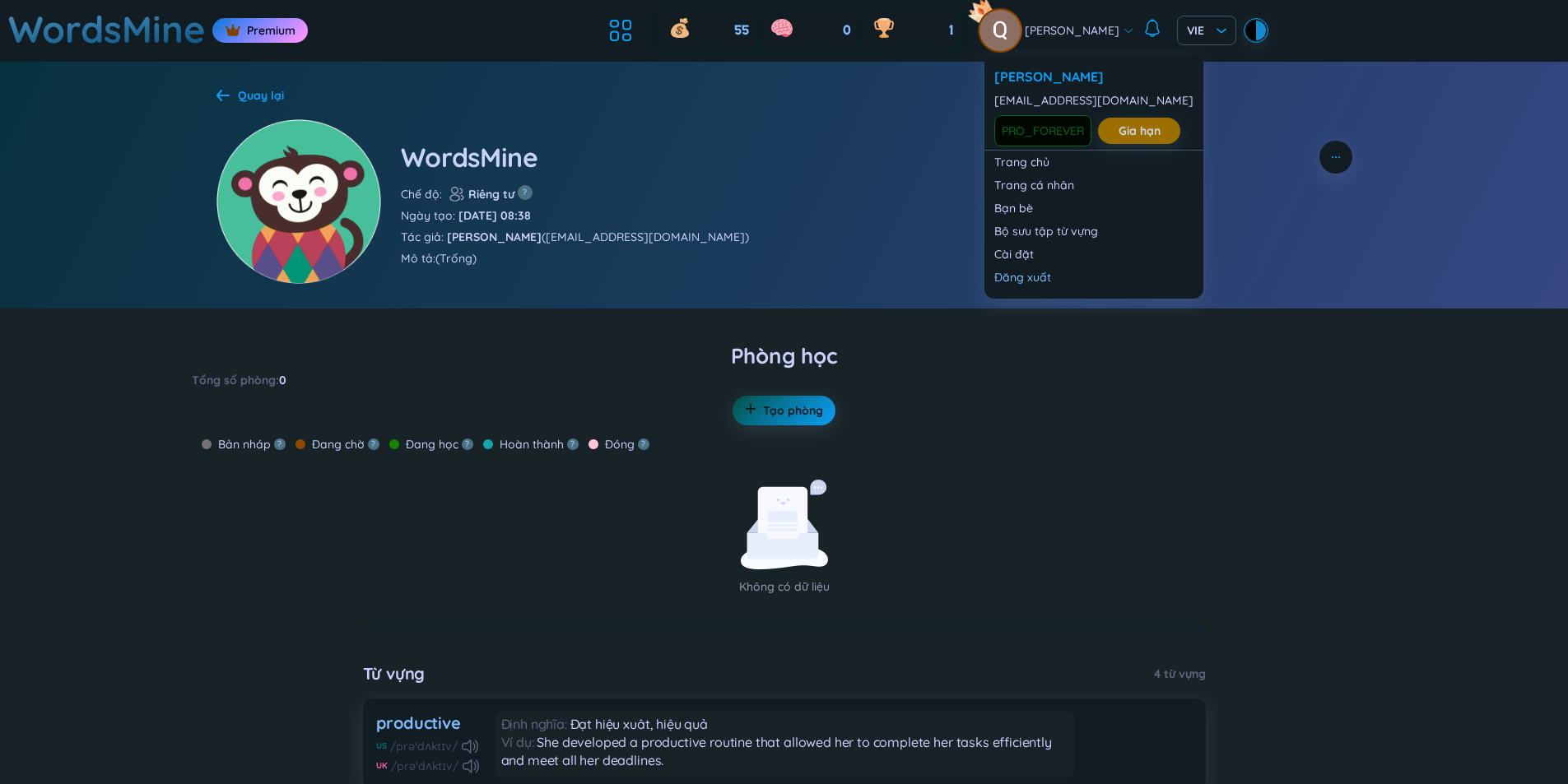
click at [1053, 41] on div "[PERSON_NAME]" at bounding box center [1057, 30] width 155 height 41
click at [1010, 164] on link "Trang chủ" at bounding box center [1093, 161] width 199 height 17
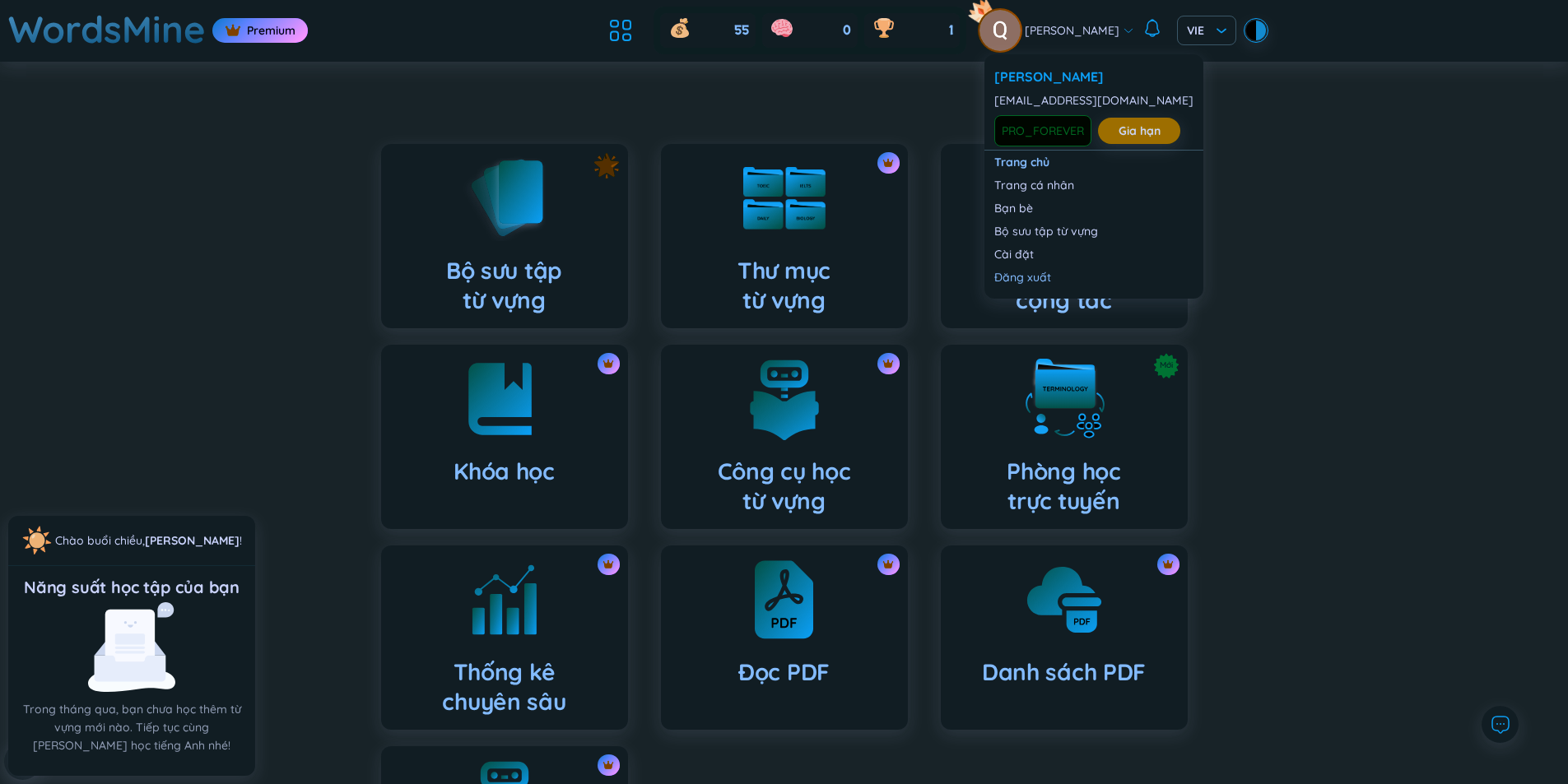
click at [1037, 43] on div "[PERSON_NAME]" at bounding box center [1057, 30] width 155 height 41
click at [1030, 76] on div "[PERSON_NAME]" at bounding box center [1093, 76] width 199 height 18
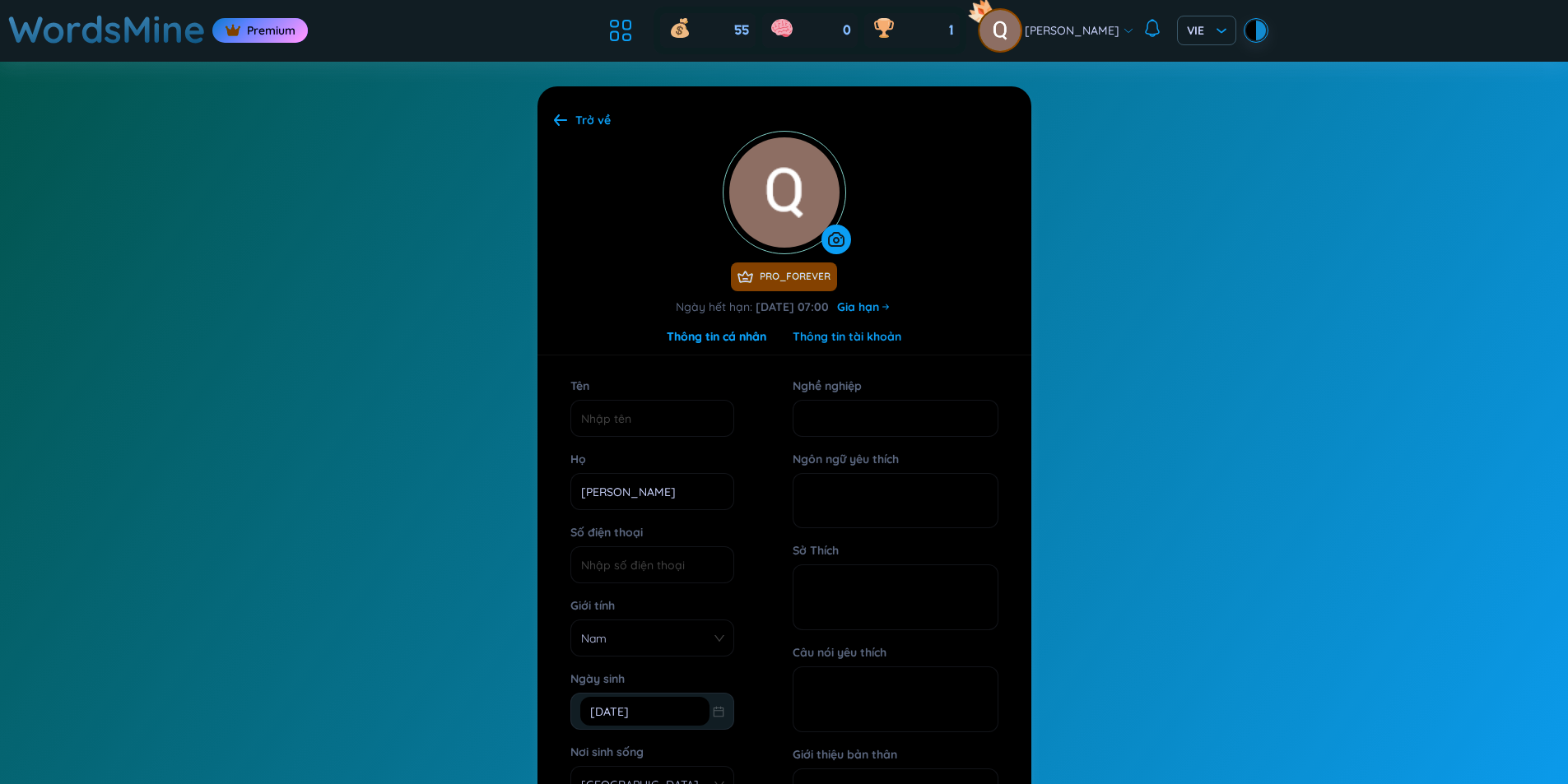
scroll to position [137, 0]
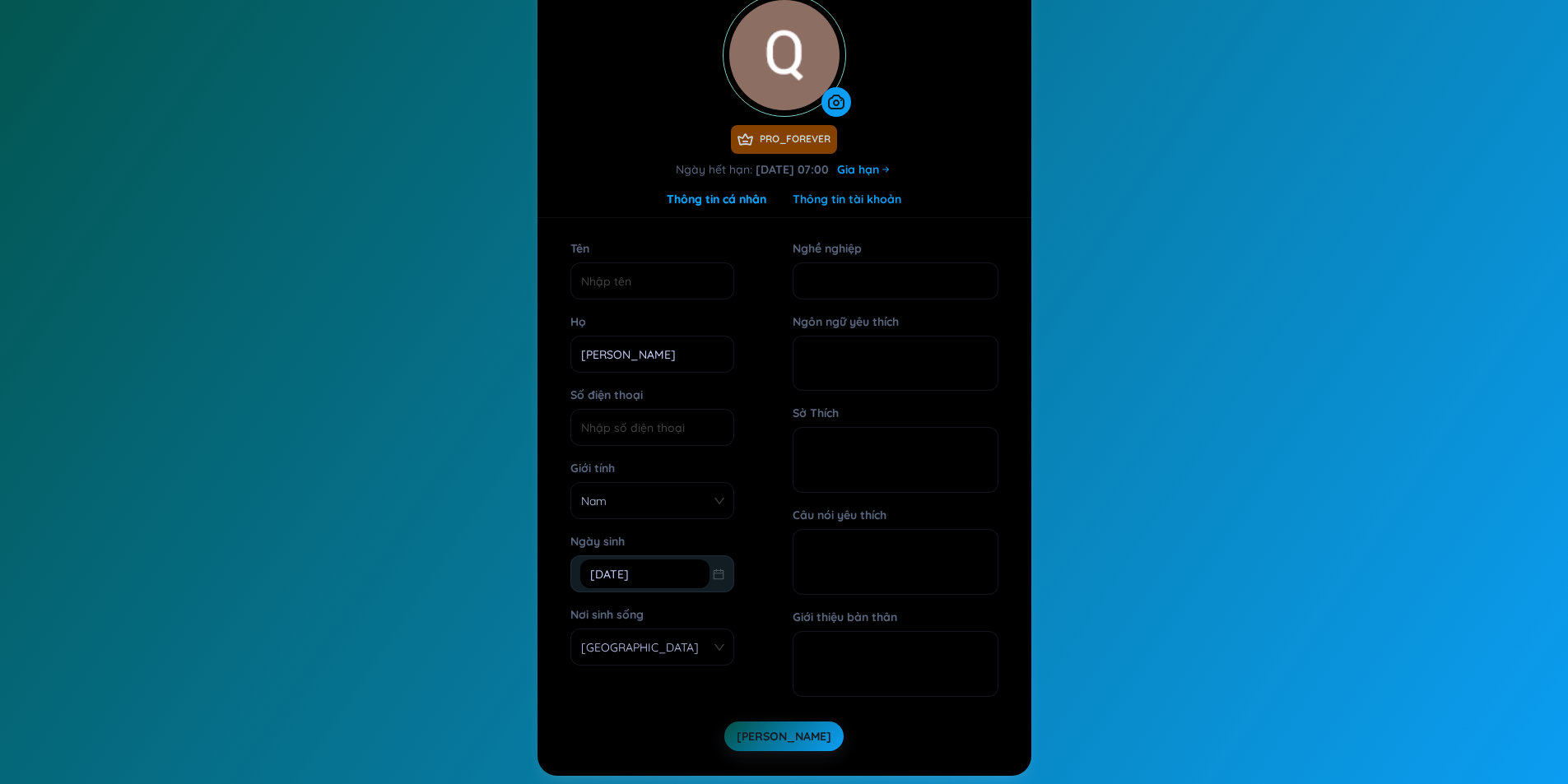
click at [855, 203] on div "Thông tin tài khoản" at bounding box center [847, 199] width 109 height 18
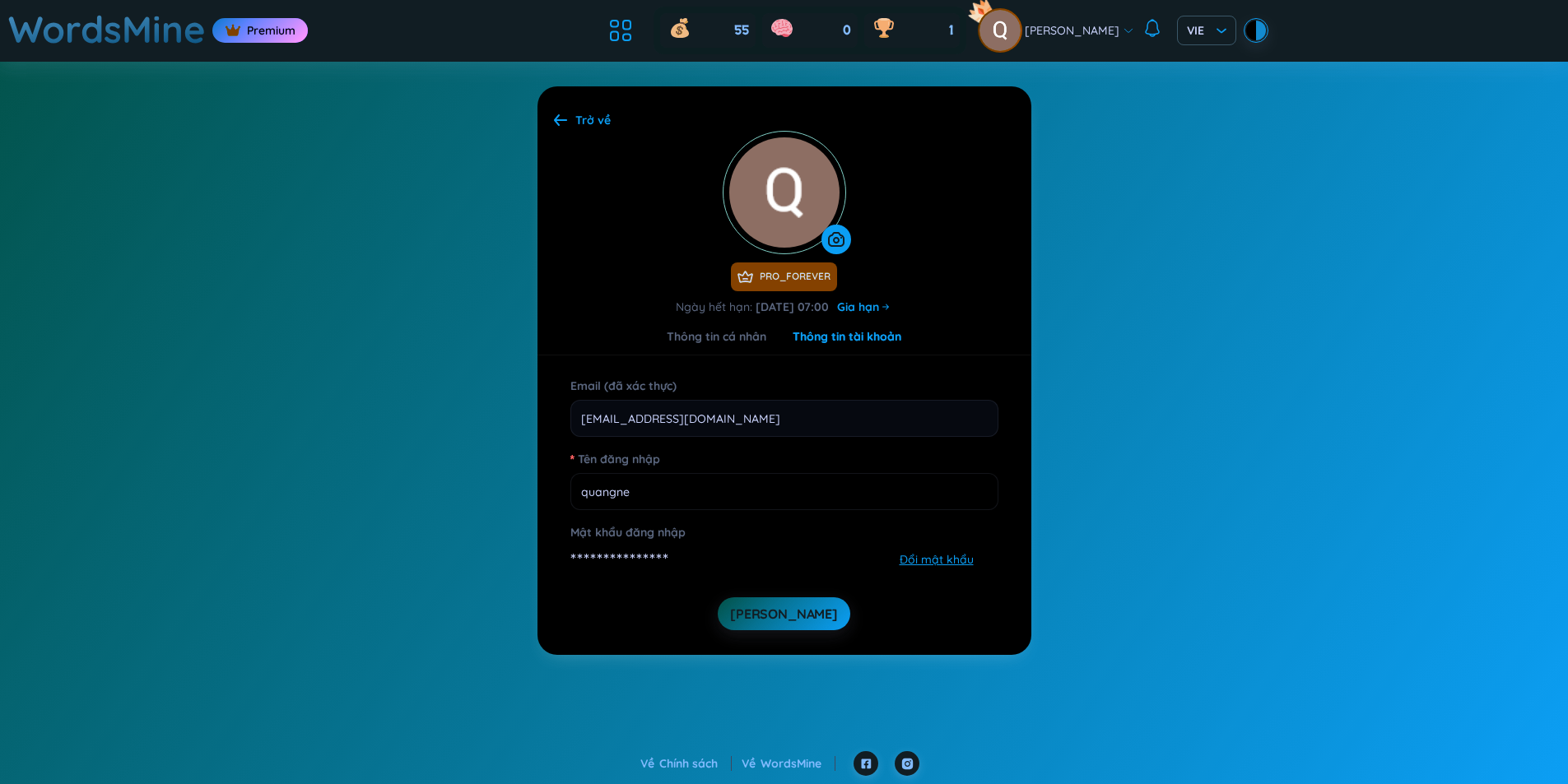
scroll to position [0, 0]
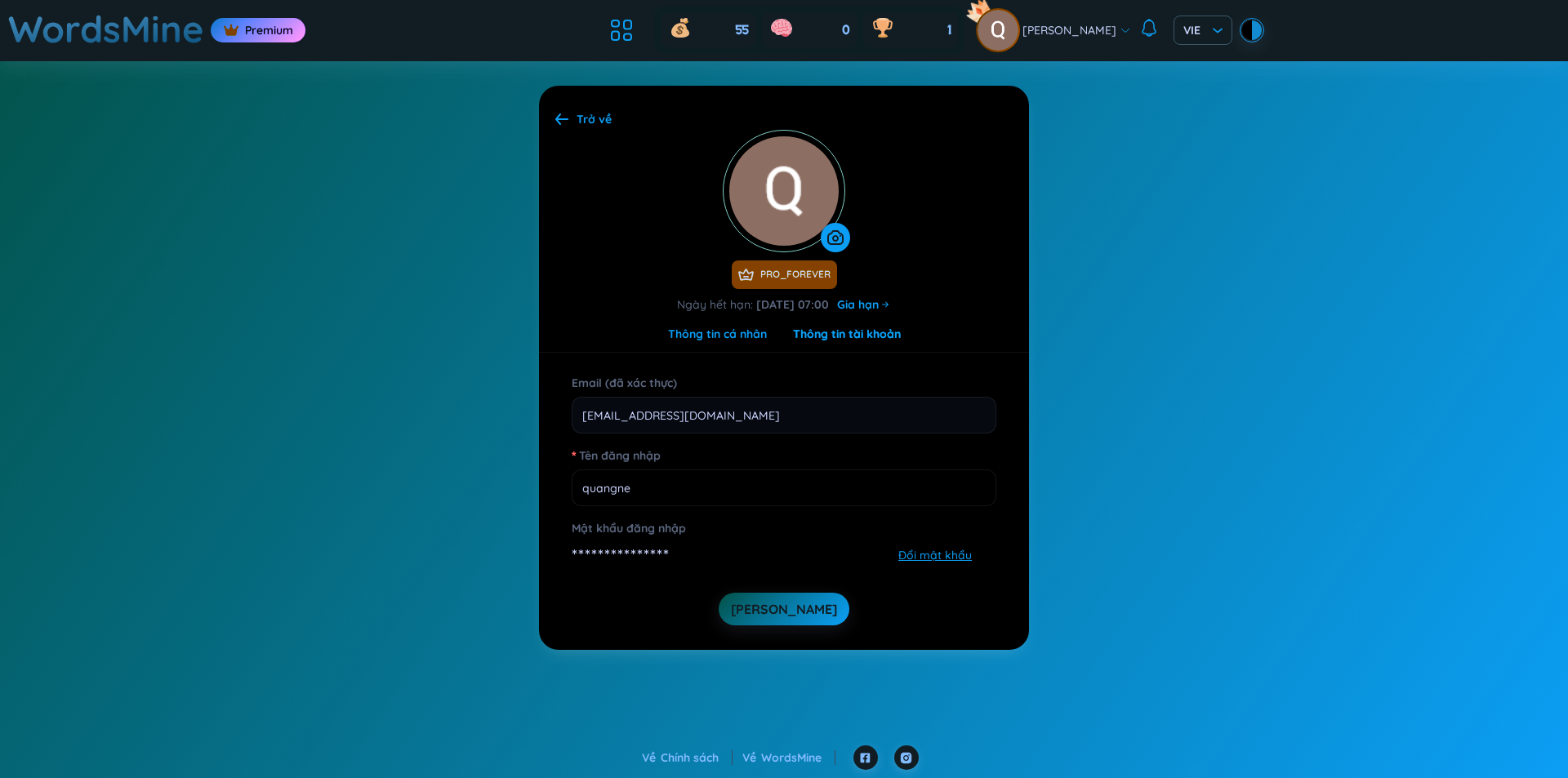
click at [732, 337] on div "Thông tin cá nhân" at bounding box center [718, 334] width 99 height 17
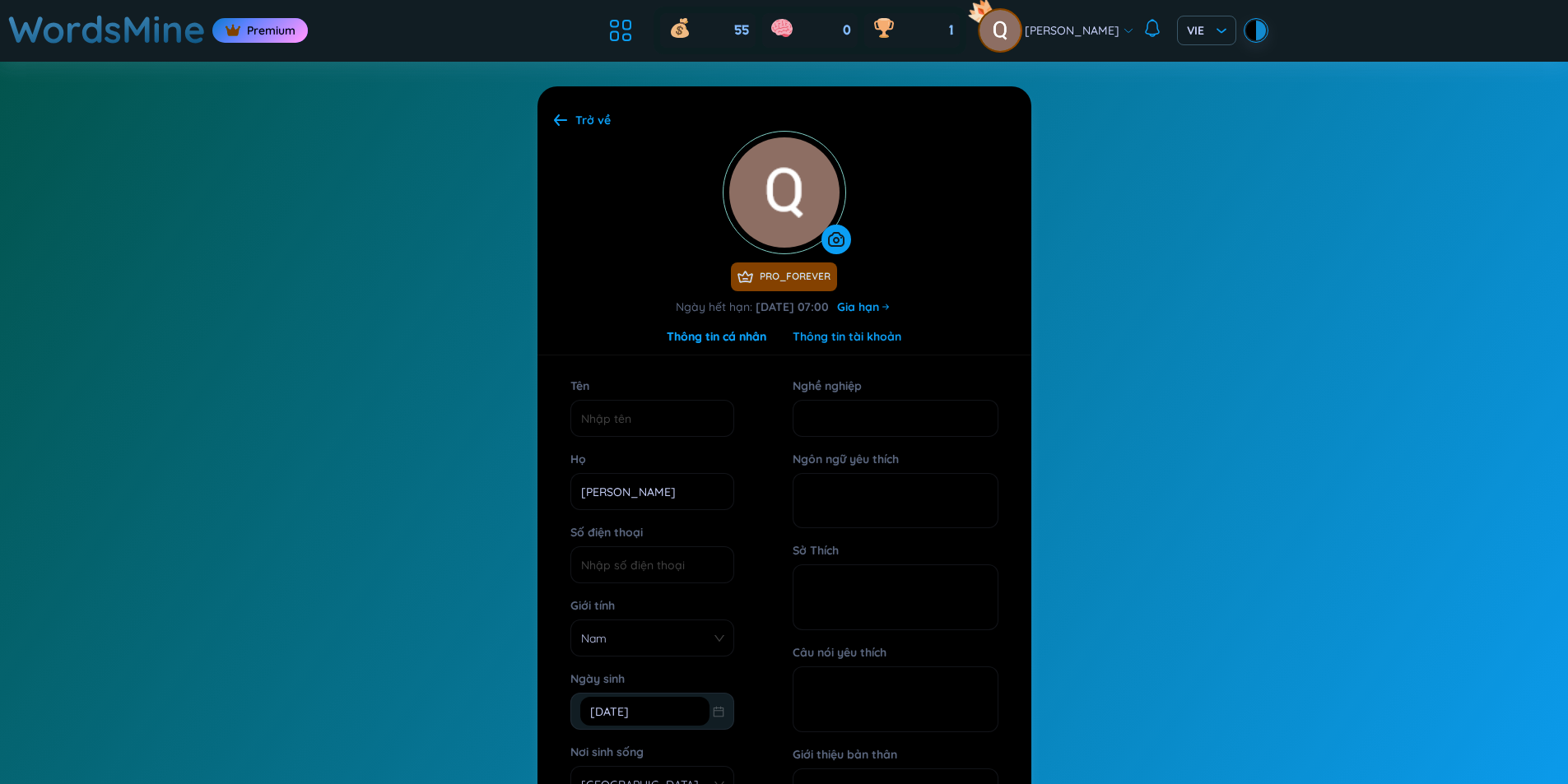
click at [828, 335] on div "Thông tin tài khoản" at bounding box center [847, 337] width 109 height 18
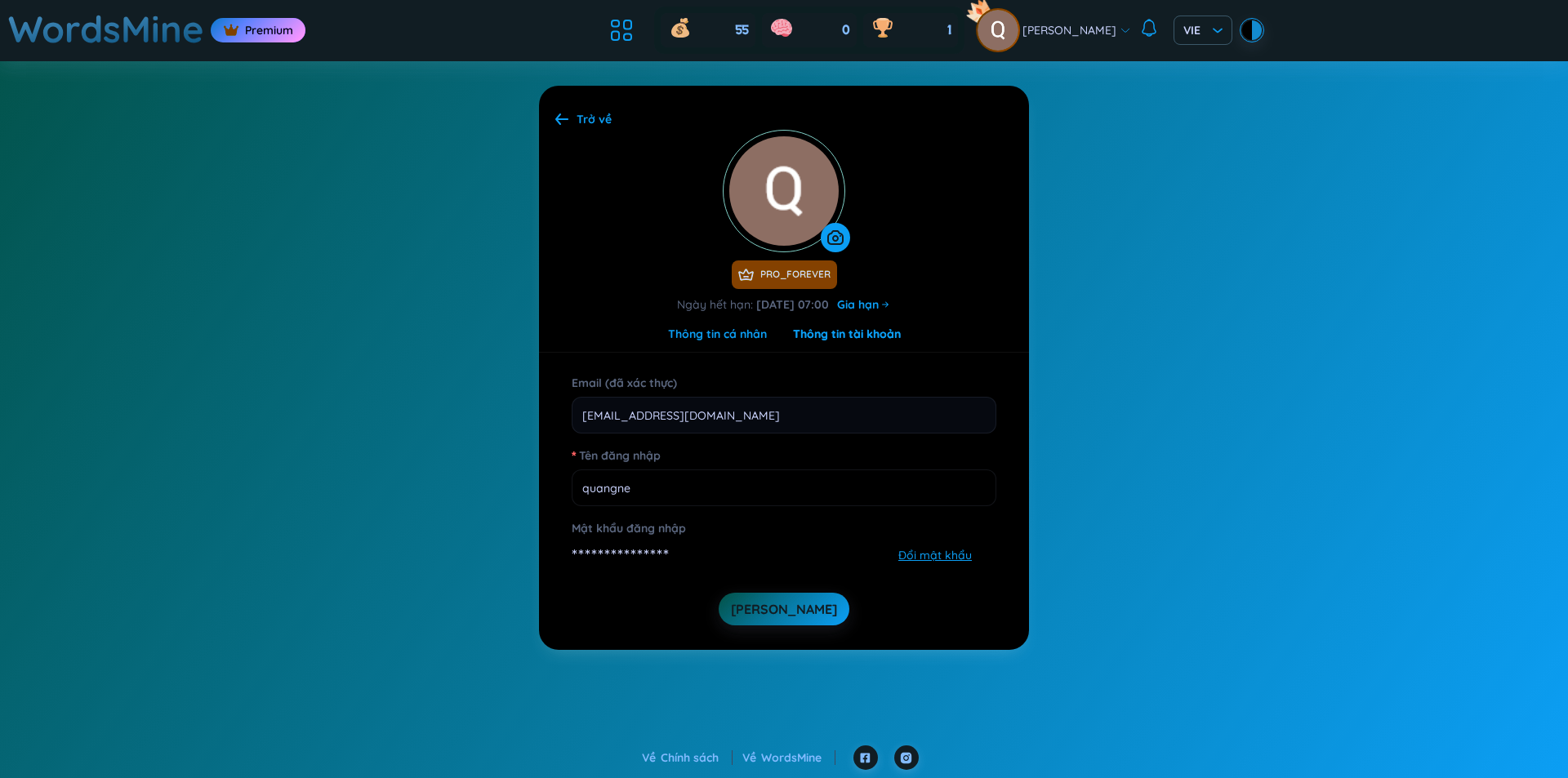
click at [737, 340] on div "Thông tin cá nhân" at bounding box center [718, 334] width 99 height 17
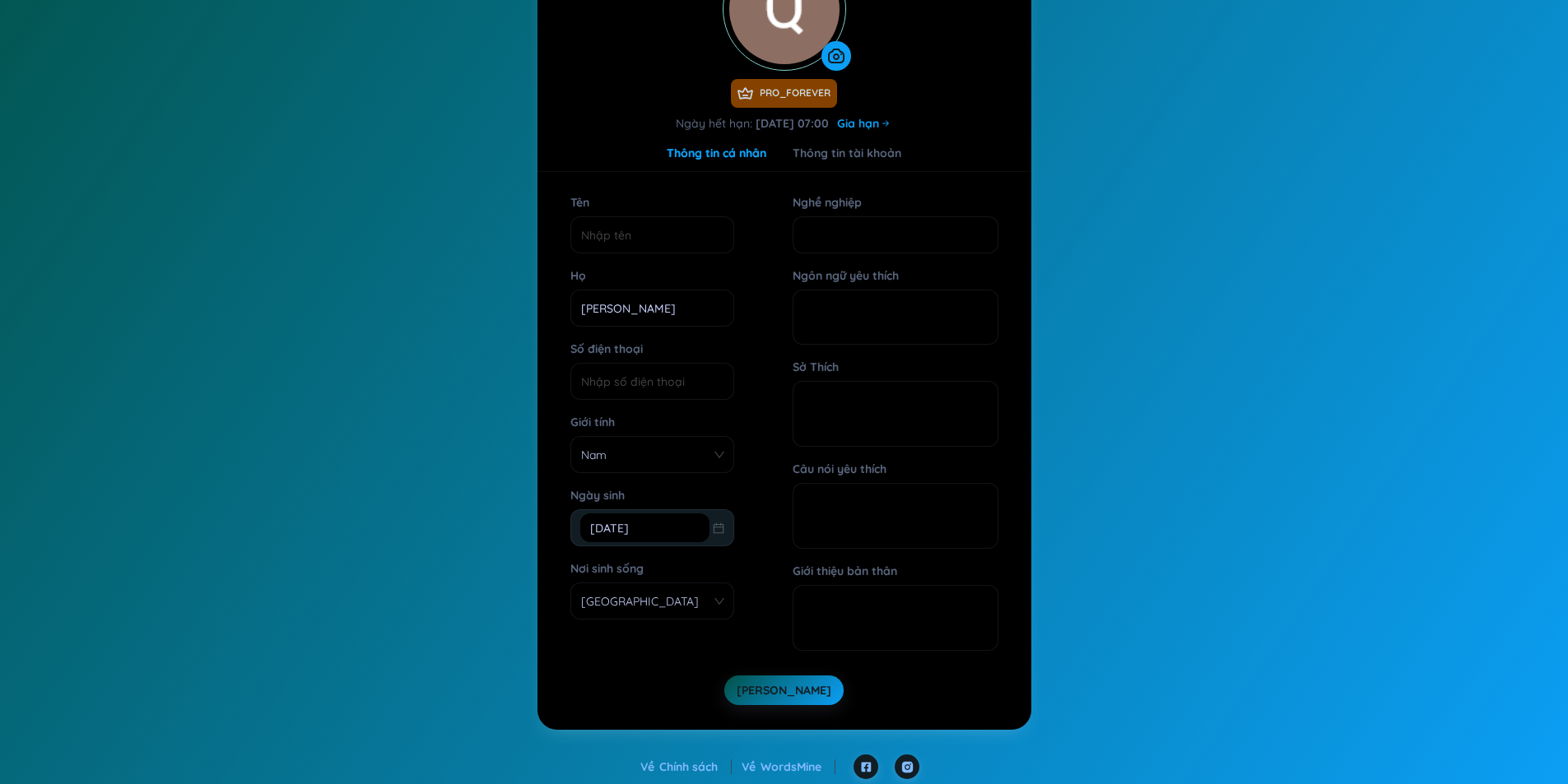
scroll to position [187, 0]
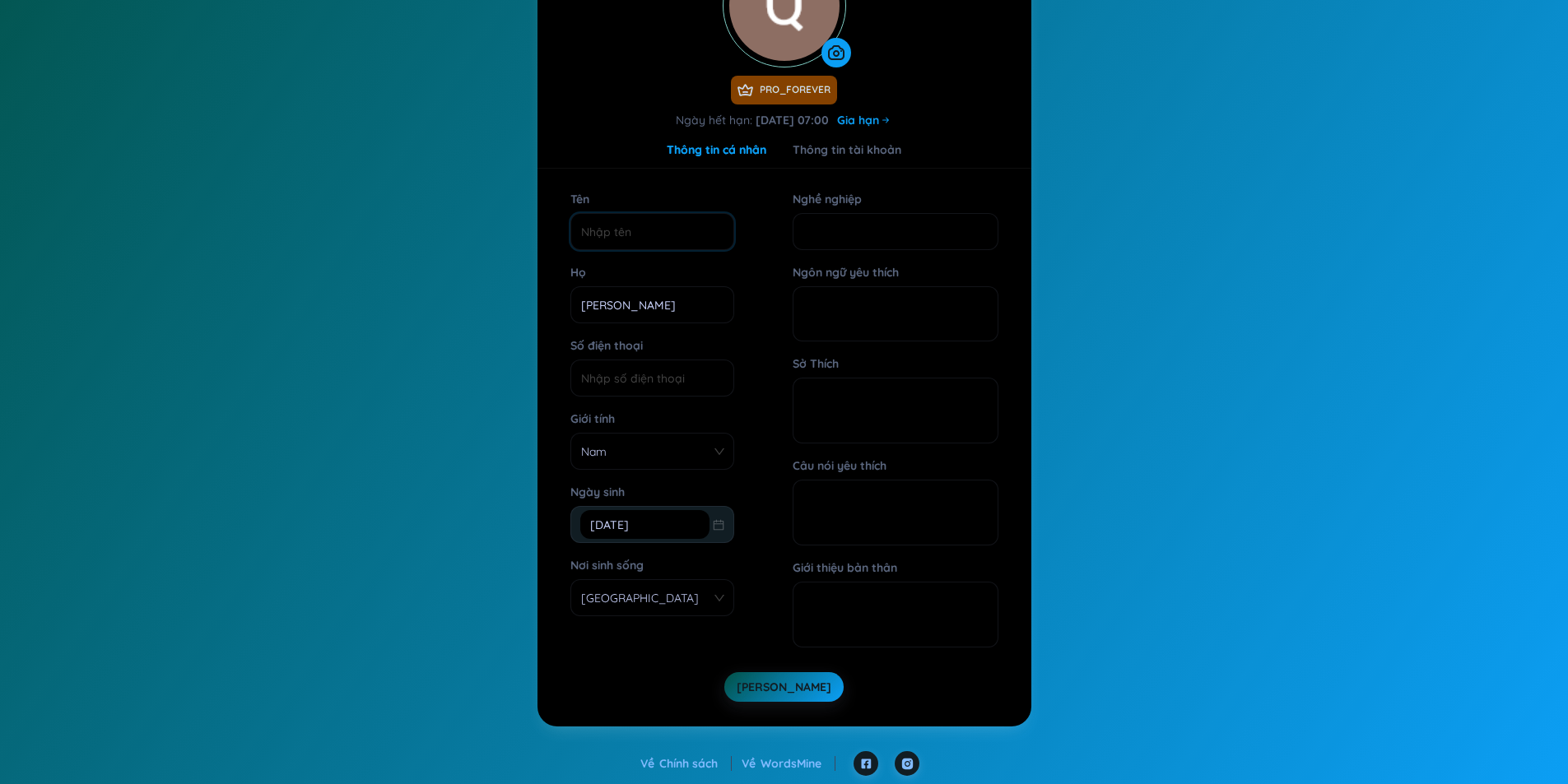
click at [692, 237] on input "Tên" at bounding box center [652, 232] width 163 height 37
type input "bui"
type input "0969874145"
drag, startPoint x: 646, startPoint y: 391, endPoint x: 533, endPoint y: 376, distance: 114.0
click at [533, 376] on section "**********" at bounding box center [784, 312] width 1568 height 876
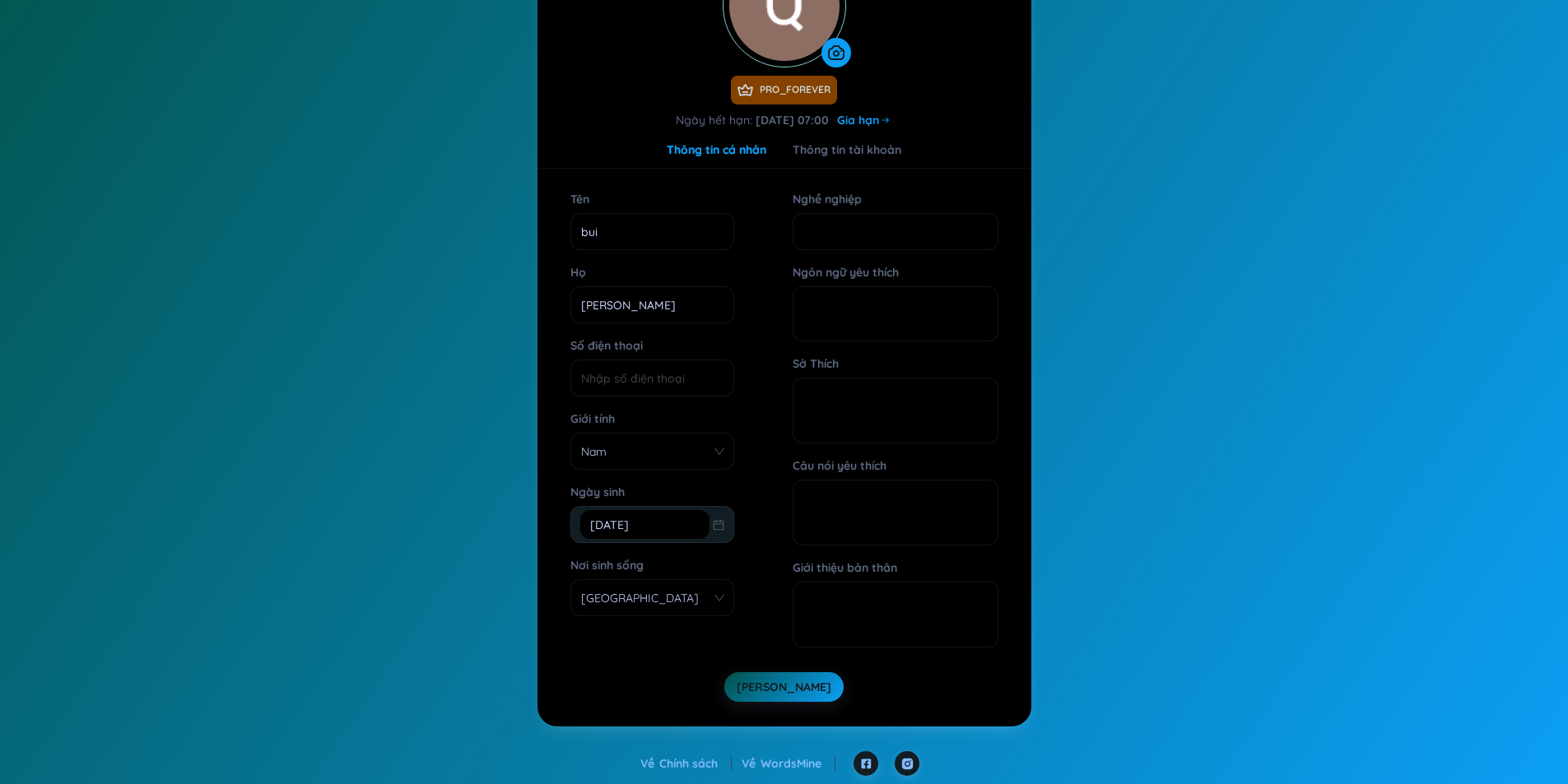
click at [463, 328] on section "**********" at bounding box center [784, 312] width 1568 height 876
drag, startPoint x: 632, startPoint y: 237, endPoint x: 548, endPoint y: 230, distance: 84.3
click at [548, 230] on div "Tên bui Họ Quang Bùi Vinh Số điện thoại Giới tính Nam Ngày sinh 14/02/1995 Nơi …" at bounding box center [784, 447] width 493 height 525
click at [804, 689] on button "Lưu" at bounding box center [784, 687] width 119 height 29
click at [478, 221] on section "**********" at bounding box center [784, 312] width 1568 height 876
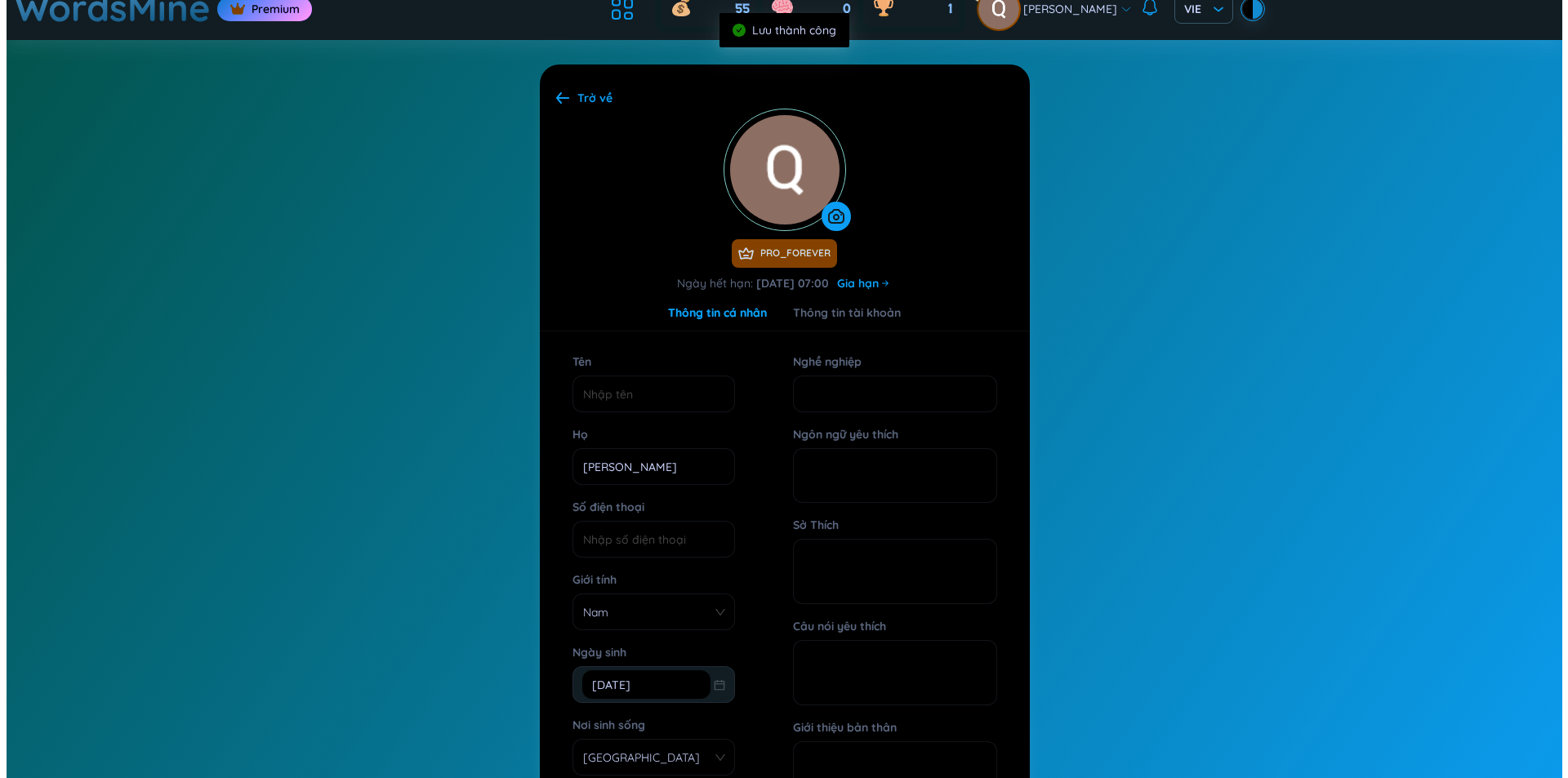
scroll to position [0, 0]
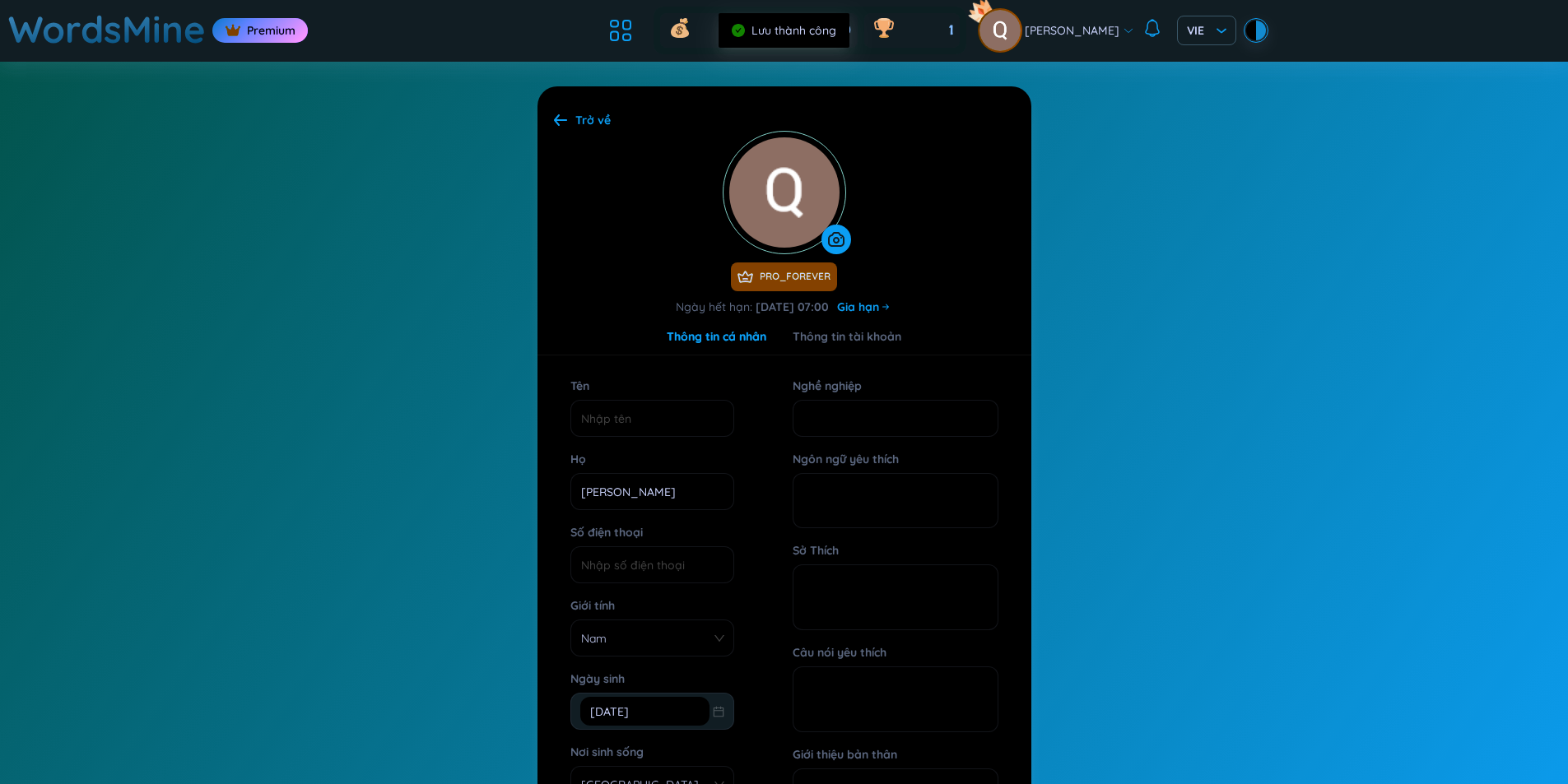
click at [137, 37] on h1 "WordsMine" at bounding box center [107, 29] width 198 height 59
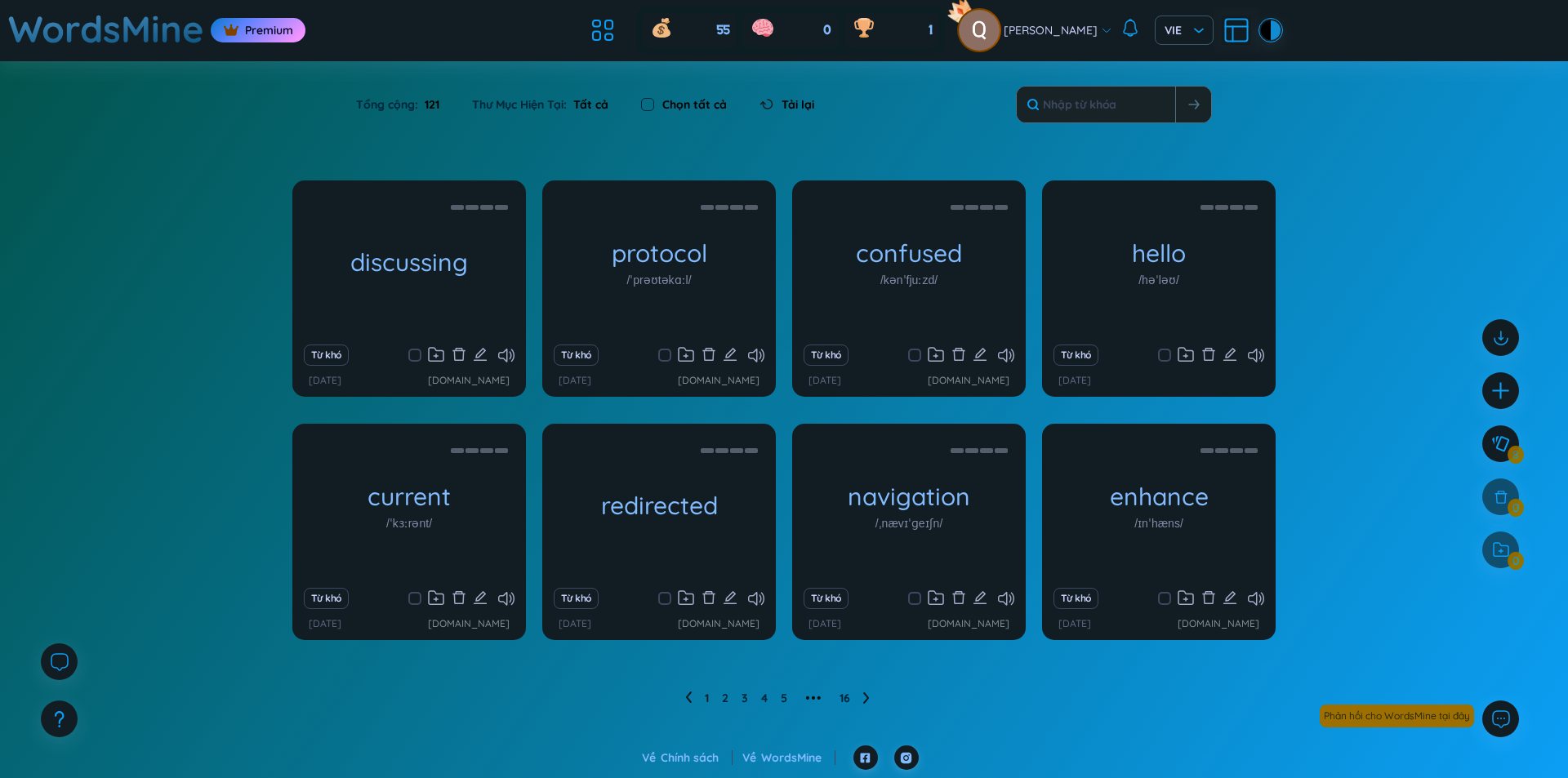
click at [378, 374] on div "2/8/2024 discord.com" at bounding box center [409, 381] width 201 height 16
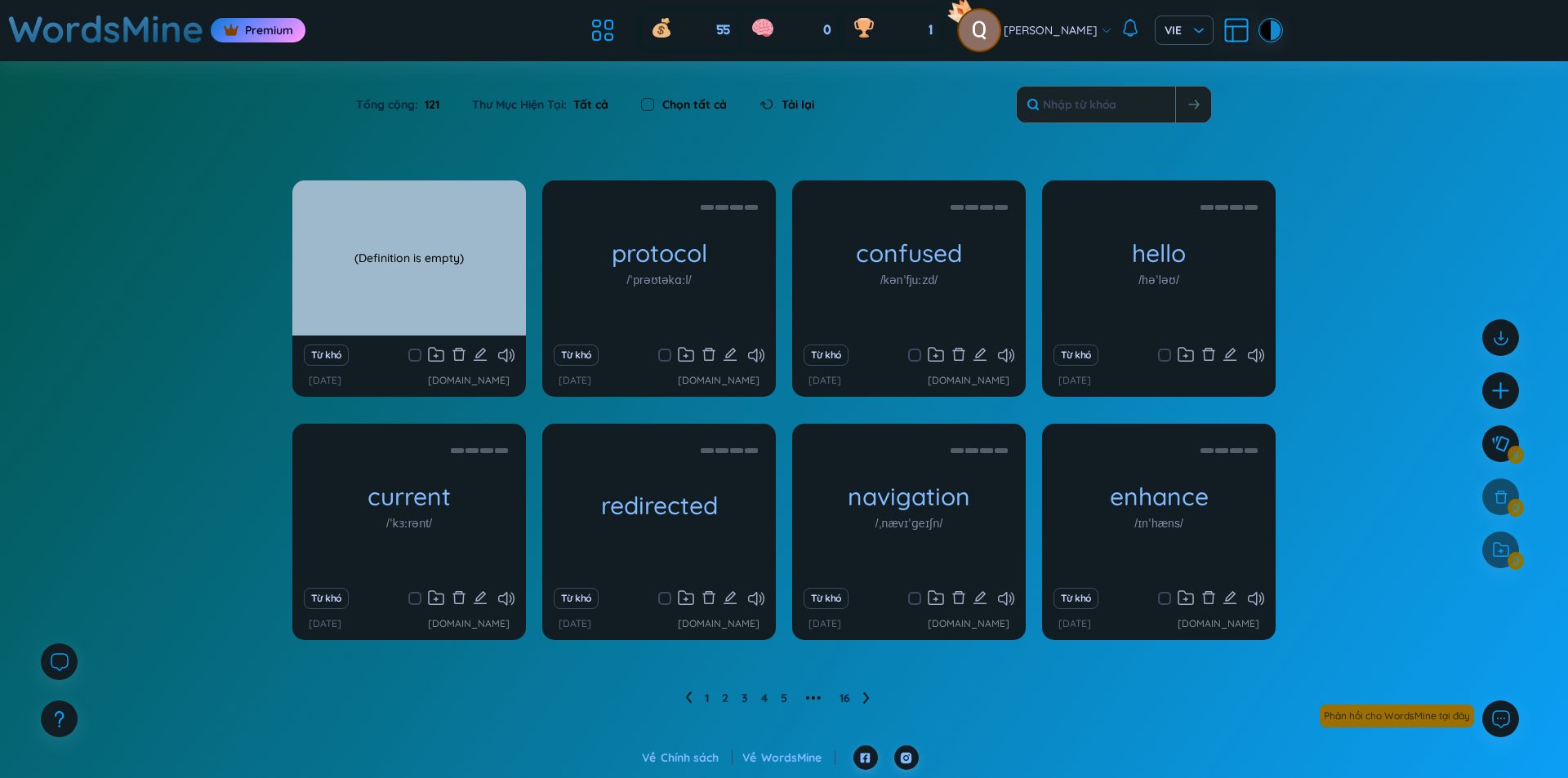
click at [424, 233] on div "discussing (Definition is empty)" at bounding box center [409, 258] width 233 height 155
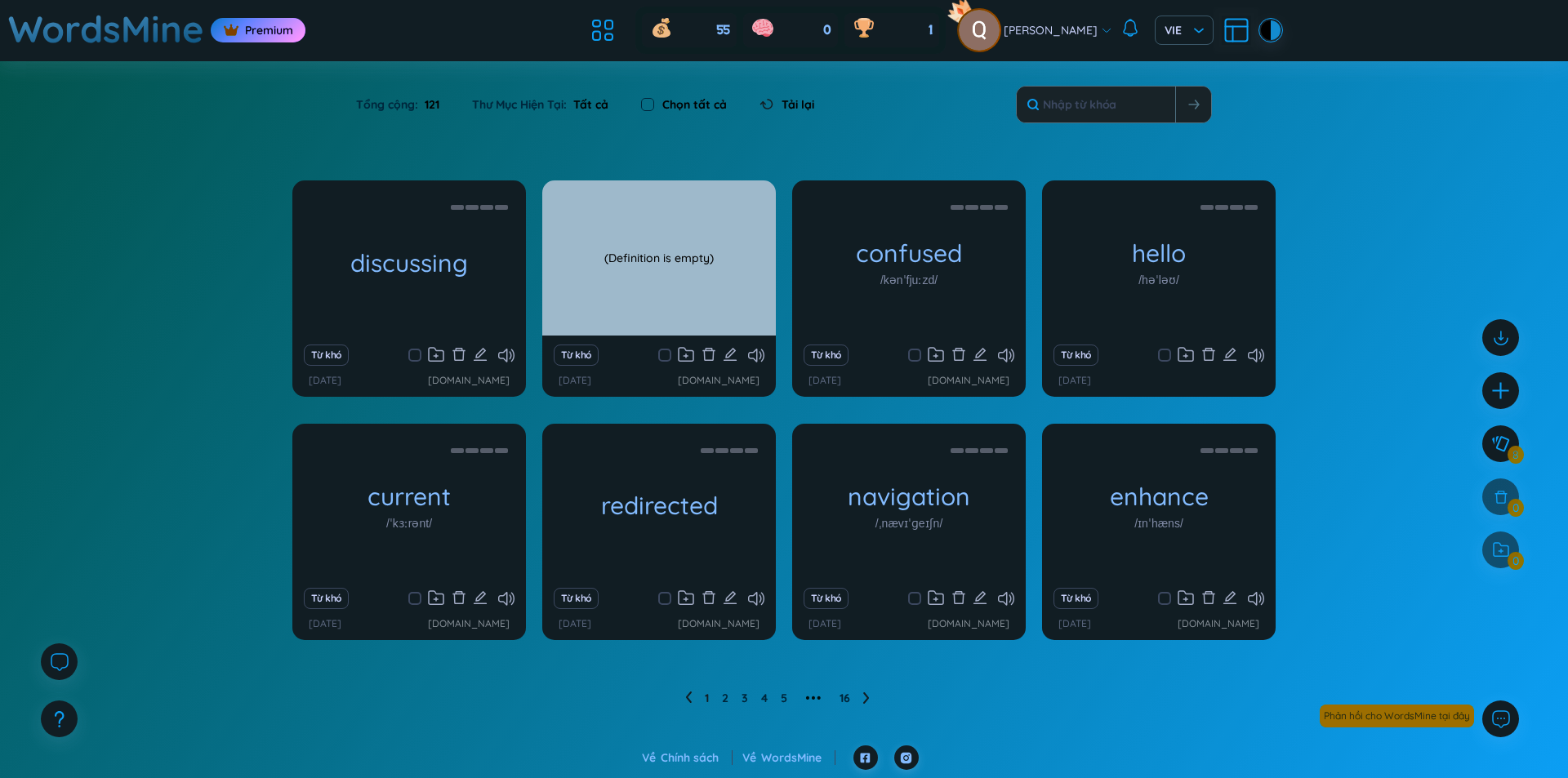
click at [674, 240] on div "(Definition is empty)" at bounding box center [660, 257] width 218 height 147
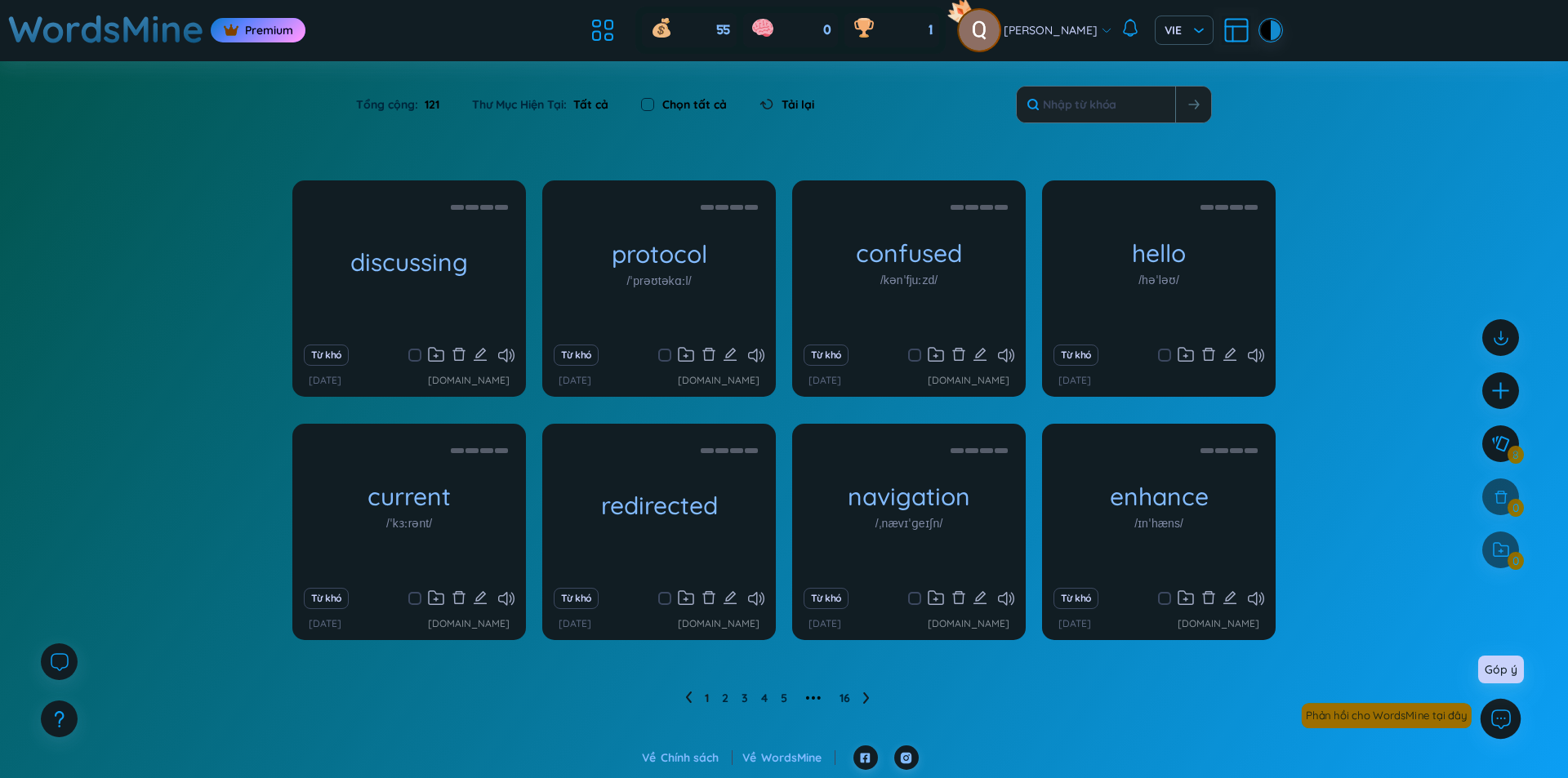
click at [1498, 728] on icon at bounding box center [1501, 719] width 21 height 21
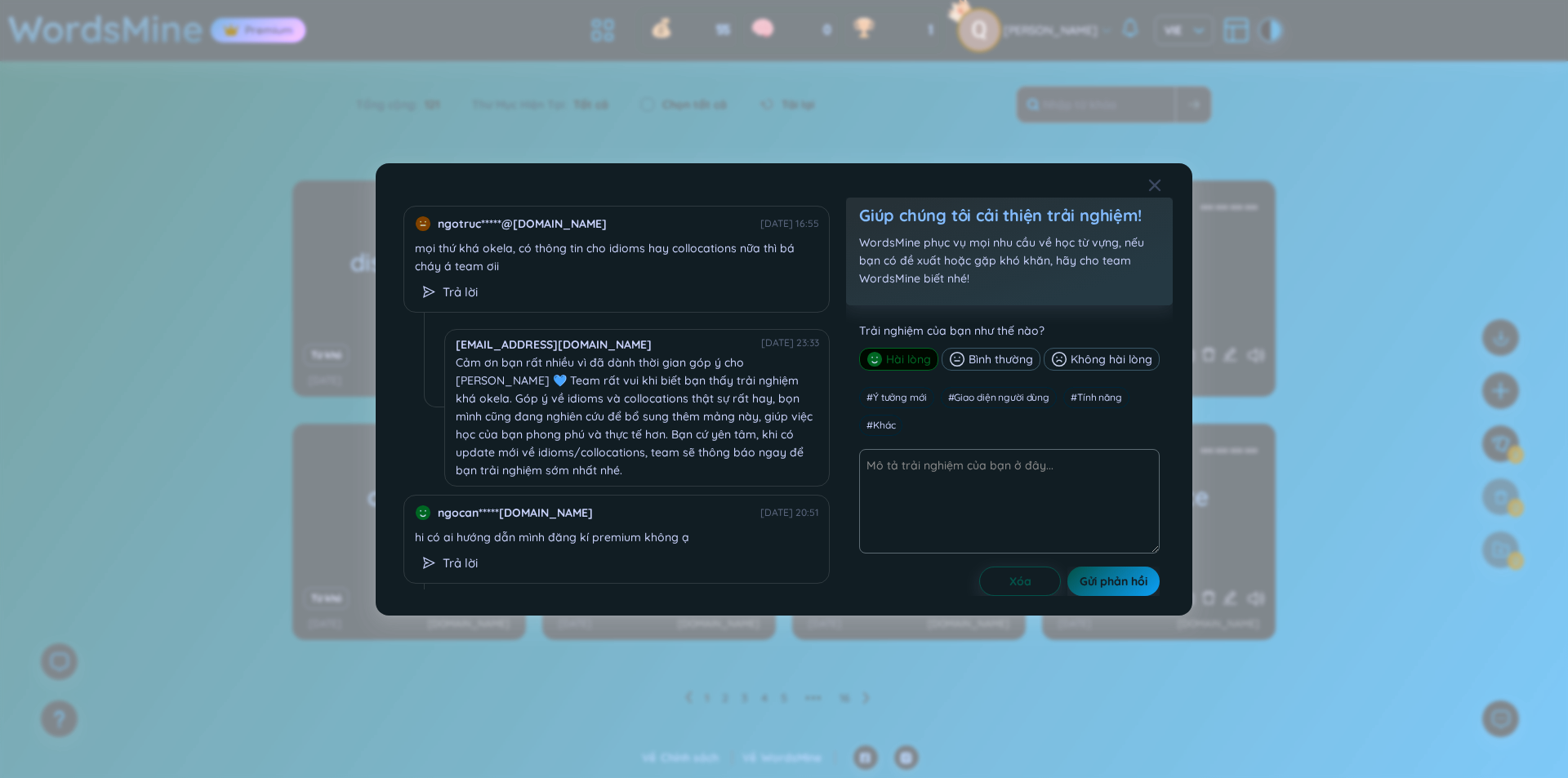
click at [247, 264] on div "ngotruc*****@gmail.com 02/09/2025 16:55 mọi thứ khá okela, có thông tin cho idi…" at bounding box center [784, 389] width 1568 height 778
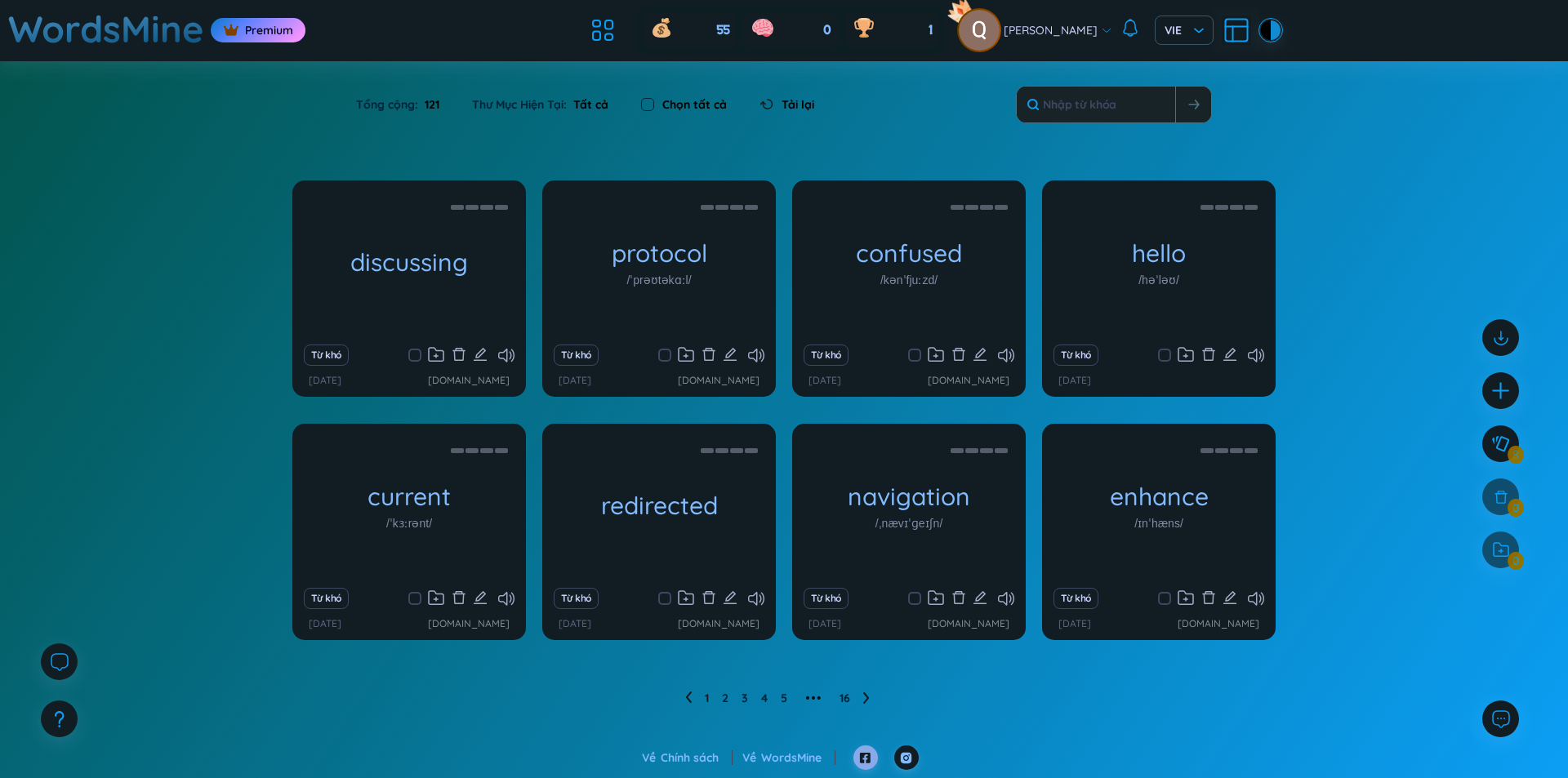
click at [869, 754] on icon at bounding box center [865, 757] width 11 height 11
